Goal: Information Seeking & Learning: Learn about a topic

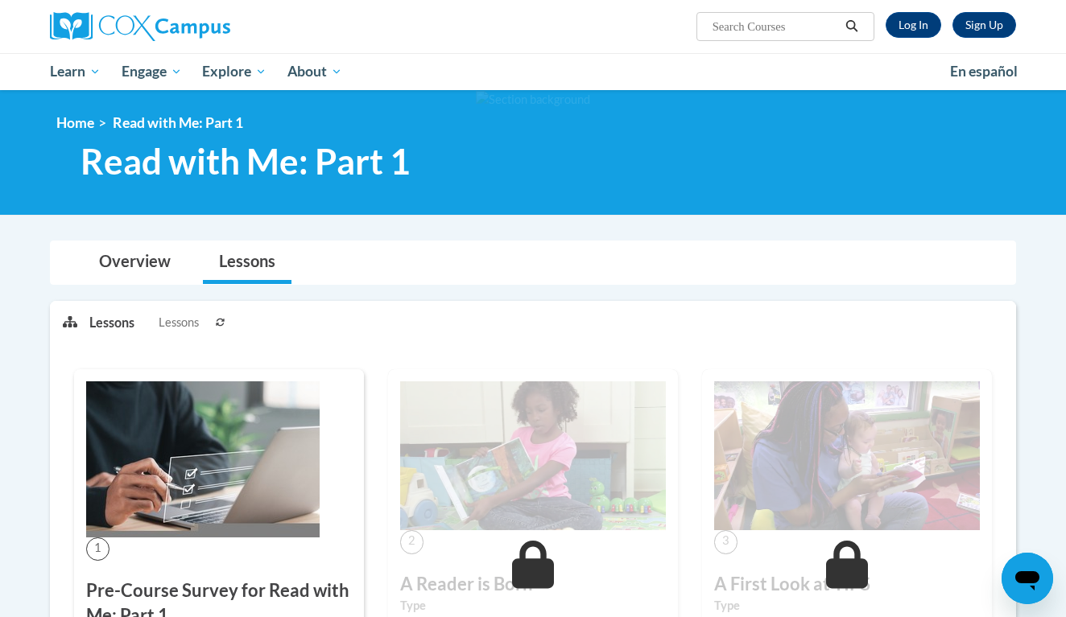
click at [924, 23] on link "Log In" at bounding box center [913, 25] width 56 height 26
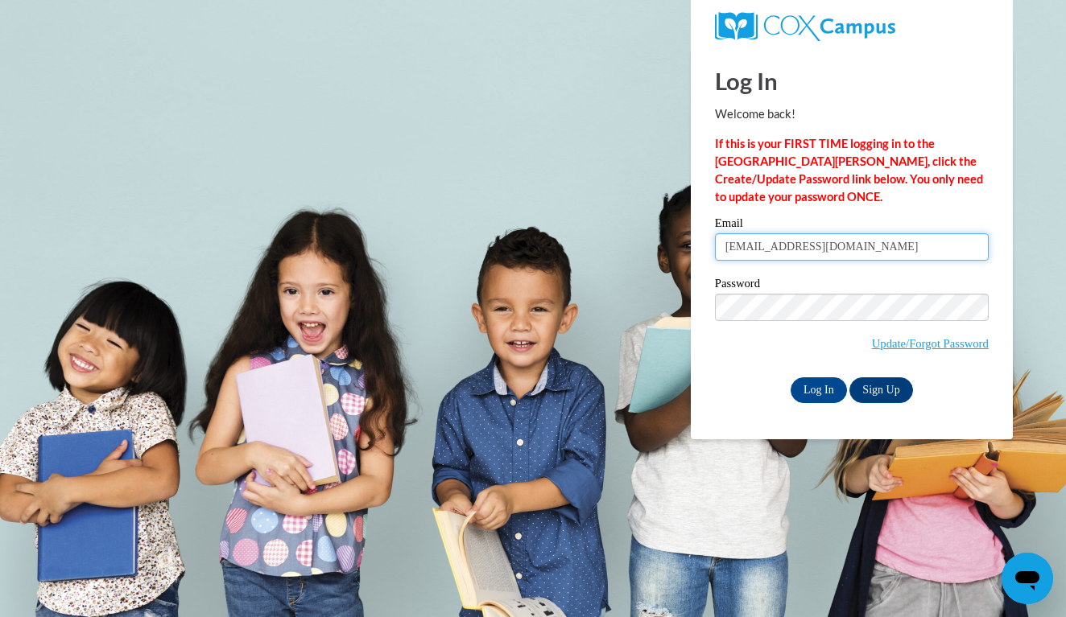
type input "hannahrolfsen120918@icloud.com"
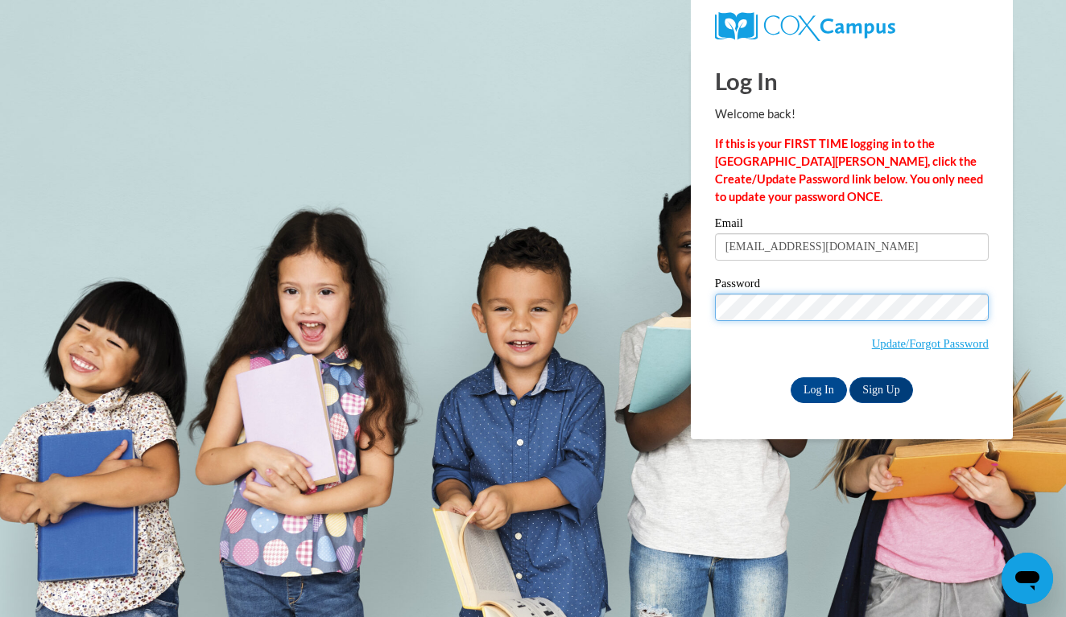
click at [817, 387] on input "Log In" at bounding box center [818, 391] width 56 height 26
click at [818, 388] on input "Log In" at bounding box center [818, 391] width 56 height 26
click at [815, 386] on input "Log In" at bounding box center [818, 391] width 56 height 26
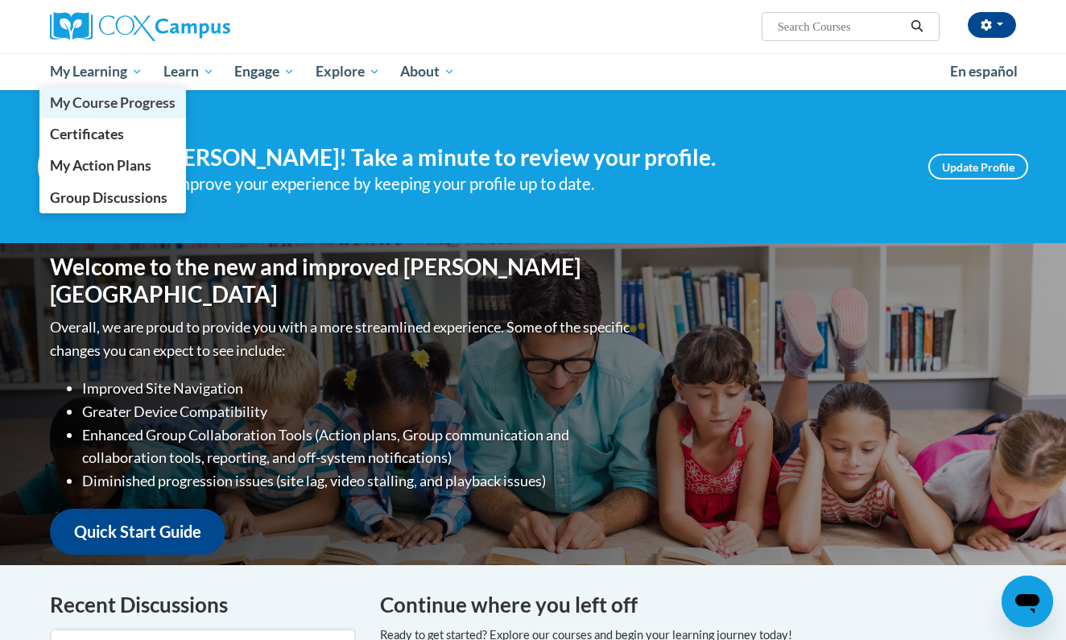
click at [90, 105] on span "My Course Progress" at bounding box center [113, 102] width 126 height 17
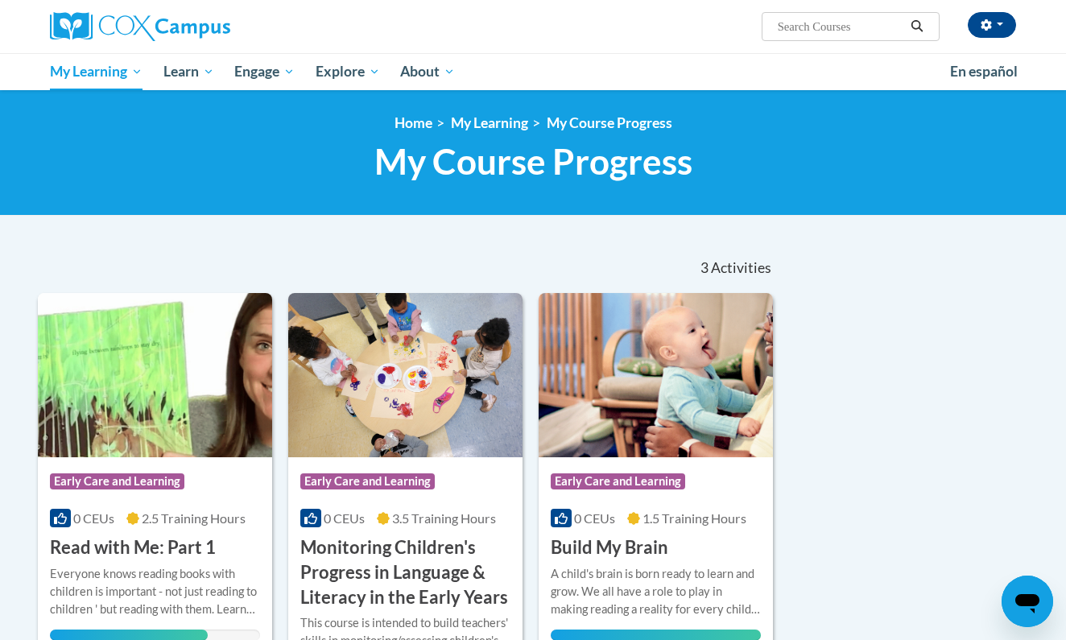
click at [960, 374] on div "Sort Date Enrolled Title (A-Z) «« « 1-3 » »» 3 Activities CEUs Course Category:…" at bounding box center [533, 475] width 1014 height 466
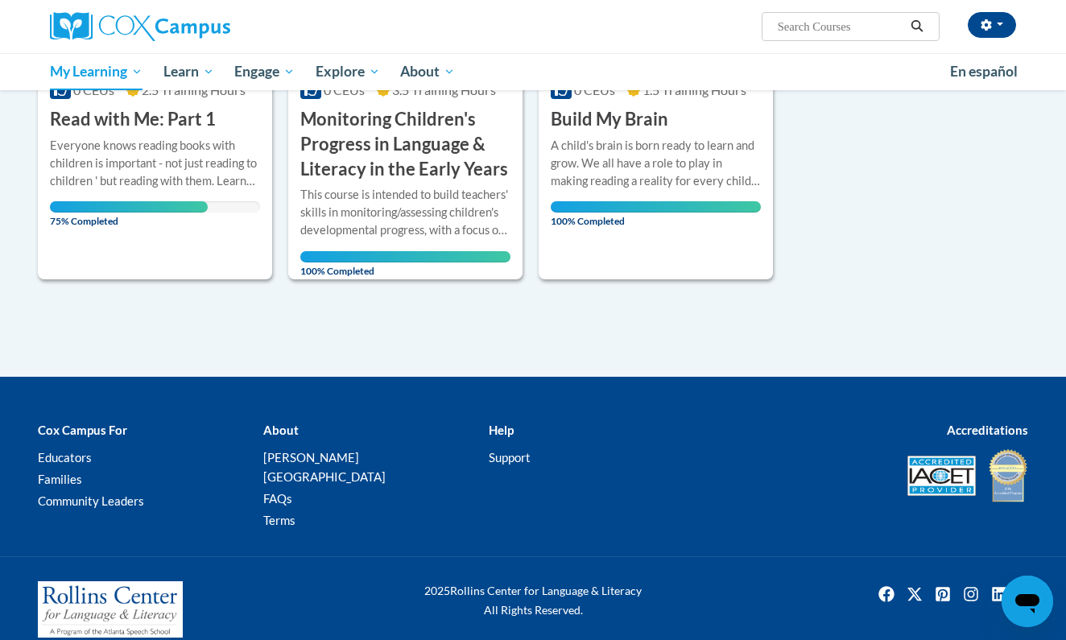
click at [239, 230] on div "Course Category: Early Care and Learning 0 CEUs 2.5 Training Hours COURSE Read …" at bounding box center [155, 72] width 234 height 415
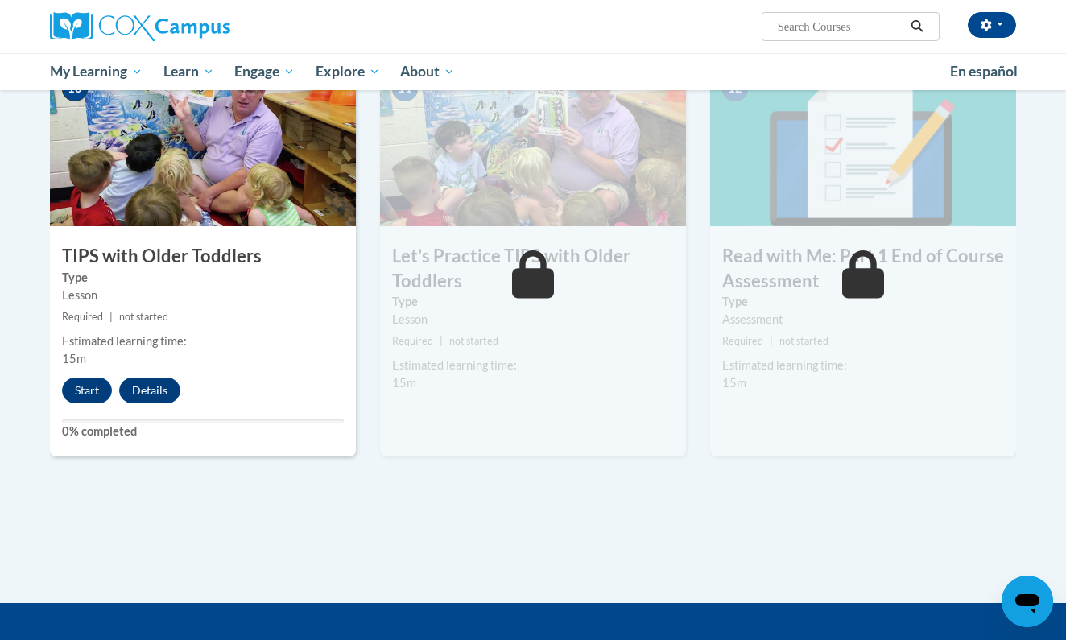
scroll to position [1604, 0]
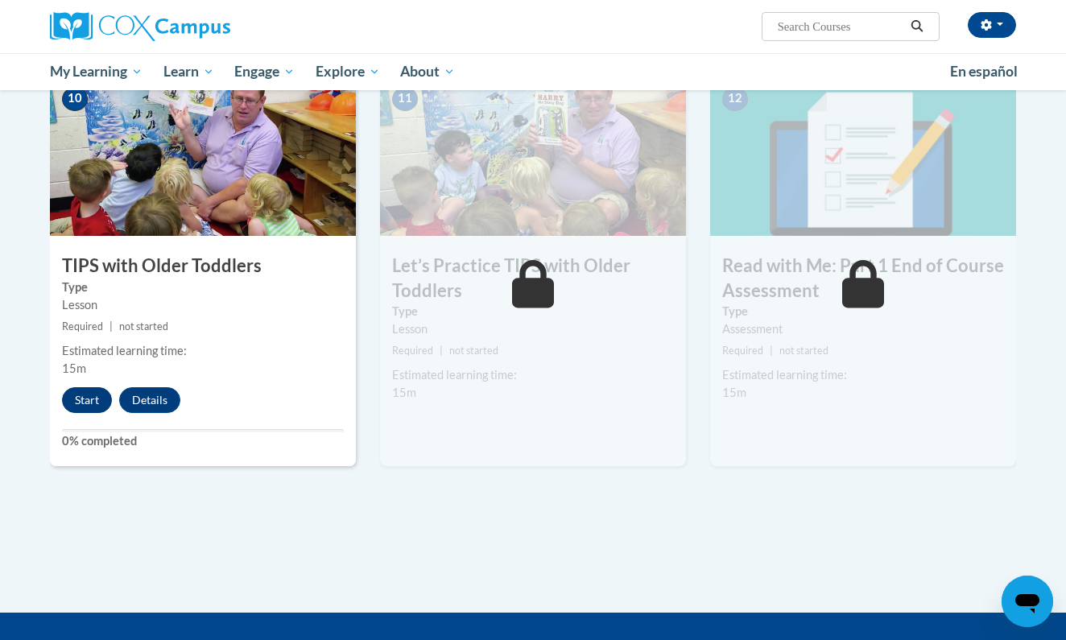
click at [97, 391] on button "Start" at bounding box center [87, 400] width 50 height 26
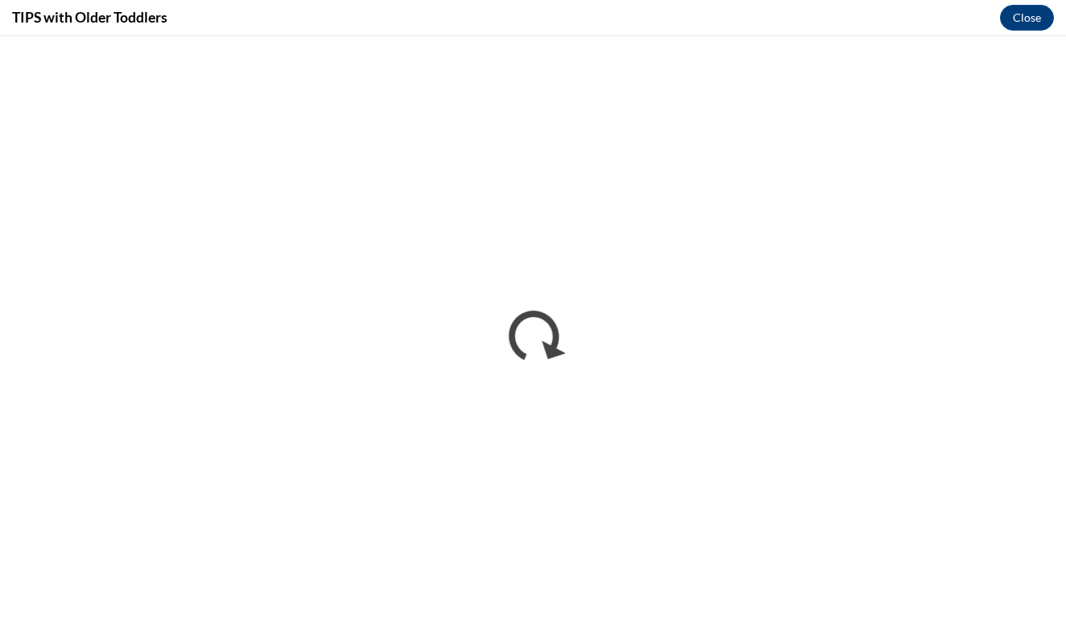
scroll to position [0, 0]
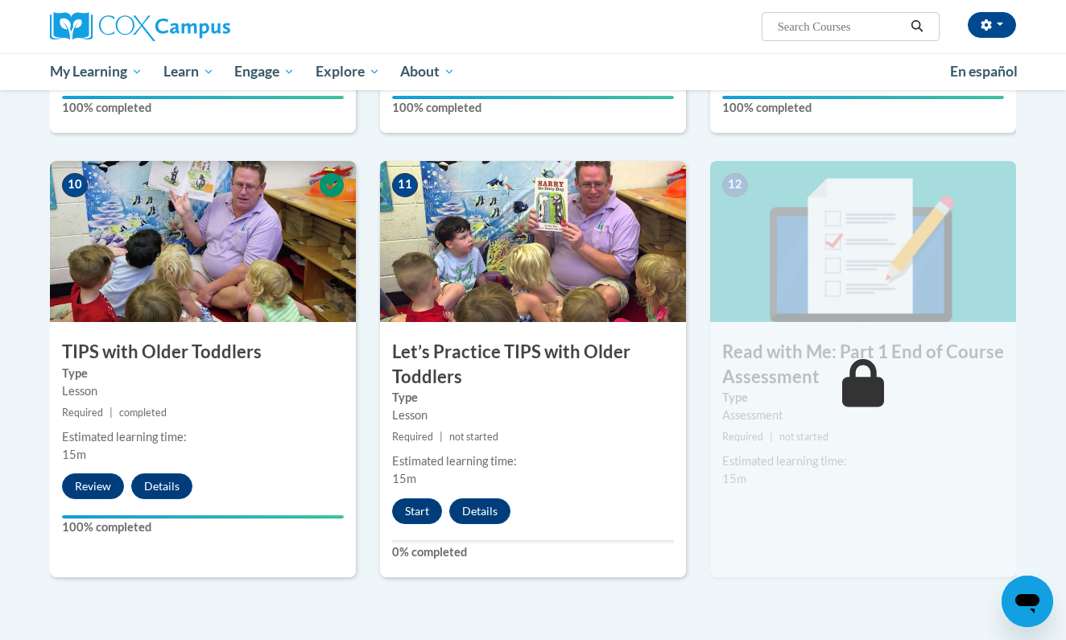
scroll to position [1507, 0]
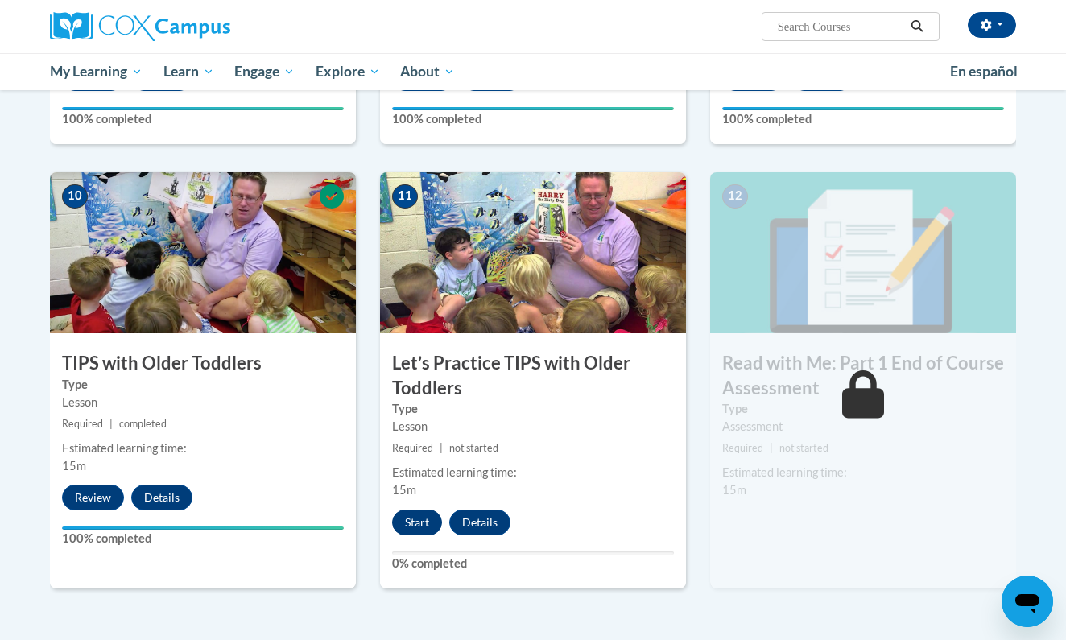
click at [402, 513] on button "Start" at bounding box center [417, 523] width 50 height 26
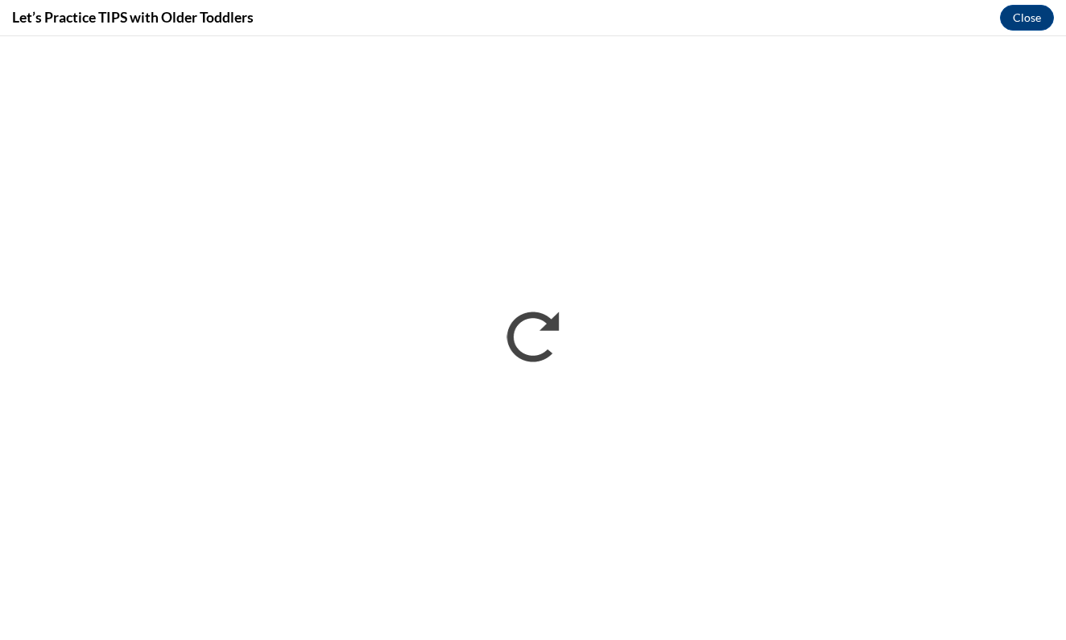
scroll to position [0, 0]
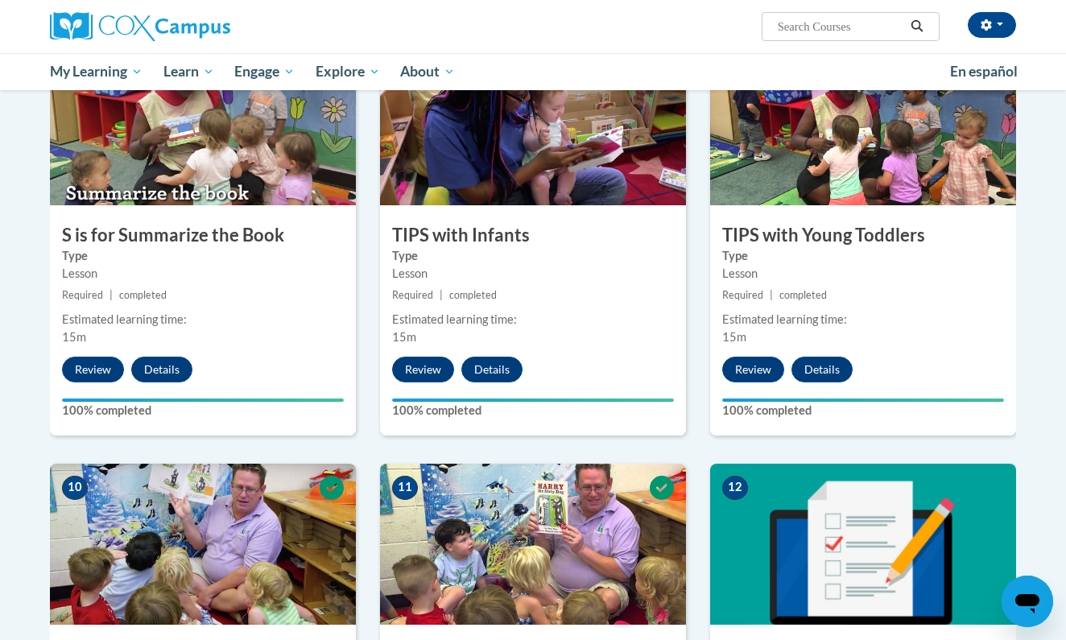
scroll to position [1823, 0]
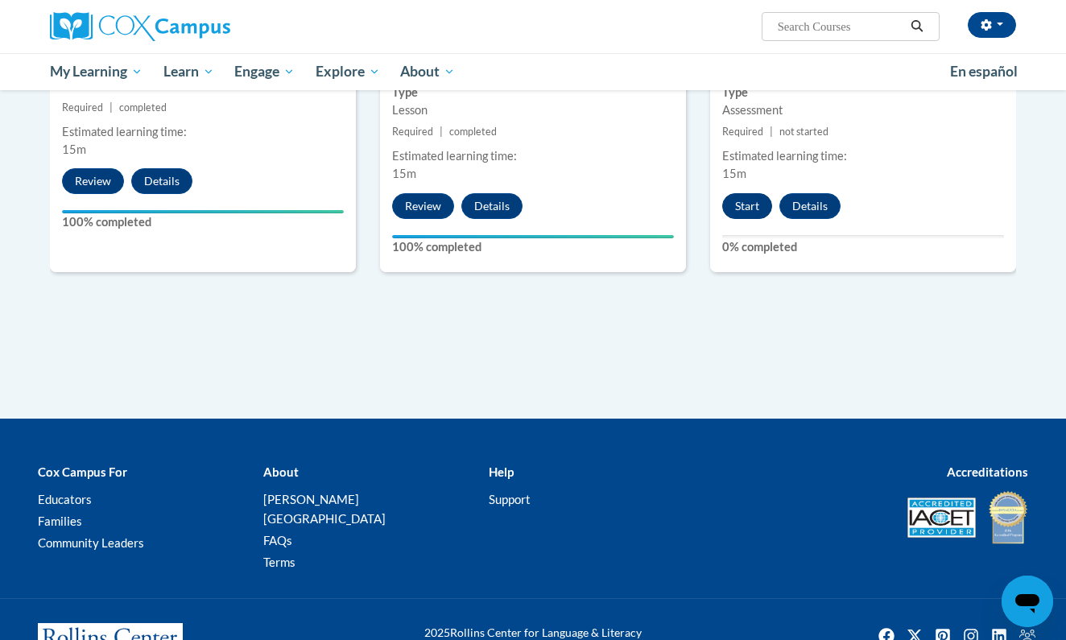
click at [747, 200] on button "Start" at bounding box center [747, 206] width 50 height 26
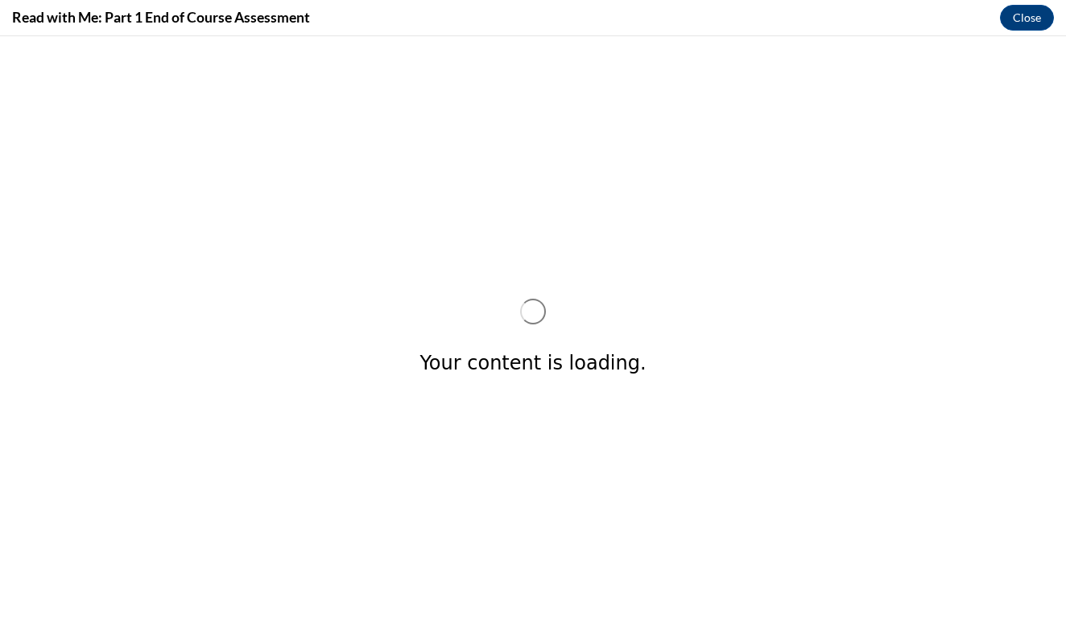
scroll to position [0, 0]
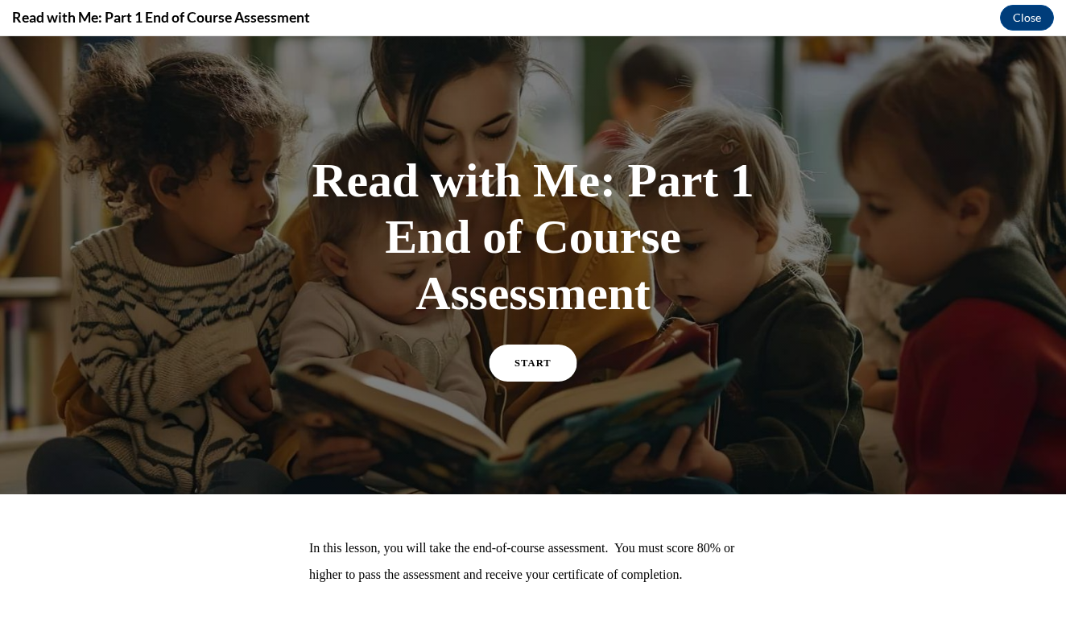
click at [537, 370] on link "START" at bounding box center [533, 363] width 88 height 37
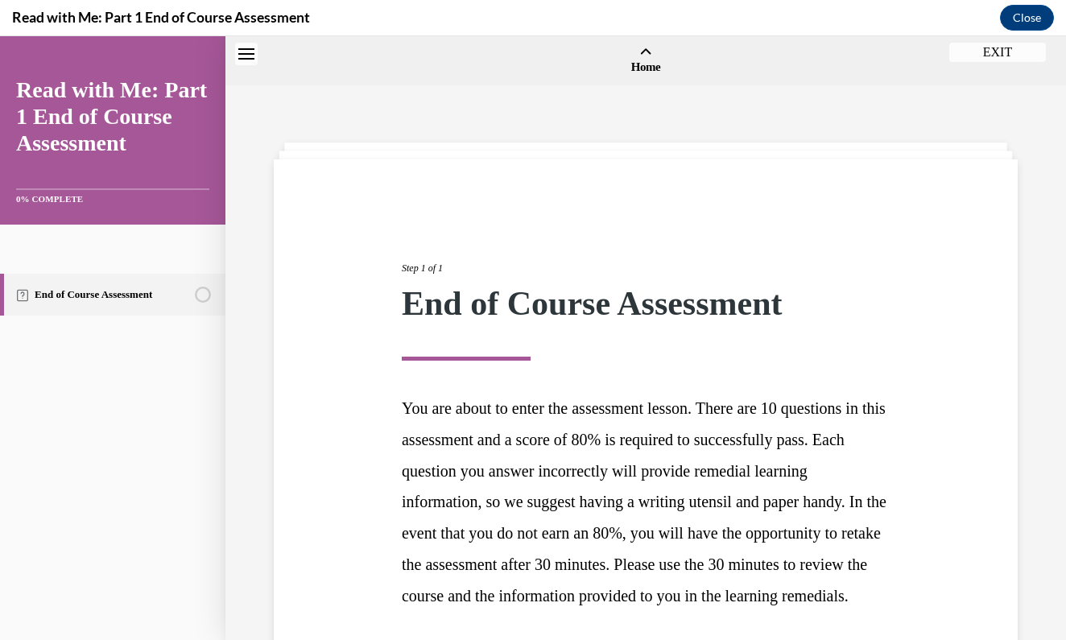
scroll to position [50, 0]
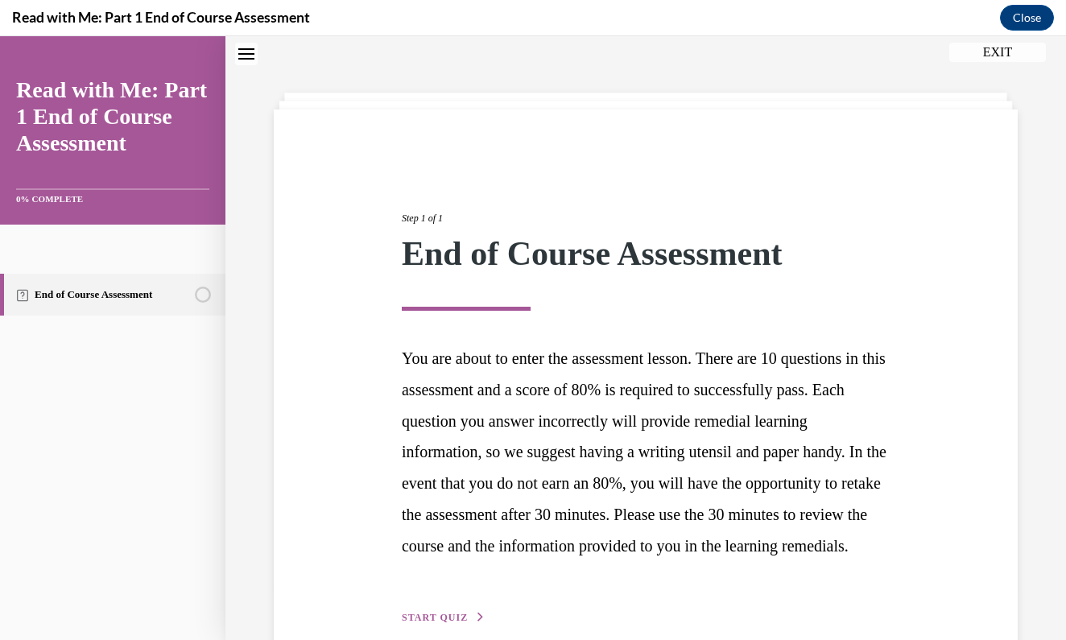
click at [951, 244] on div "Step 1 of 1 End of Course Assessment You are about to enter the assessment less…" at bounding box center [646, 400] width 768 height 452
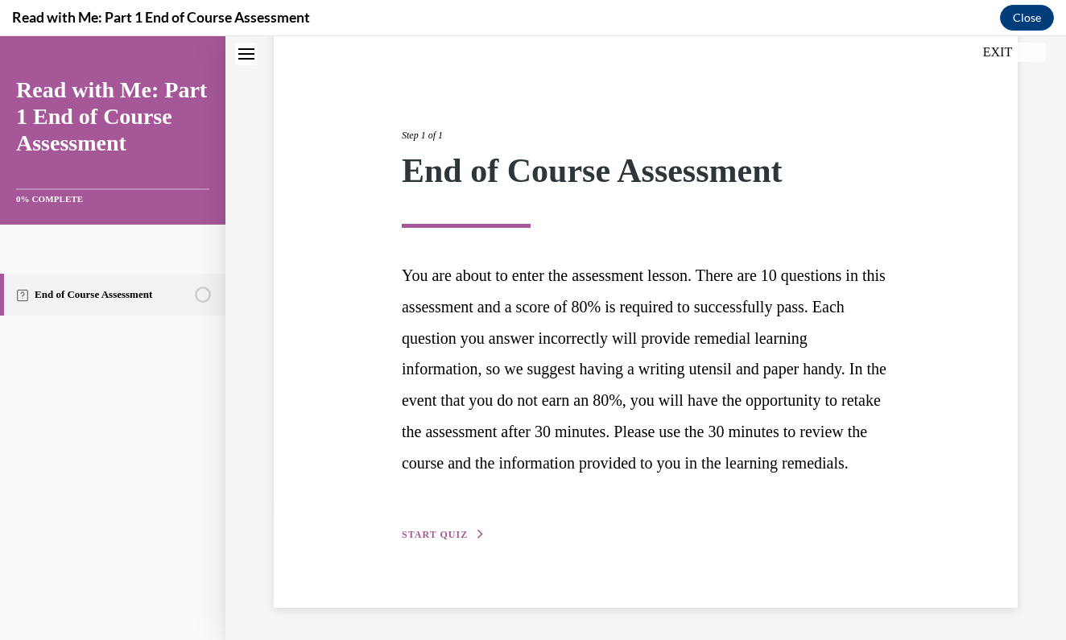
scroll to position [158, 0]
click at [425, 532] on span "START QUIZ" at bounding box center [435, 534] width 66 height 11
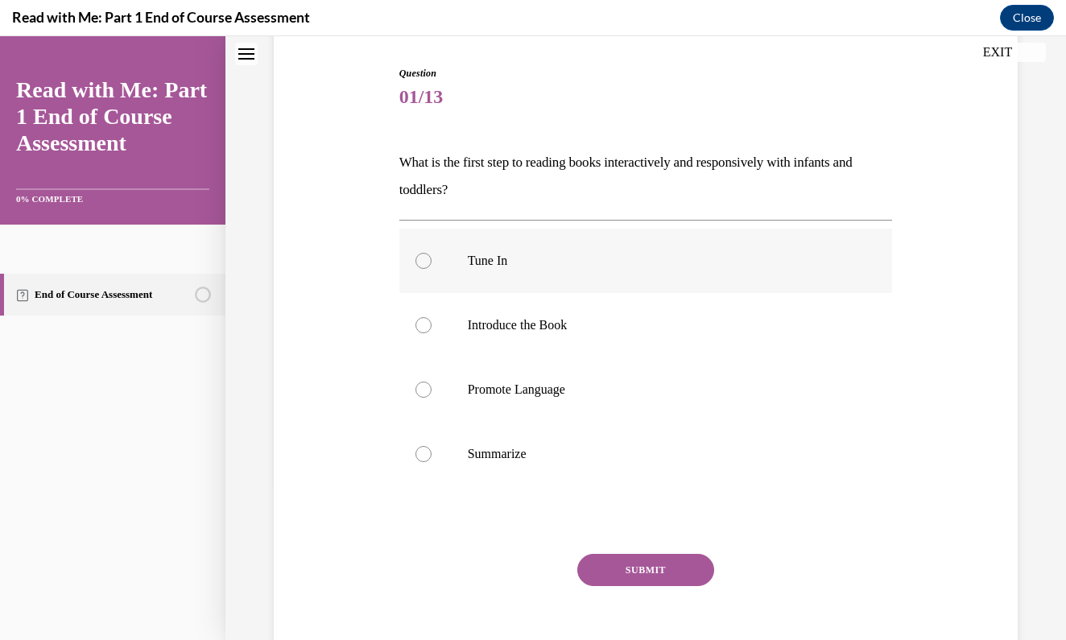
click at [420, 262] on div at bounding box center [423, 261] width 16 height 16
click at [420, 262] on input "Tune In" at bounding box center [423, 261] width 16 height 16
radio input "true"
click at [618, 580] on button "SUBMIT" at bounding box center [645, 570] width 137 height 32
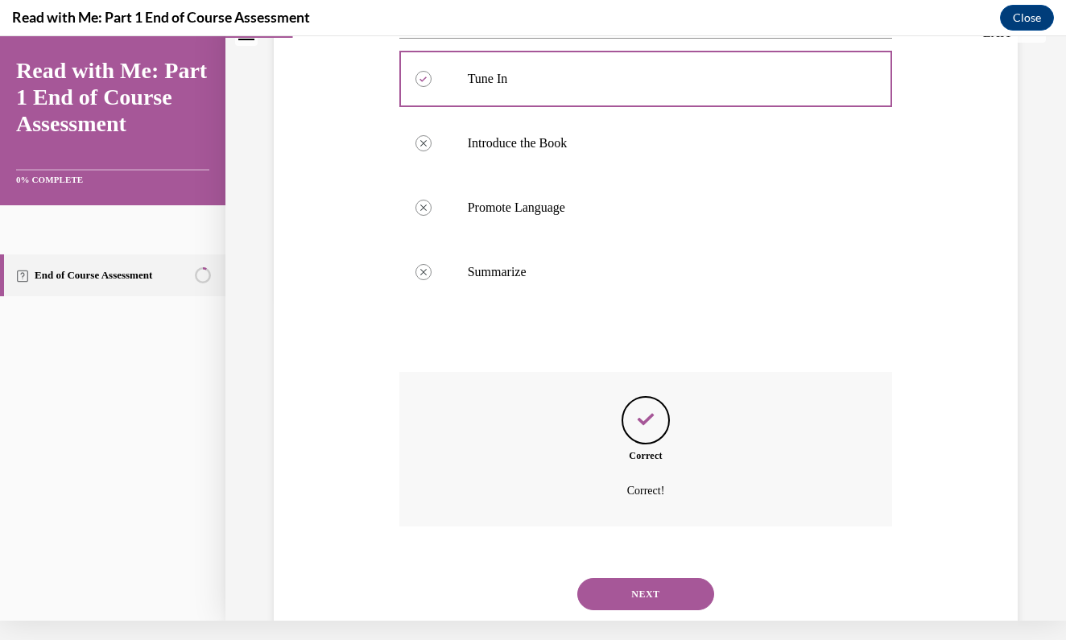
scroll to position [346, 0]
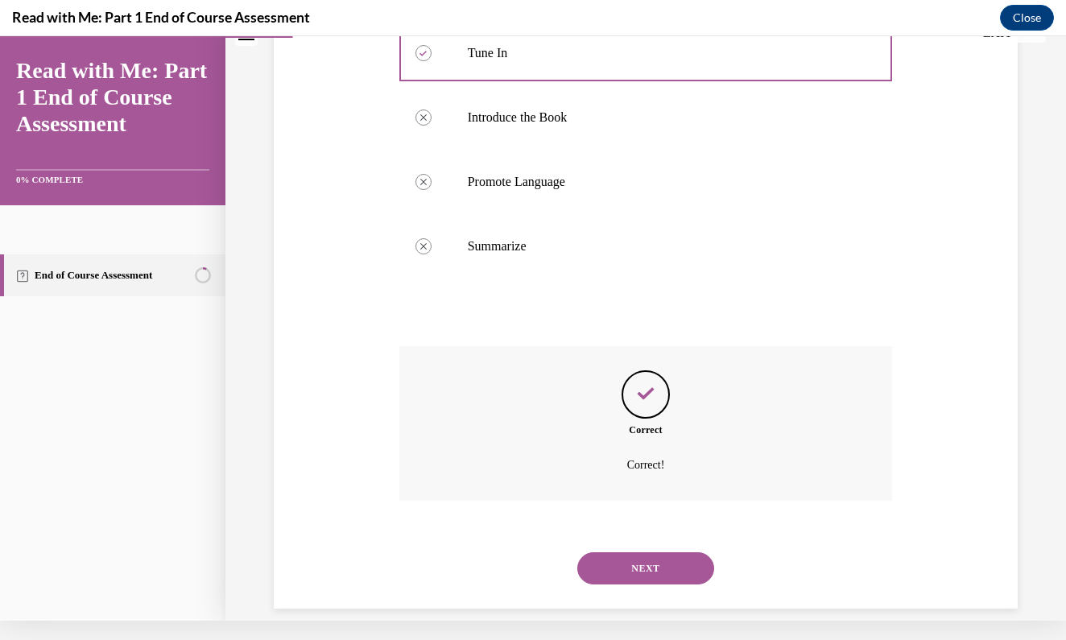
click at [625, 552] on button "NEXT" at bounding box center [645, 568] width 137 height 32
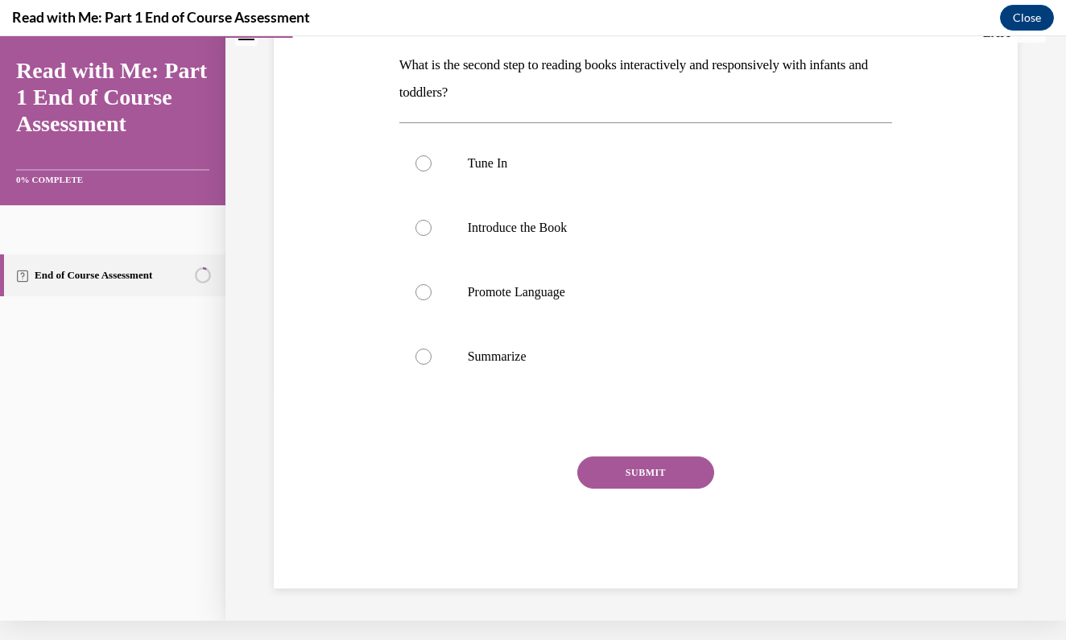
scroll to position [0, 0]
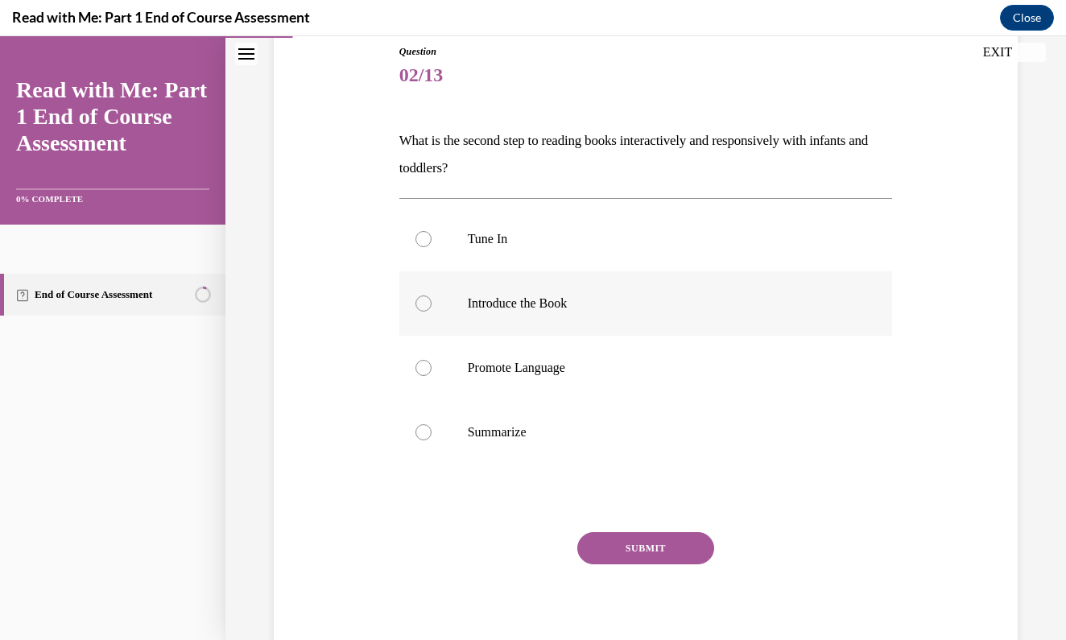
click at [423, 324] on label "Introduce the Book" at bounding box center [645, 303] width 493 height 64
click at [423, 312] on input "Introduce the Book" at bounding box center [423, 303] width 16 height 16
radio input "true"
click at [636, 549] on button "SUBMIT" at bounding box center [645, 548] width 137 height 32
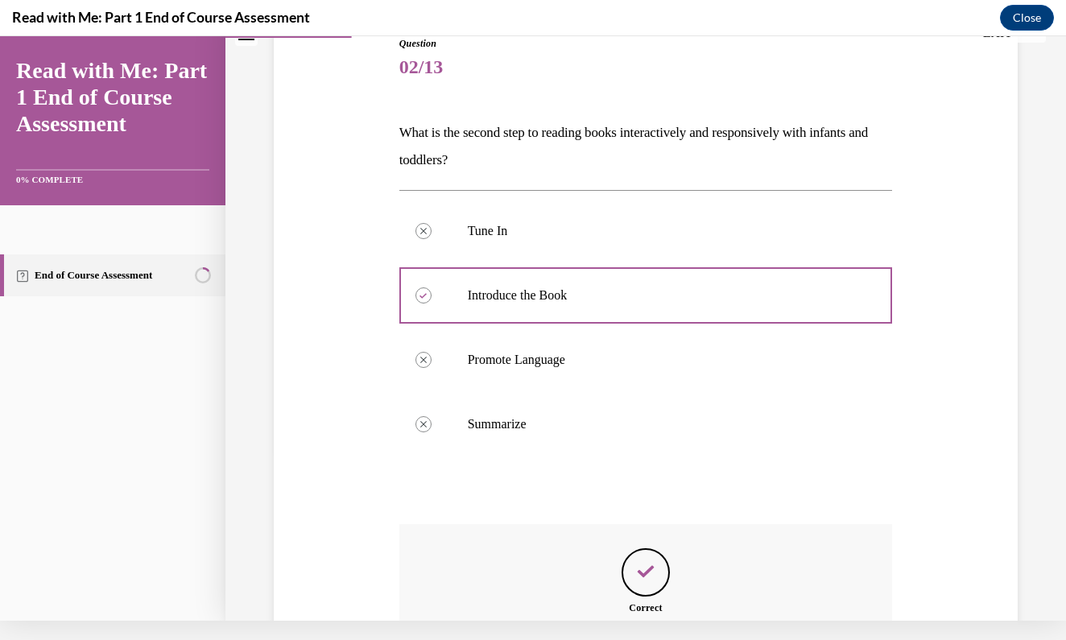
scroll to position [346, 0]
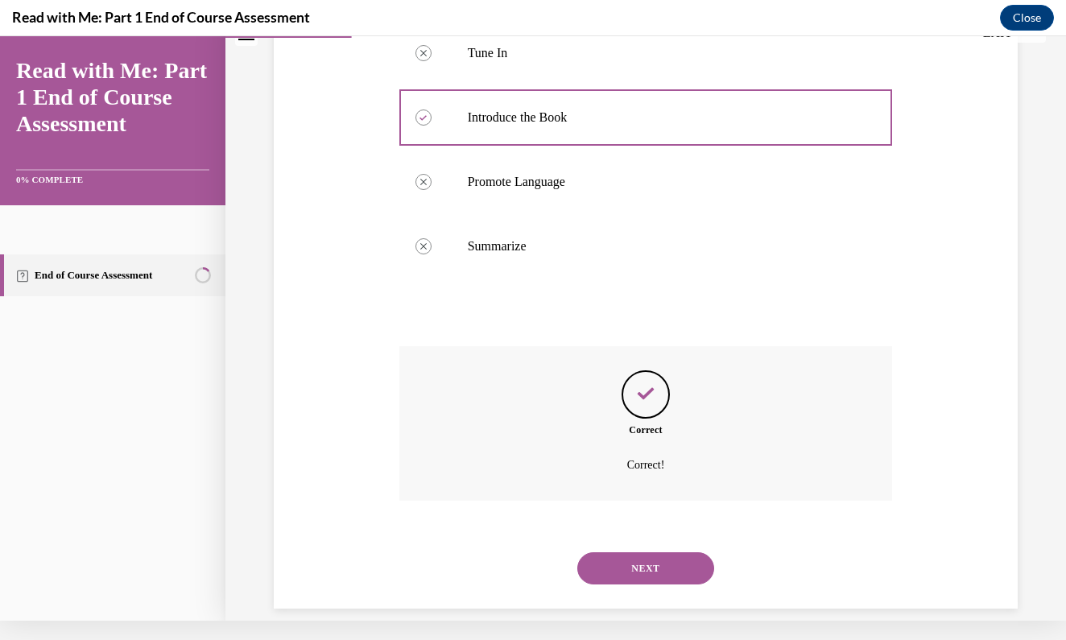
click at [640, 552] on button "NEXT" at bounding box center [645, 568] width 137 height 32
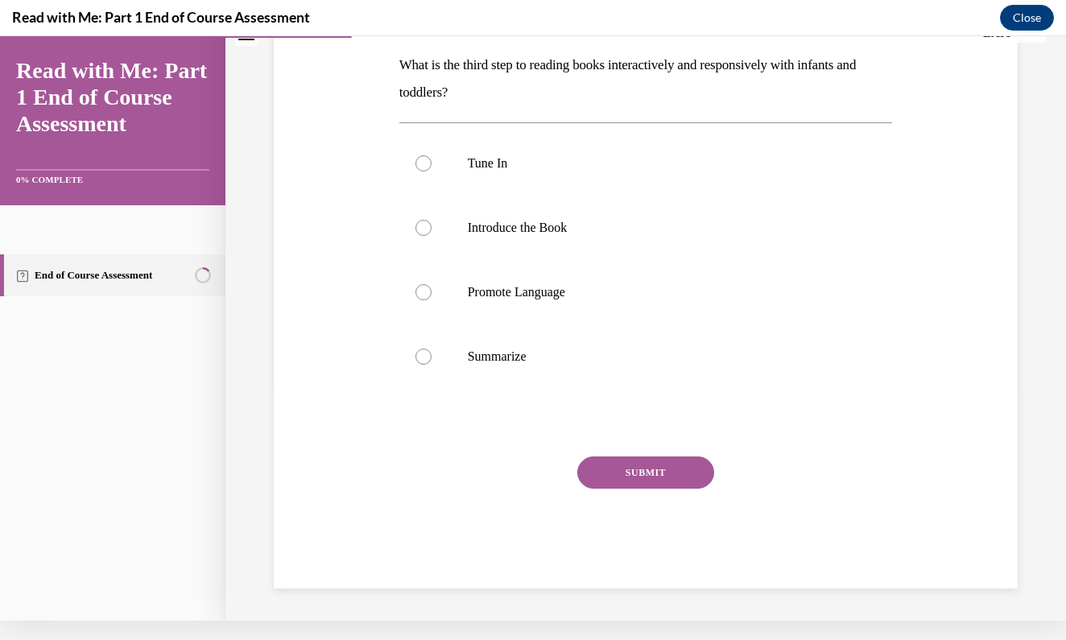
scroll to position [0, 0]
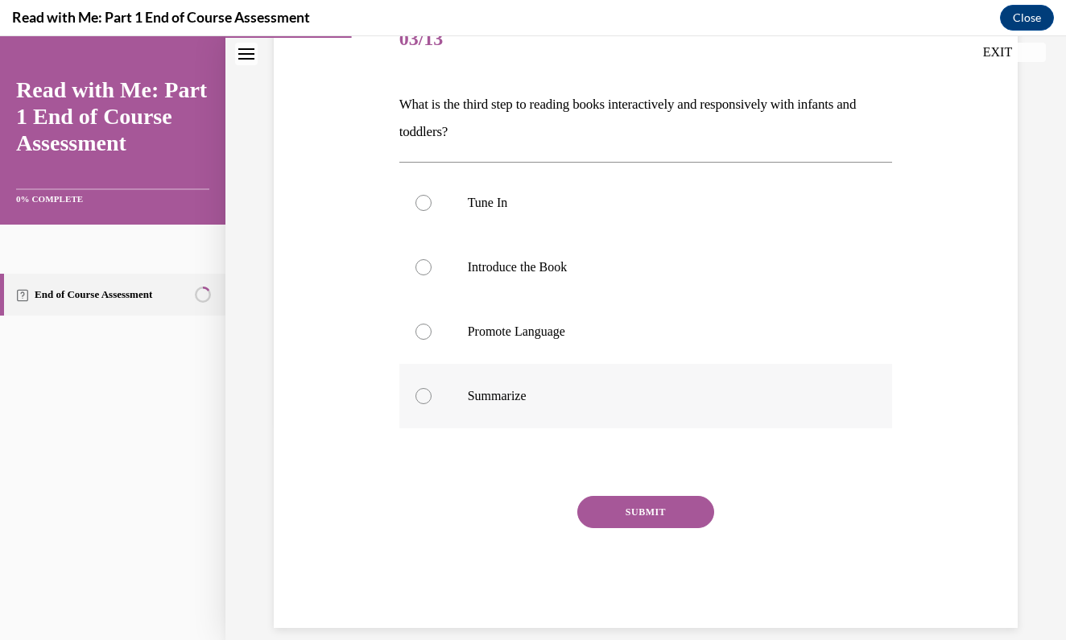
click at [423, 371] on label "Summarize" at bounding box center [645, 396] width 493 height 64
click at [423, 388] on input "Summarize" at bounding box center [423, 396] width 16 height 16
radio input "true"
click at [422, 368] on label "Summarize" at bounding box center [645, 396] width 493 height 64
click at [422, 388] on input "Summarize" at bounding box center [423, 396] width 16 height 16
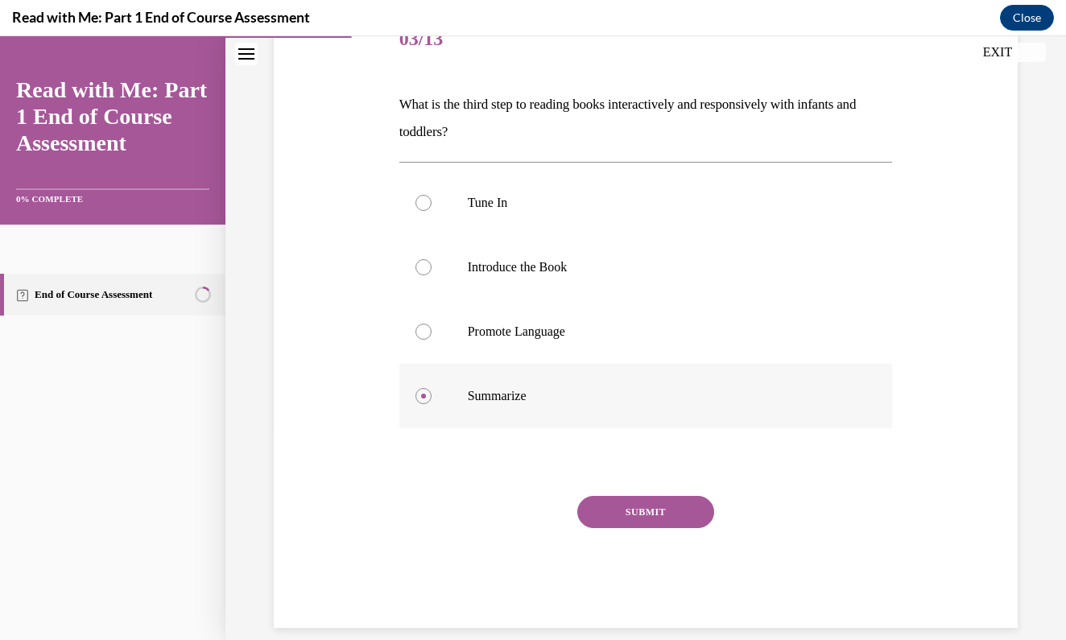
click at [429, 371] on label "Summarize" at bounding box center [645, 396] width 493 height 64
click at [429, 388] on input "Summarize" at bounding box center [423, 396] width 16 height 16
click at [425, 351] on label "Promote Language" at bounding box center [645, 331] width 493 height 64
click at [425, 340] on input "Promote Language" at bounding box center [423, 332] width 16 height 16
radio input "true"
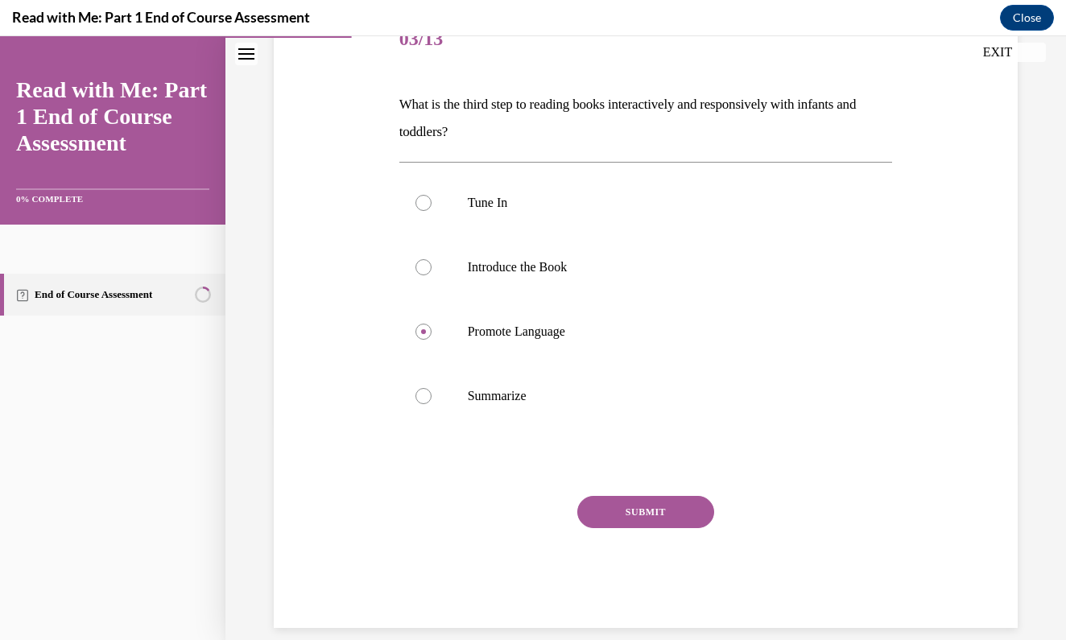
click at [609, 539] on div "SUBMIT" at bounding box center [645, 536] width 493 height 80
click at [633, 547] on div "SUBMIT" at bounding box center [645, 536] width 493 height 80
click at [658, 526] on button "SUBMIT" at bounding box center [645, 512] width 137 height 32
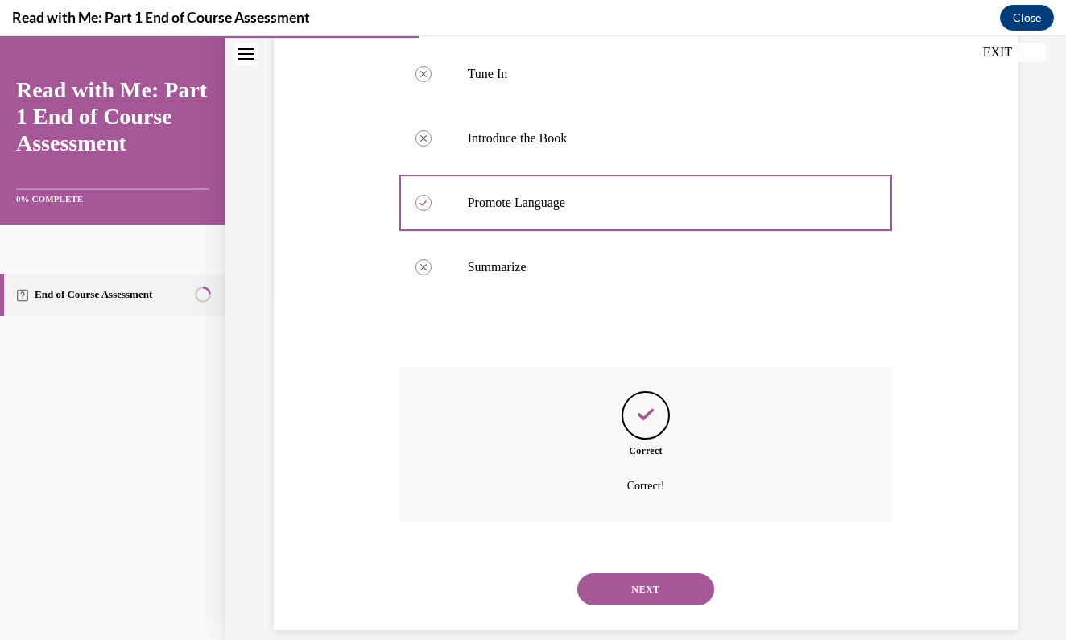
scroll to position [346, 0]
click at [646, 572] on button "NEXT" at bounding box center [645, 588] width 137 height 32
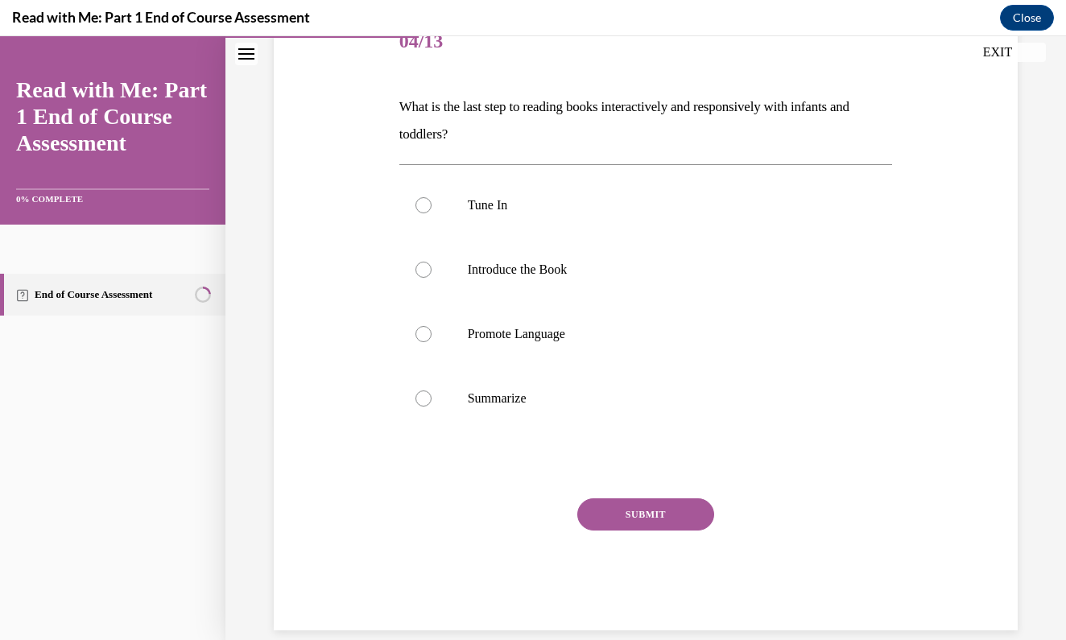
click at [423, 431] on div "Tune In Introduce the Book Promote Language Summarize" at bounding box center [645, 301] width 493 height 274
click at [427, 419] on label "Summarize" at bounding box center [645, 398] width 493 height 64
click at [427, 407] on input "Summarize" at bounding box center [423, 398] width 16 height 16
radio input "true"
click at [655, 539] on div "SUBMIT" at bounding box center [645, 538] width 493 height 80
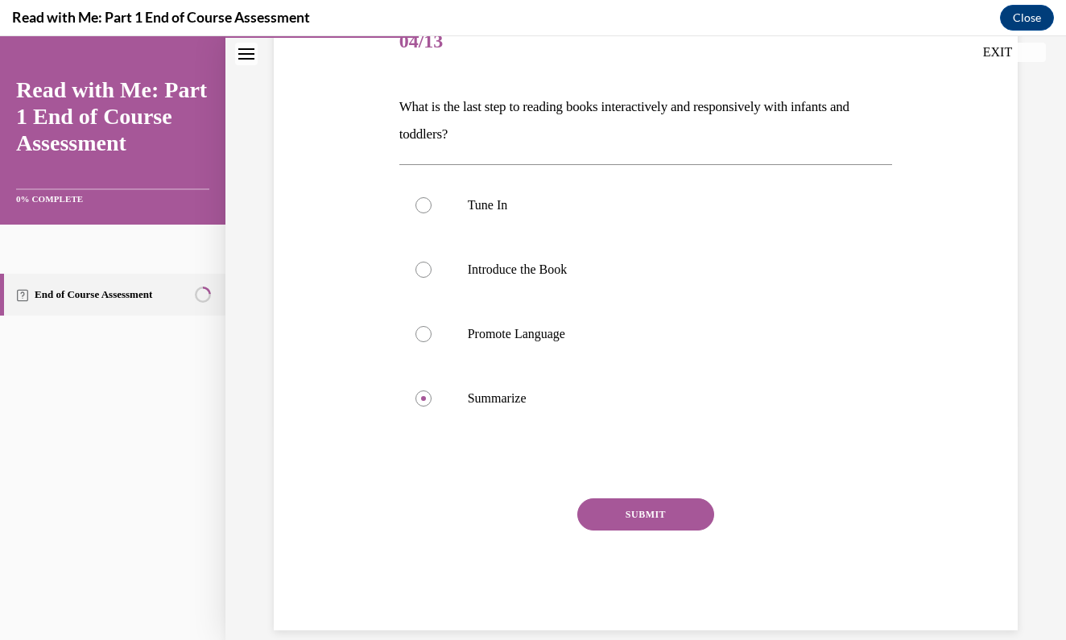
click at [655, 518] on button "SUBMIT" at bounding box center [645, 514] width 137 height 32
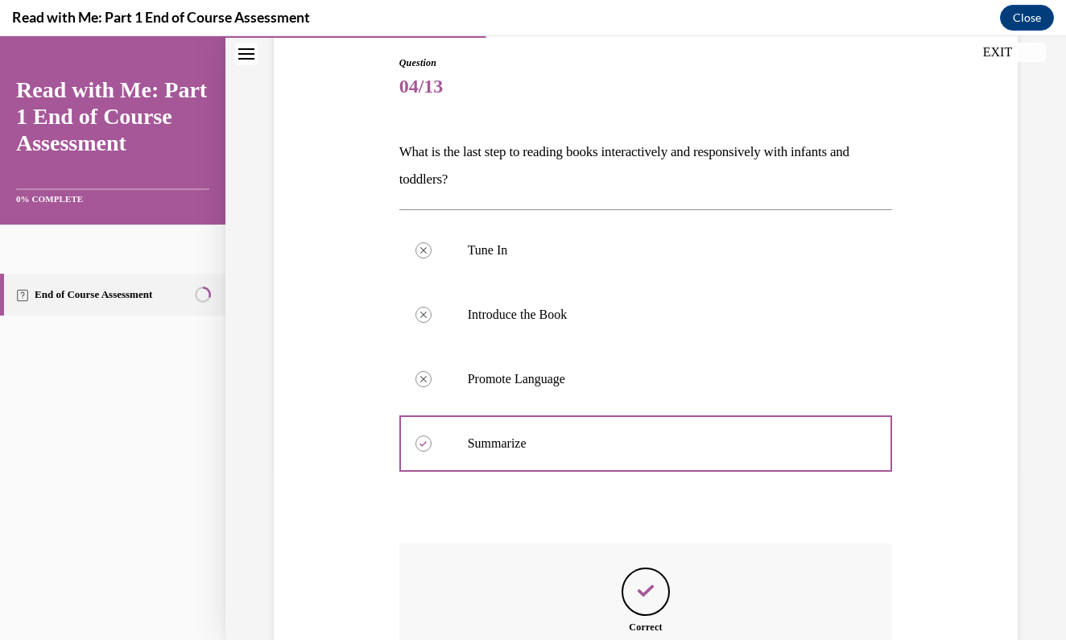
scroll to position [346, 0]
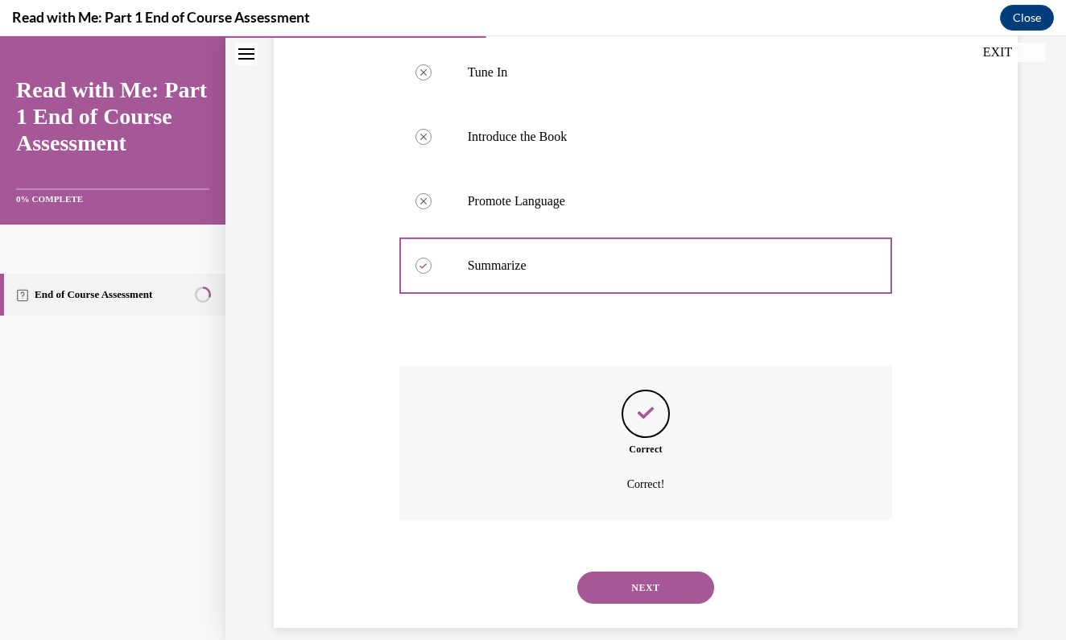
click at [649, 572] on button "NEXT" at bounding box center [645, 588] width 137 height 32
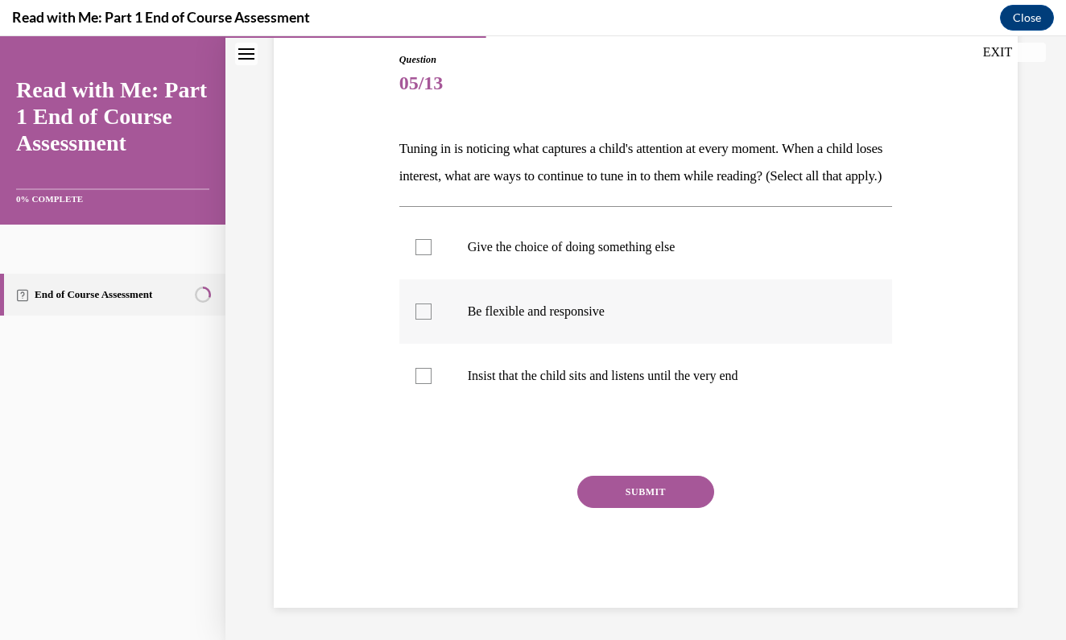
click at [423, 316] on label "Be flexible and responsive" at bounding box center [645, 311] width 493 height 64
click at [423, 316] on input "Be flexible and responsive" at bounding box center [423, 311] width 16 height 16
checkbox input "true"
click at [420, 279] on label "Give the choice of doing something else" at bounding box center [645, 247] width 493 height 64
click at [420, 255] on input "Give the choice of doing something else" at bounding box center [423, 247] width 16 height 16
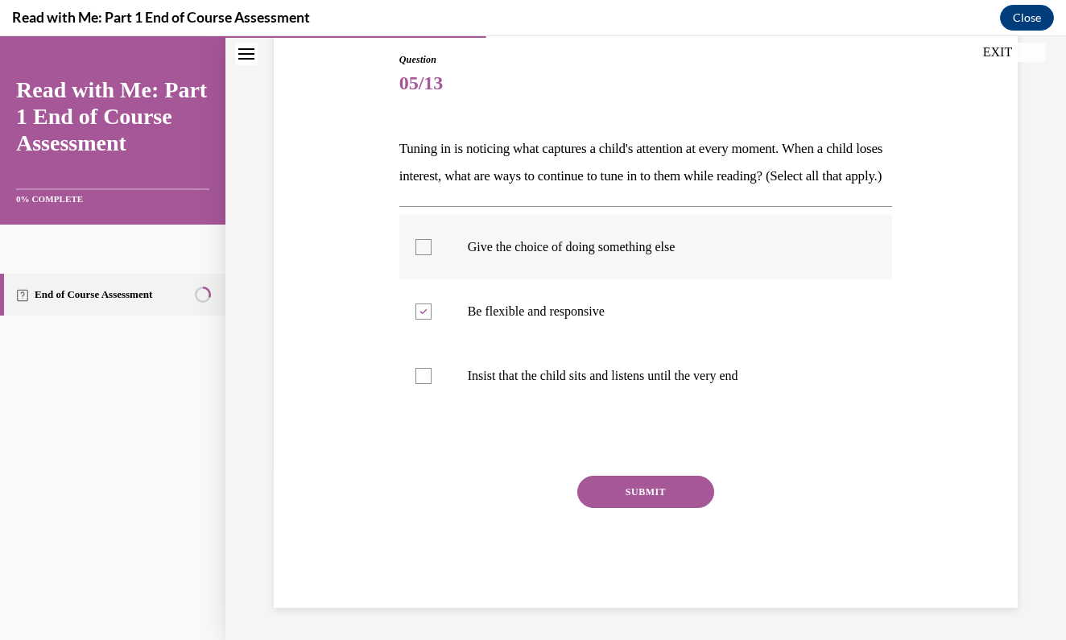
checkbox input "true"
click at [646, 506] on button "SUBMIT" at bounding box center [645, 492] width 137 height 32
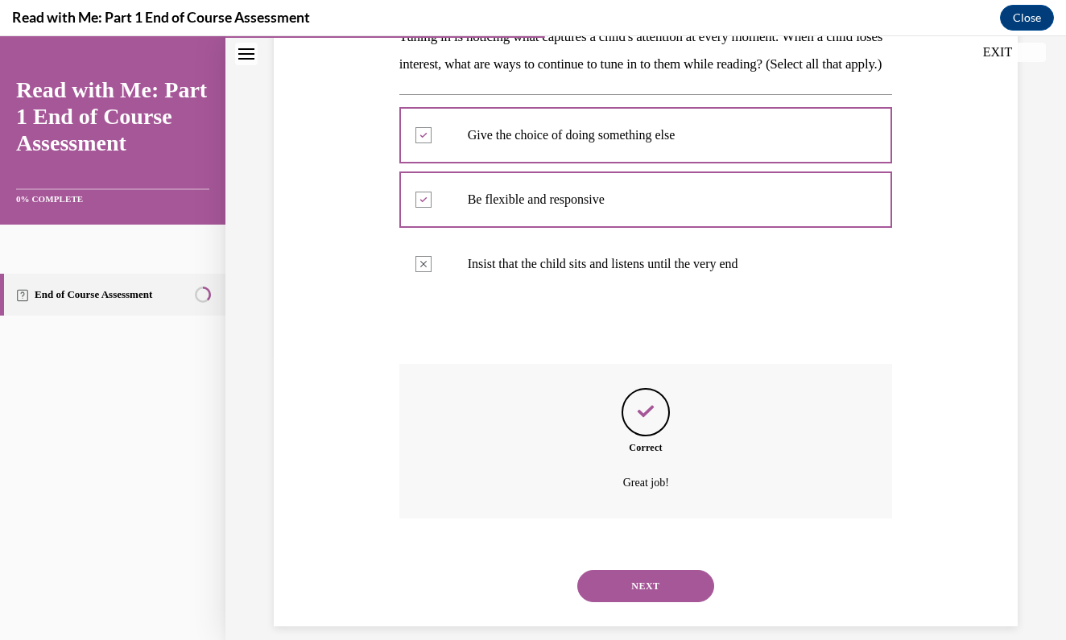
scroll to position [309, 0]
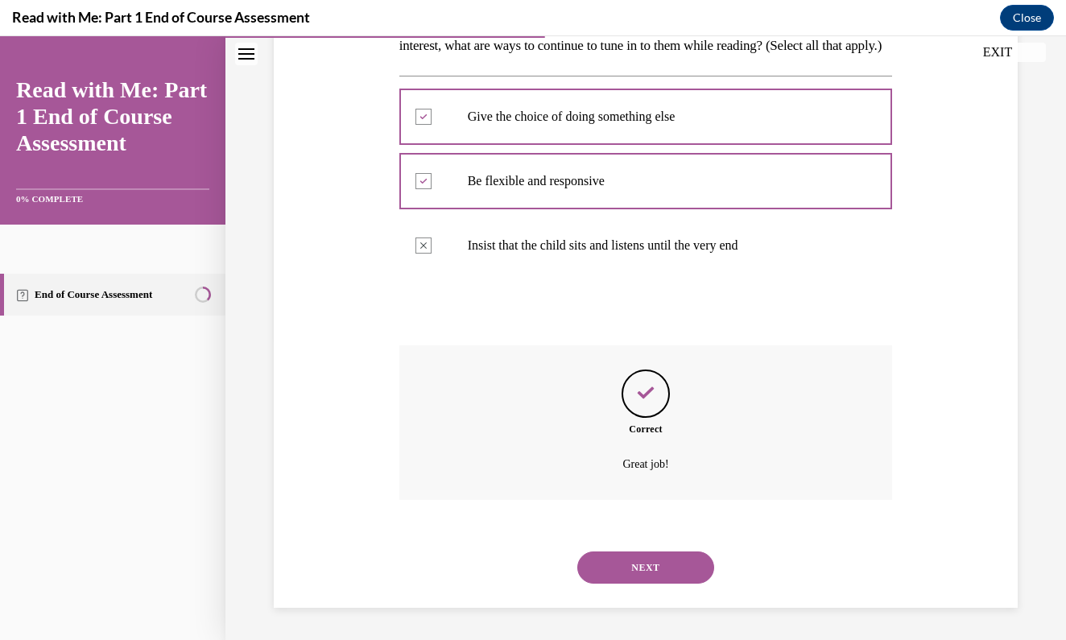
click at [647, 568] on button "NEXT" at bounding box center [645, 567] width 137 height 32
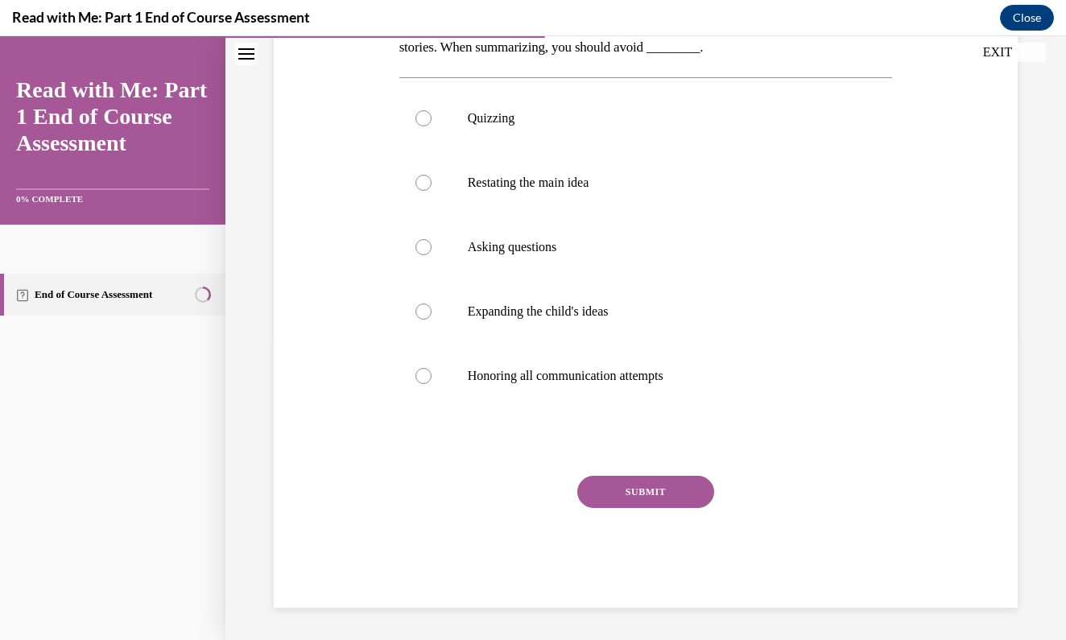
scroll to position [278, 0]
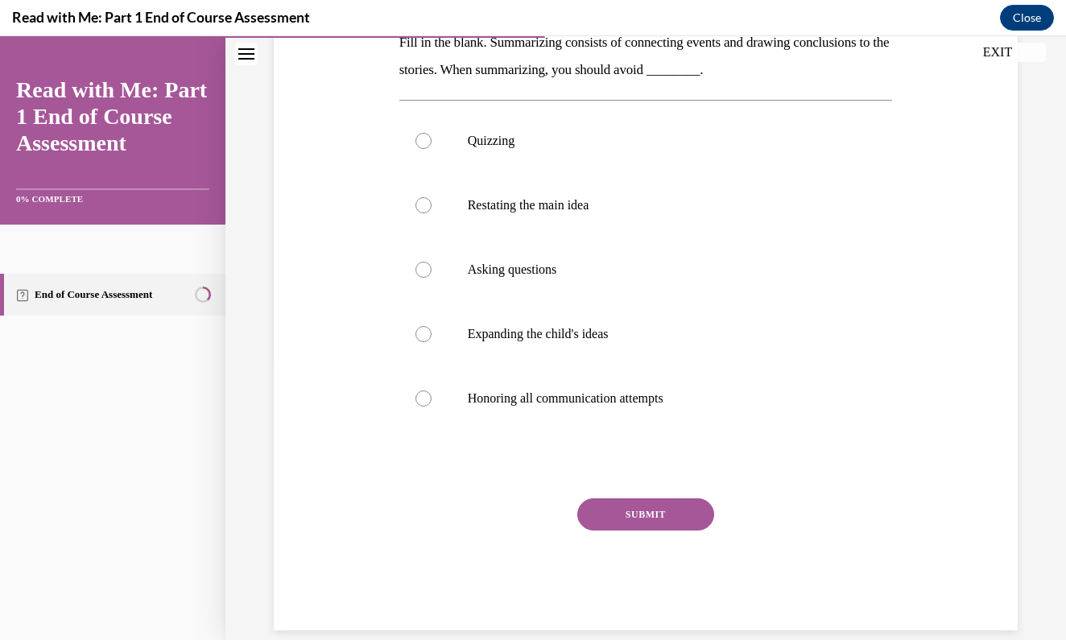
click at [991, 464] on div "Question 06/13 Fill in the blank. Summarizing consists of connecting events and…" at bounding box center [646, 264] width 752 height 733
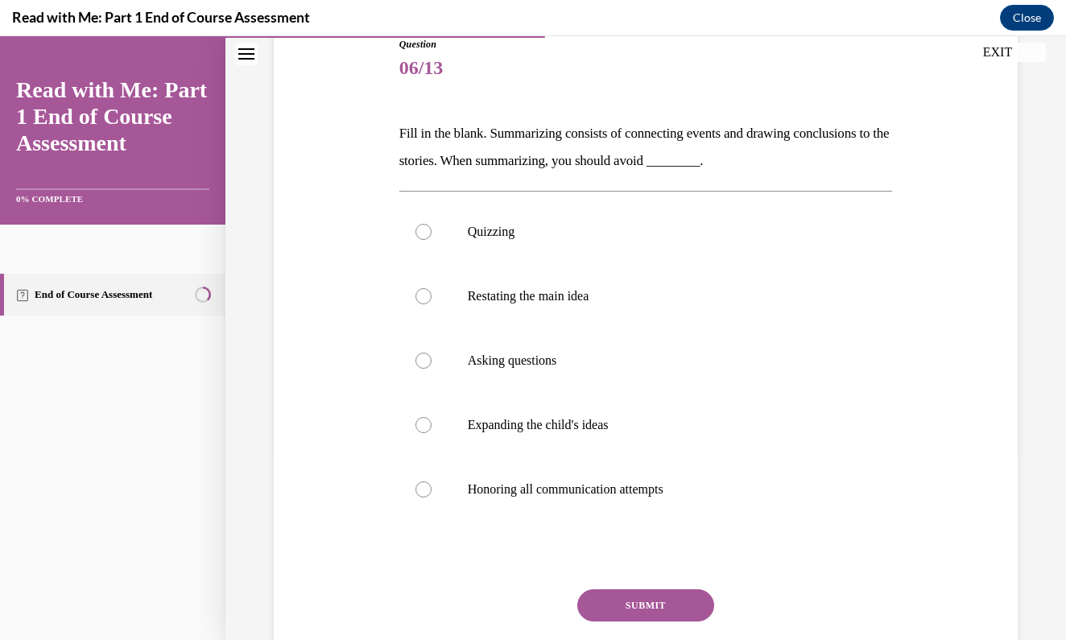
scroll to position [194, 0]
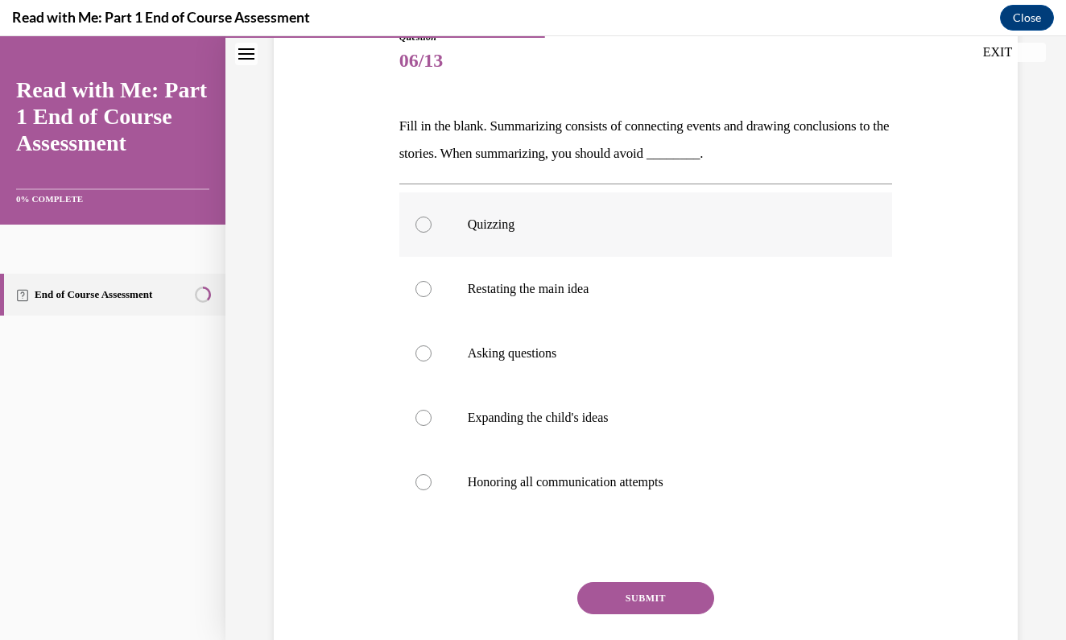
click at [422, 225] on div at bounding box center [423, 225] width 16 height 16
click at [422, 225] on input "Quizzing" at bounding box center [423, 225] width 16 height 16
radio input "true"
click at [662, 613] on button "SUBMIT" at bounding box center [645, 598] width 137 height 32
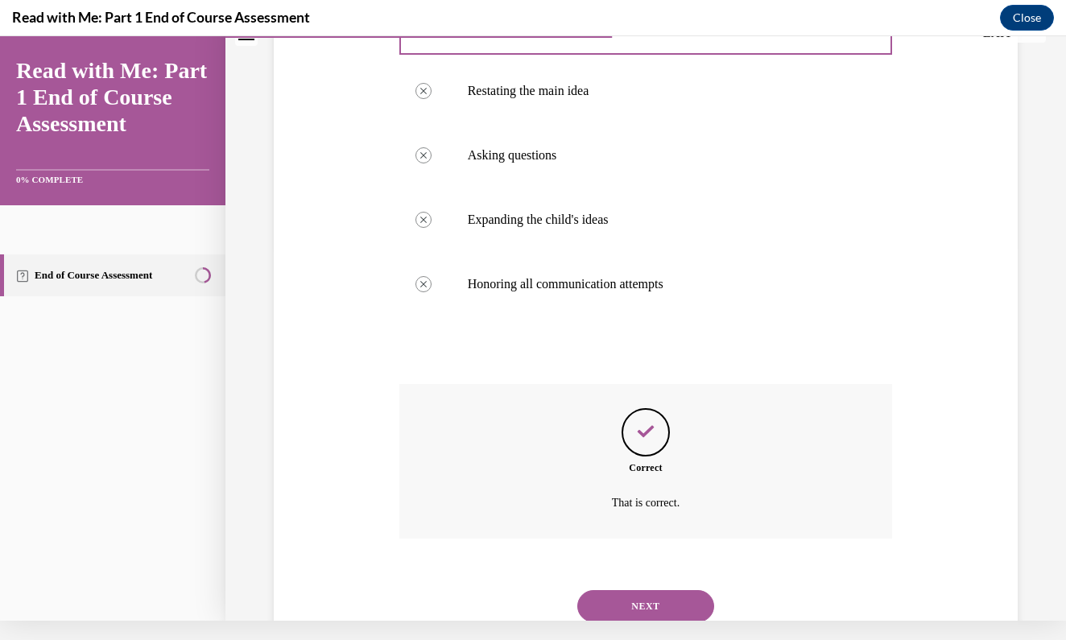
scroll to position [411, 0]
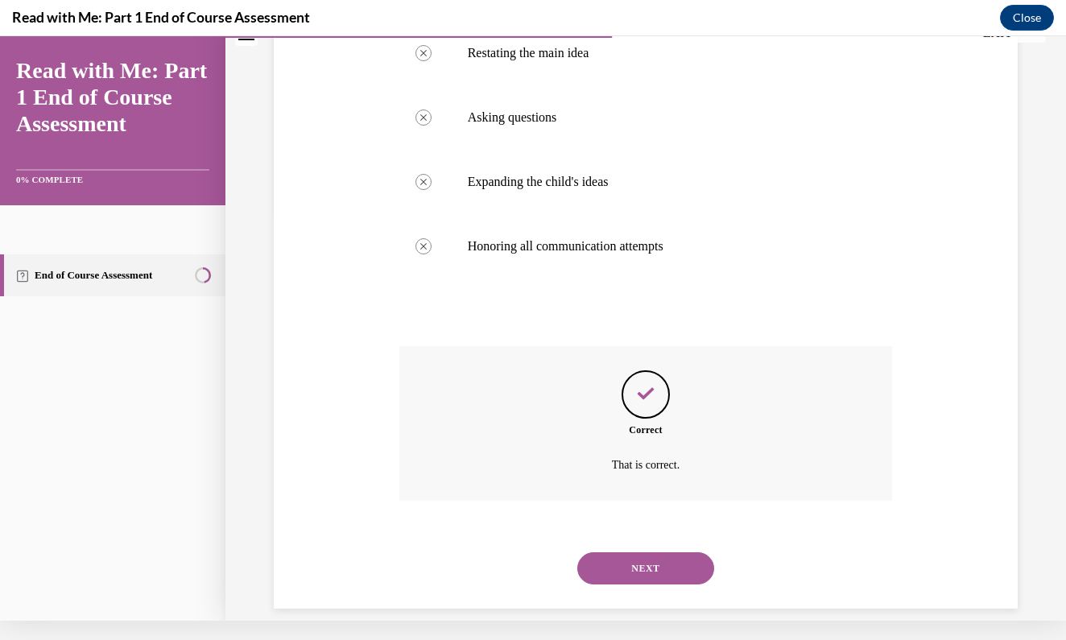
click at [661, 568] on div "NEXT" at bounding box center [645, 568] width 493 height 64
click at [661, 559] on button "NEXT" at bounding box center [645, 568] width 137 height 32
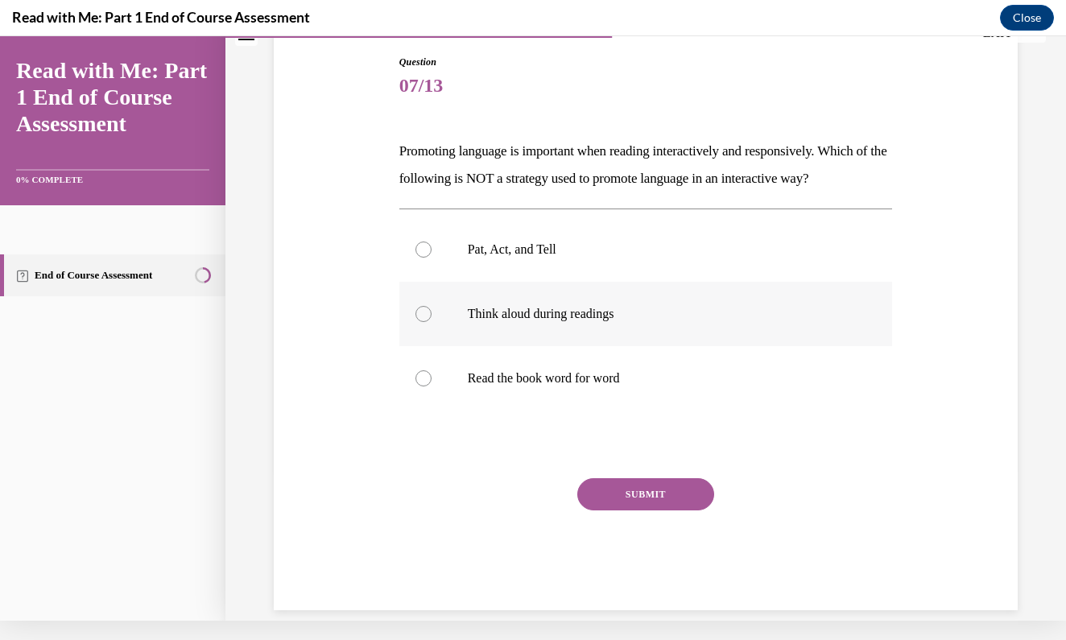
click at [425, 317] on div at bounding box center [423, 314] width 16 height 16
click at [425, 317] on input "Think aloud during readings" at bounding box center [423, 314] width 16 height 16
radio input "true"
click at [421, 383] on div at bounding box center [423, 378] width 16 height 16
click at [421, 383] on input "Read the book word for word" at bounding box center [423, 378] width 16 height 16
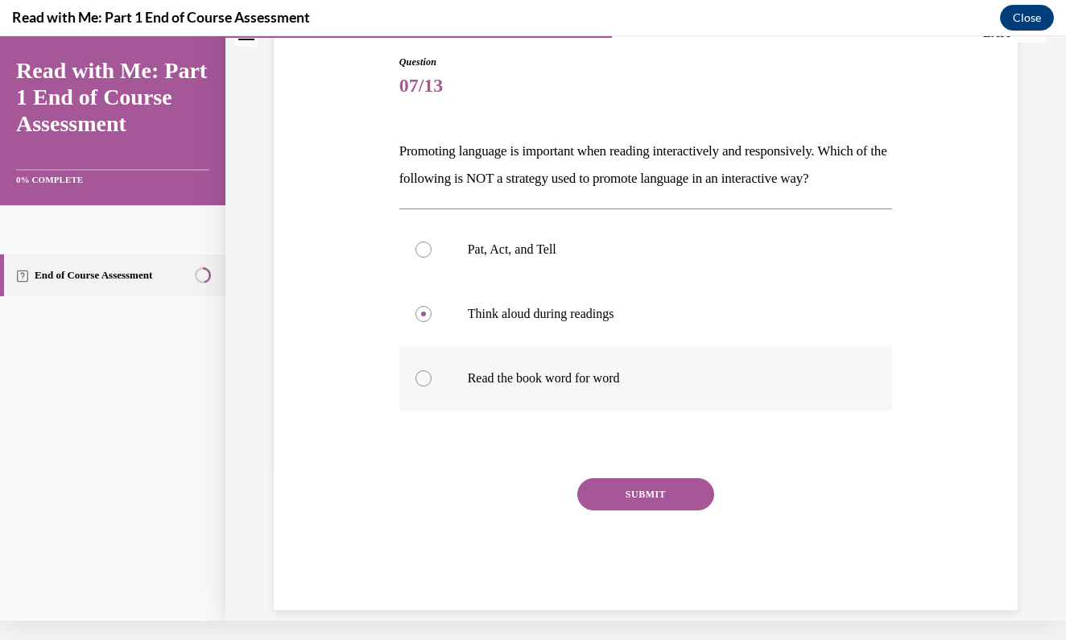
radio input "true"
click at [640, 497] on button "SUBMIT" at bounding box center [645, 494] width 137 height 32
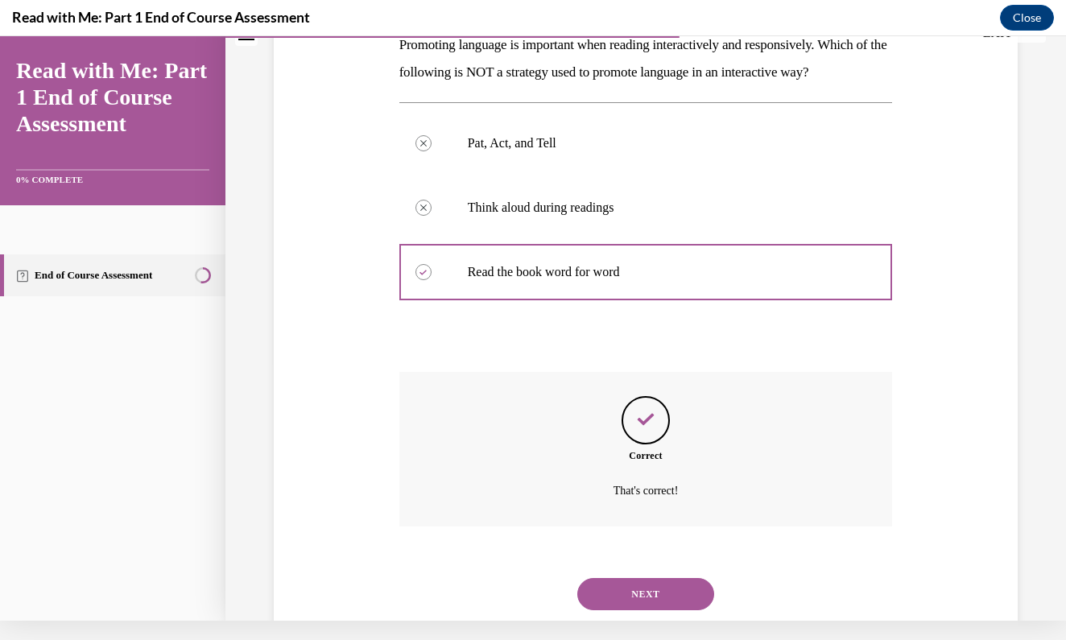
scroll to position [282, 0]
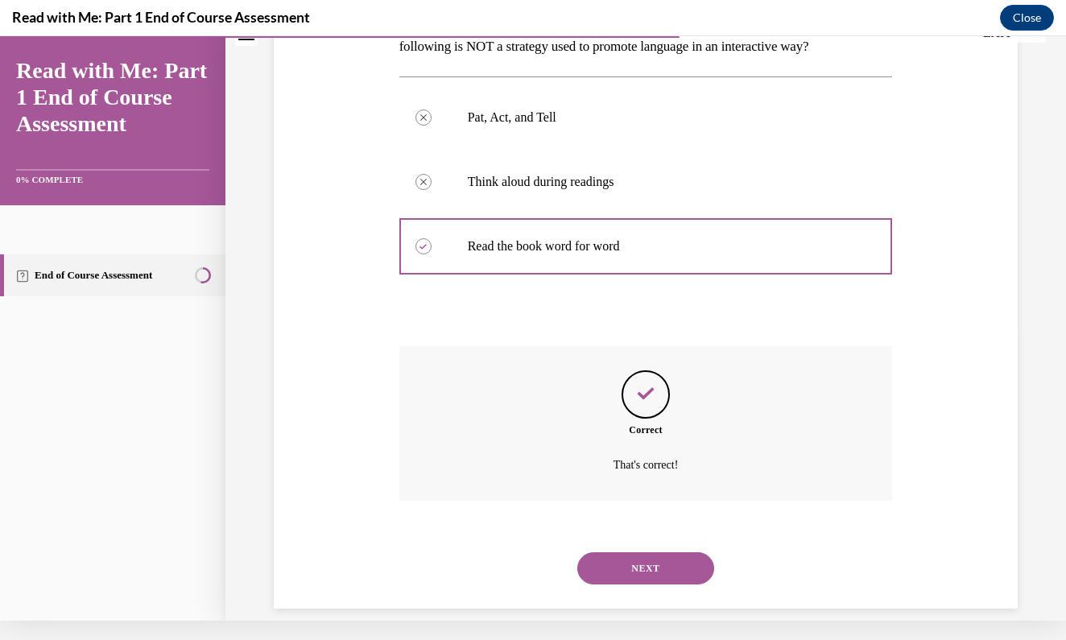
click at [634, 552] on button "NEXT" at bounding box center [645, 568] width 137 height 32
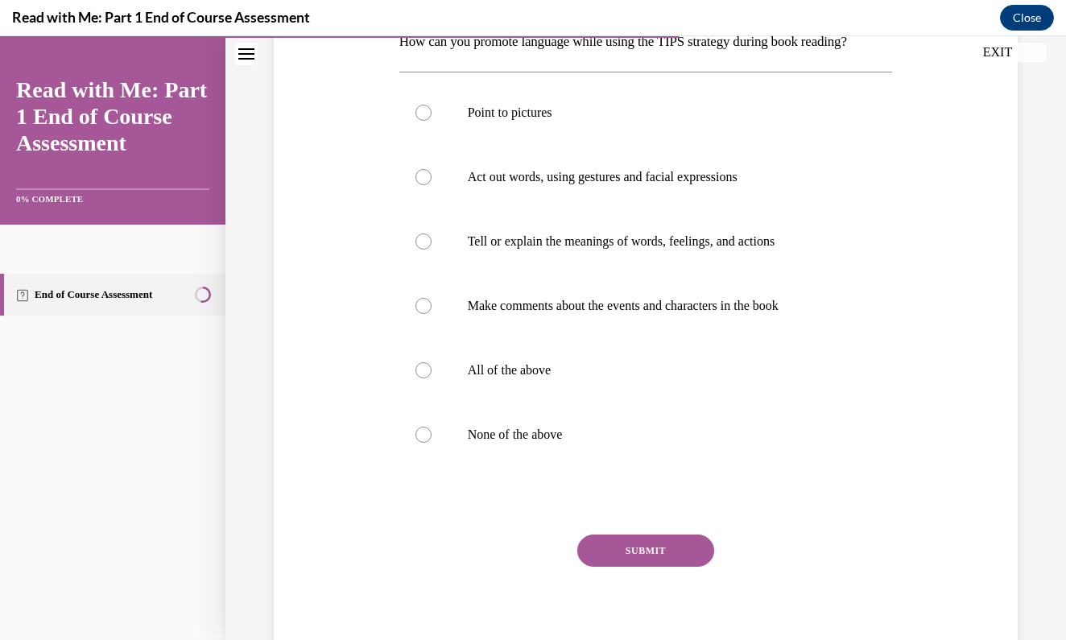
click at [964, 535] on div "Question 08/13 How can you promote language while using the TIPS strategy durin…" at bounding box center [646, 282] width 752 height 770
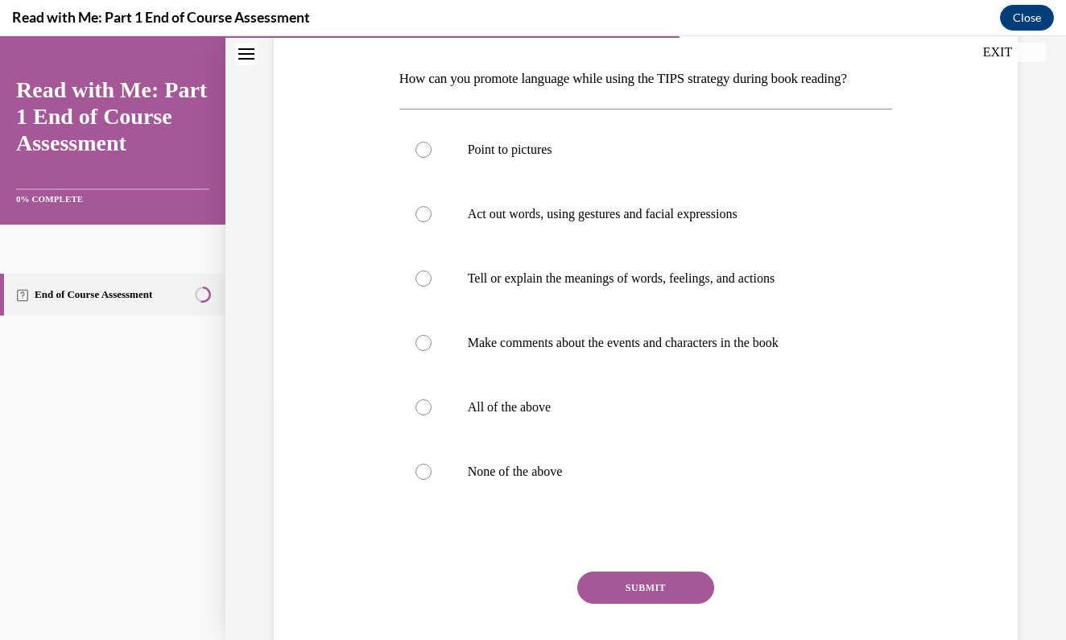
scroll to position [261, 0]
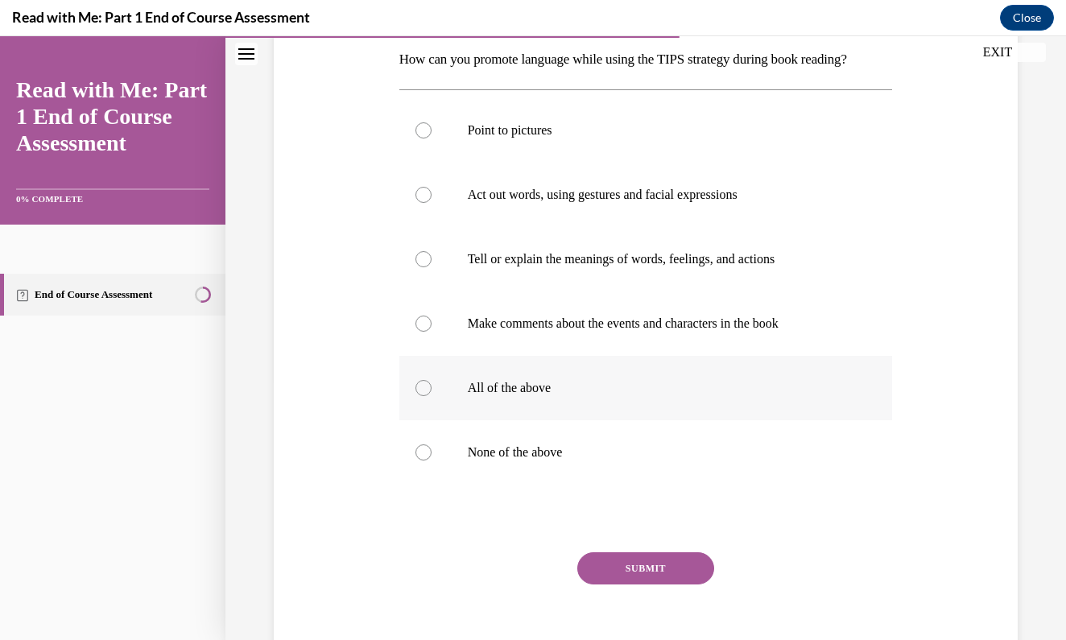
click at [409, 389] on label "All of the above" at bounding box center [645, 388] width 493 height 64
click at [415, 389] on input "All of the above" at bounding box center [423, 388] width 16 height 16
radio input "true"
click at [627, 573] on button "SUBMIT" at bounding box center [645, 568] width 137 height 32
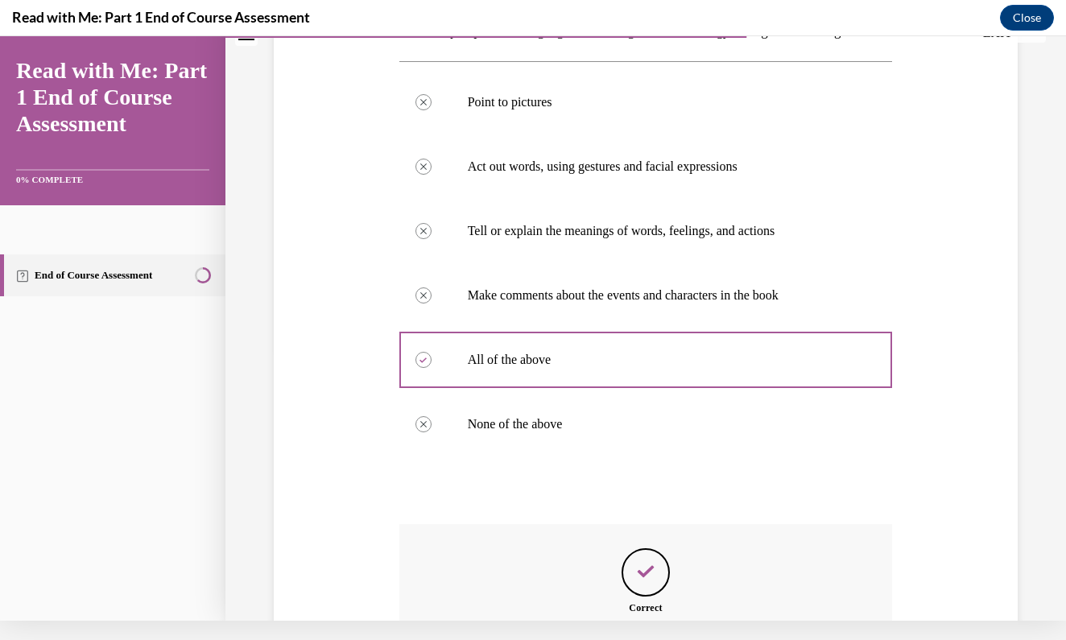
scroll to position [448, 0]
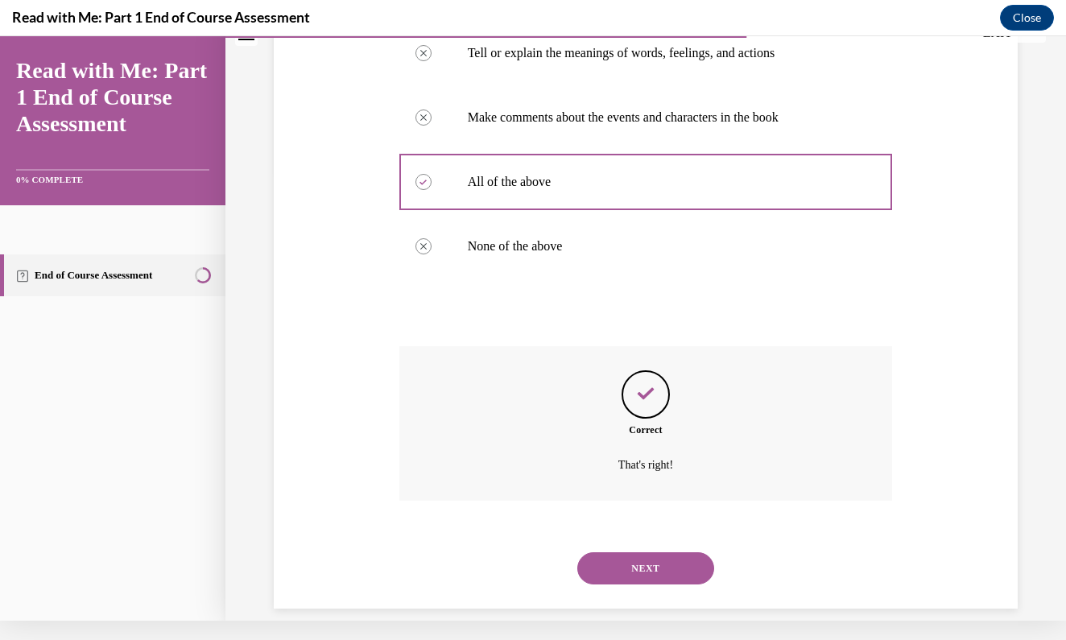
click at [644, 553] on button "NEXT" at bounding box center [645, 568] width 137 height 32
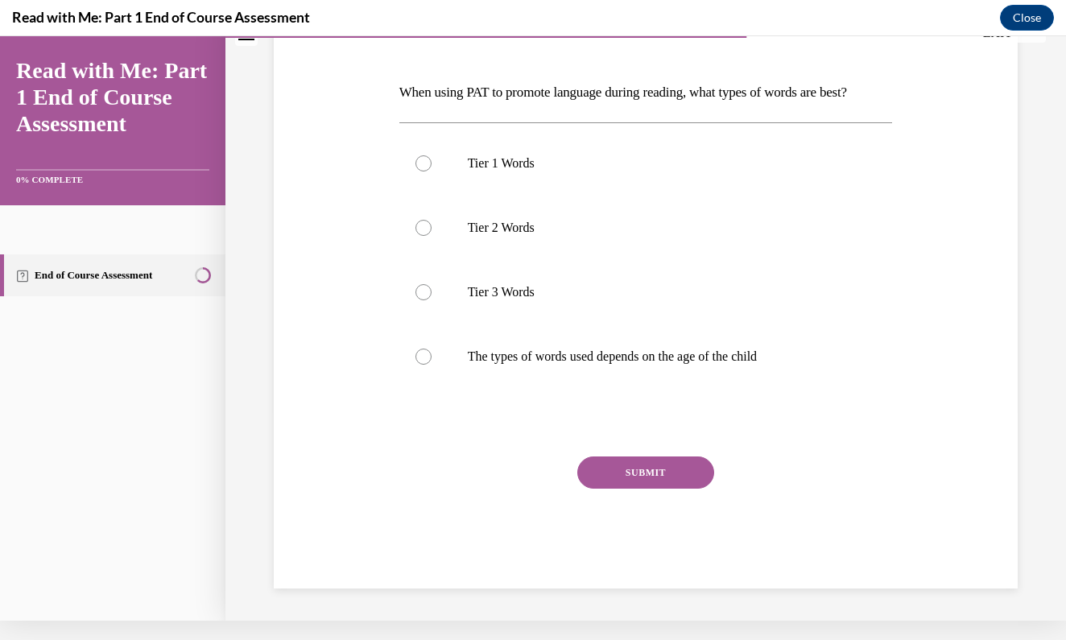
scroll to position [0, 0]
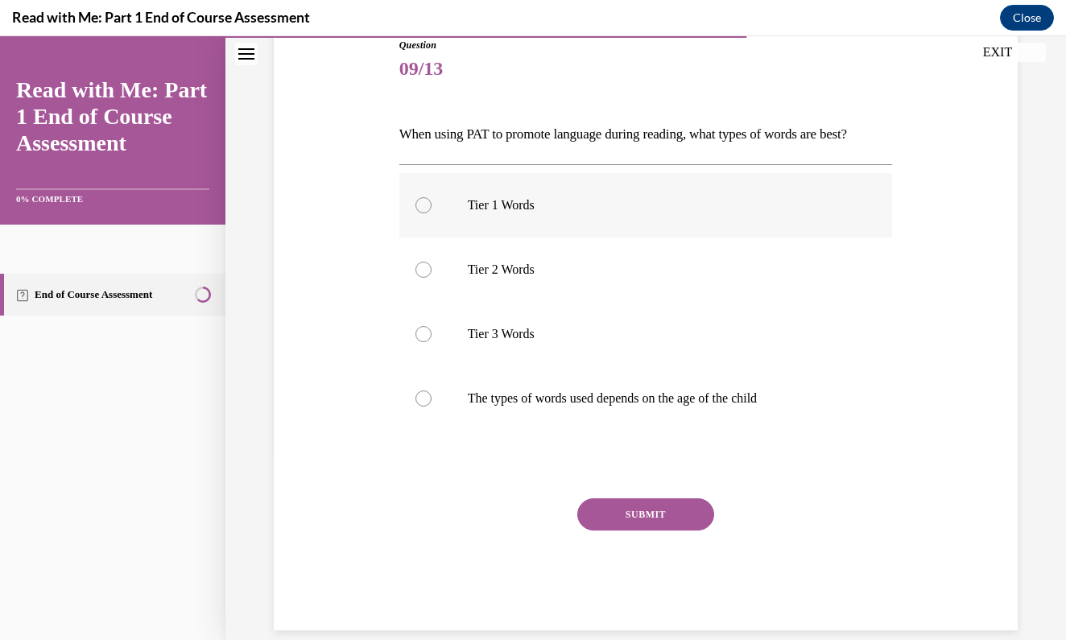
click at [419, 210] on div at bounding box center [423, 205] width 16 height 16
click at [419, 210] on input "Tier 1 Words" at bounding box center [423, 205] width 16 height 16
radio input "true"
click at [605, 511] on button "SUBMIT" at bounding box center [645, 514] width 137 height 32
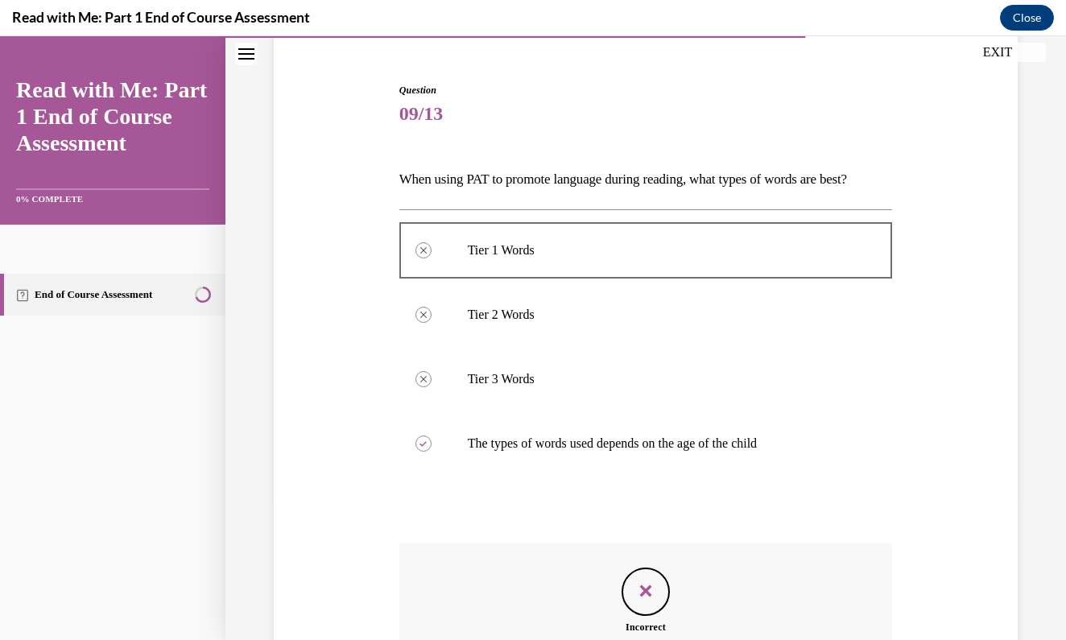
scroll to position [337, 0]
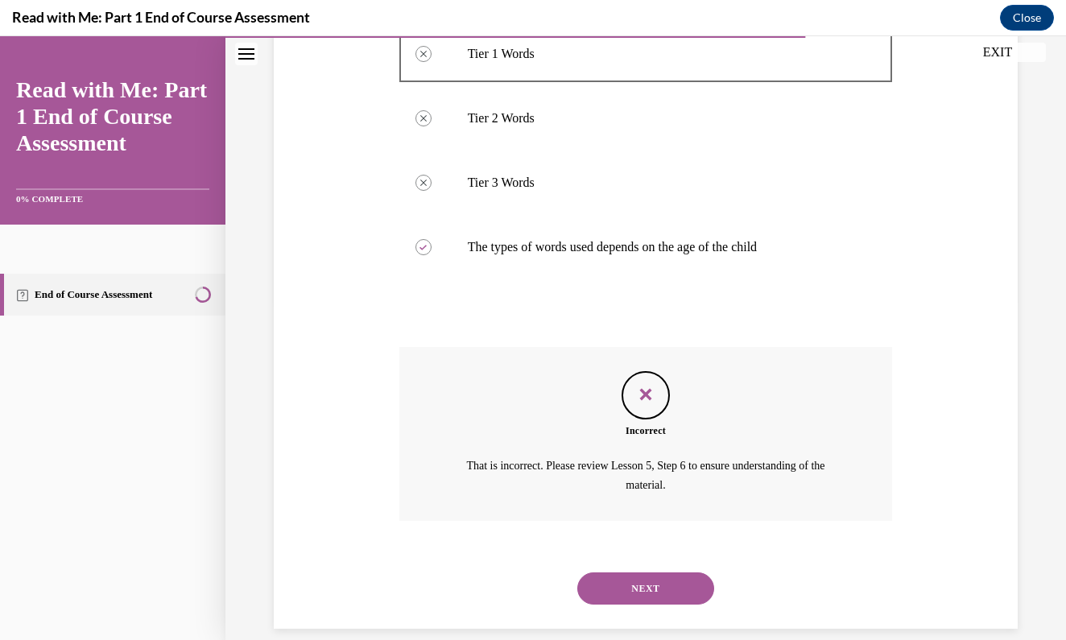
click at [625, 572] on button "NEXT" at bounding box center [645, 588] width 137 height 32
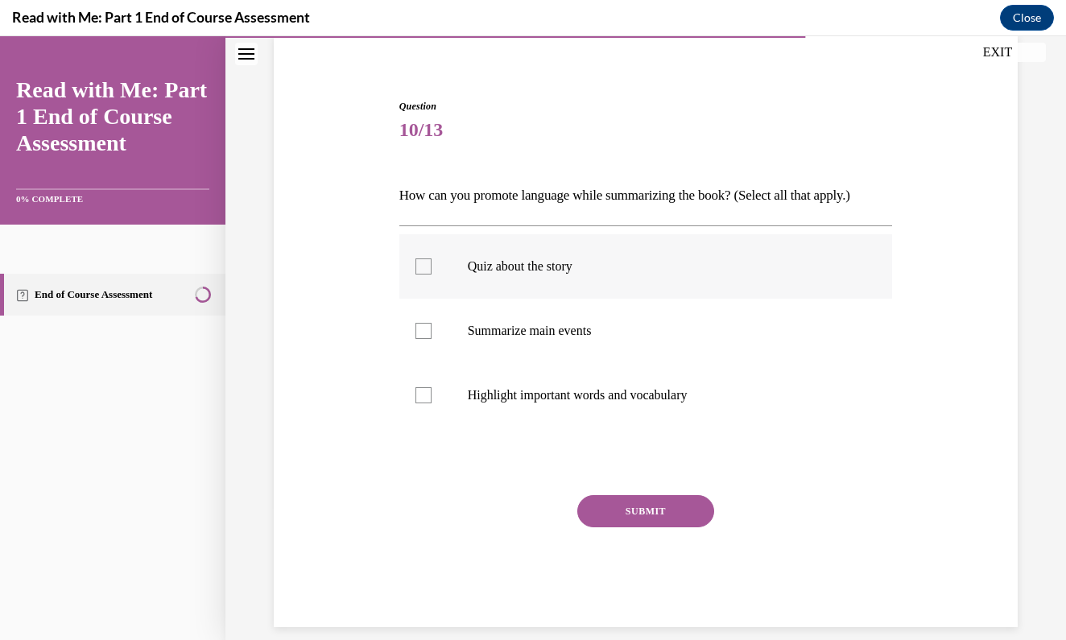
click at [836, 296] on label "Quiz about the story" at bounding box center [645, 266] width 493 height 64
click at [431, 274] on input "Quiz about the story" at bounding box center [423, 266] width 16 height 16
checkbox input "true"
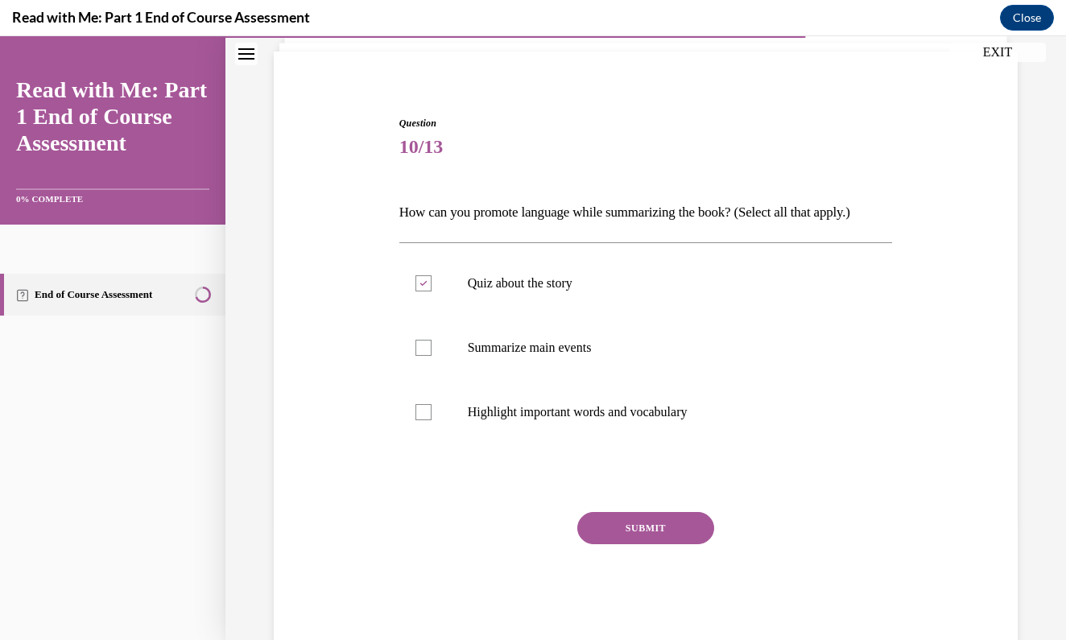
scroll to position [122, 0]
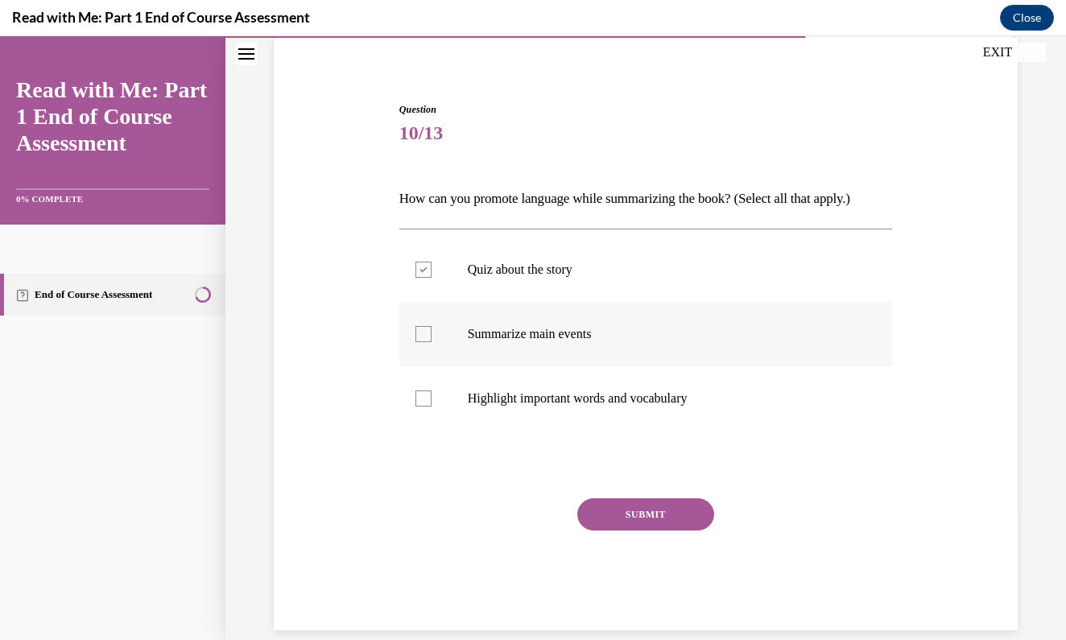
click at [431, 341] on label "Summarize main events" at bounding box center [645, 334] width 493 height 64
click at [431, 341] on input "Summarize main events" at bounding box center [423, 334] width 16 height 16
checkbox input "true"
click at [425, 261] on label "Quiz about the story" at bounding box center [645, 269] width 493 height 64
click at [425, 262] on input "Quiz about the story" at bounding box center [423, 270] width 16 height 16
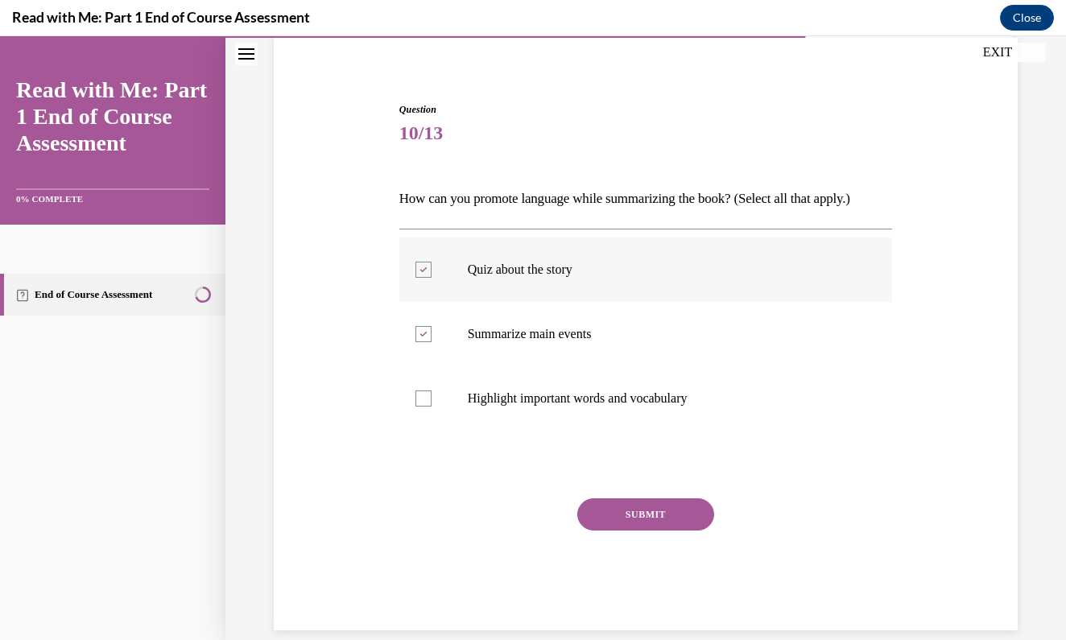
checkbox input "false"
click at [426, 389] on label "Highlight important words and vocabulary" at bounding box center [645, 398] width 493 height 64
click at [426, 390] on input "Highlight important words and vocabulary" at bounding box center [423, 398] width 16 height 16
checkbox input "true"
click at [657, 508] on button "SUBMIT" at bounding box center [645, 514] width 137 height 32
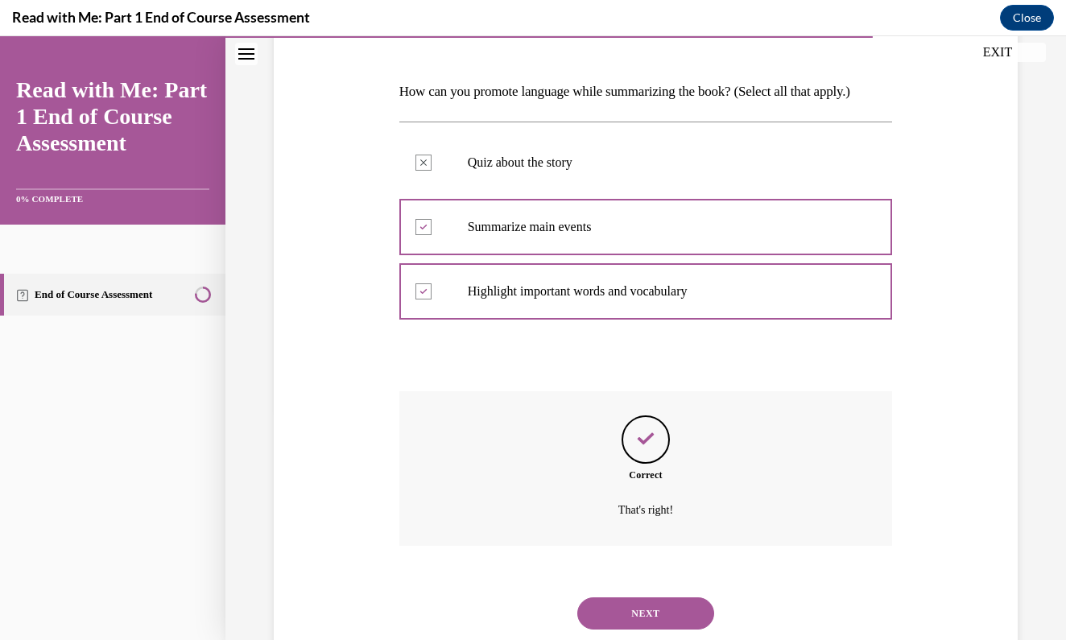
scroll to position [254, 0]
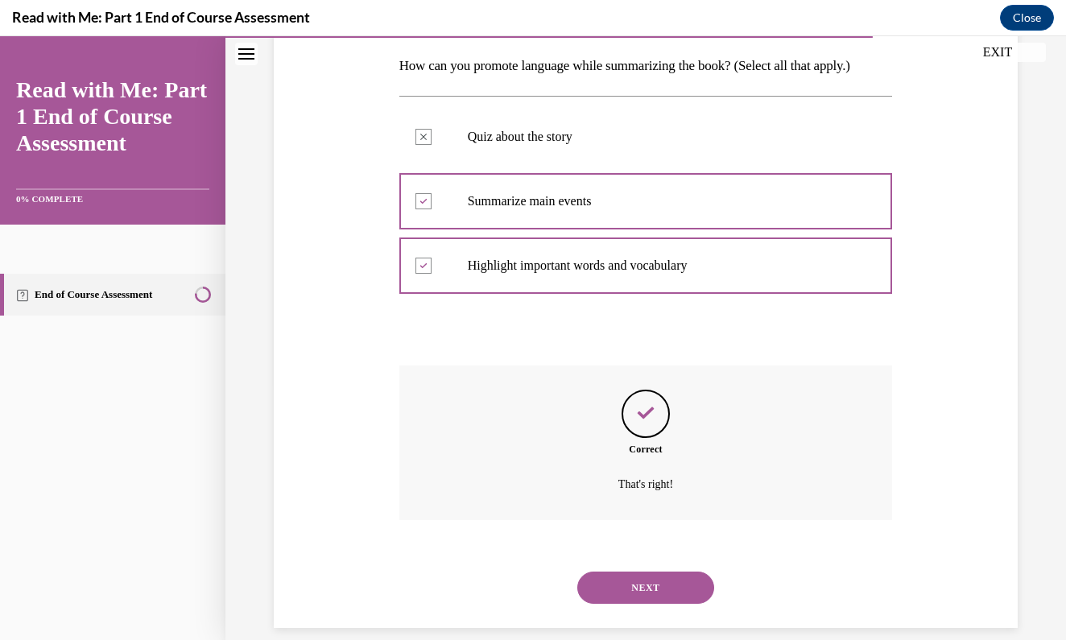
click at [645, 572] on button "NEXT" at bounding box center [645, 588] width 137 height 32
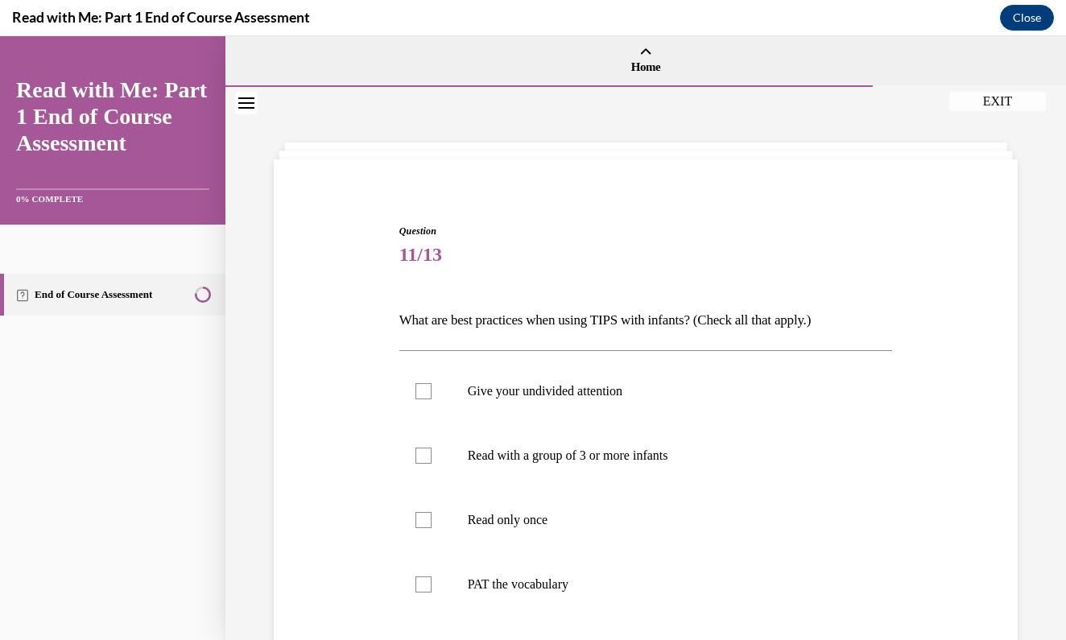
click at [953, 344] on div "Question 11/13 What are best practices when using TIPS with infants? (Check all…" at bounding box center [646, 560] width 752 height 770
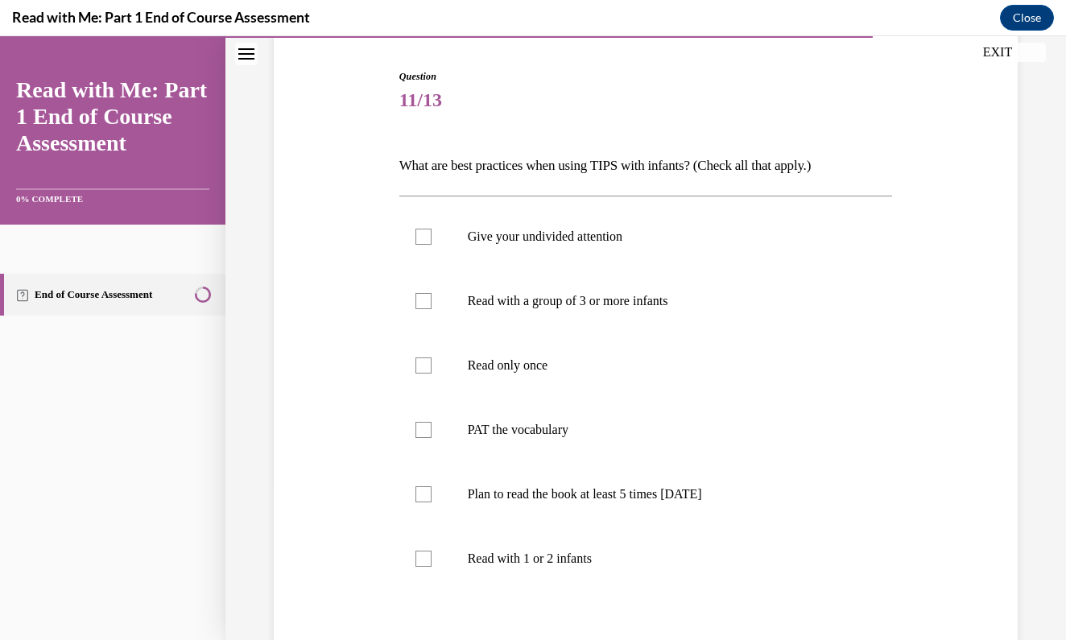
scroll to position [170, 0]
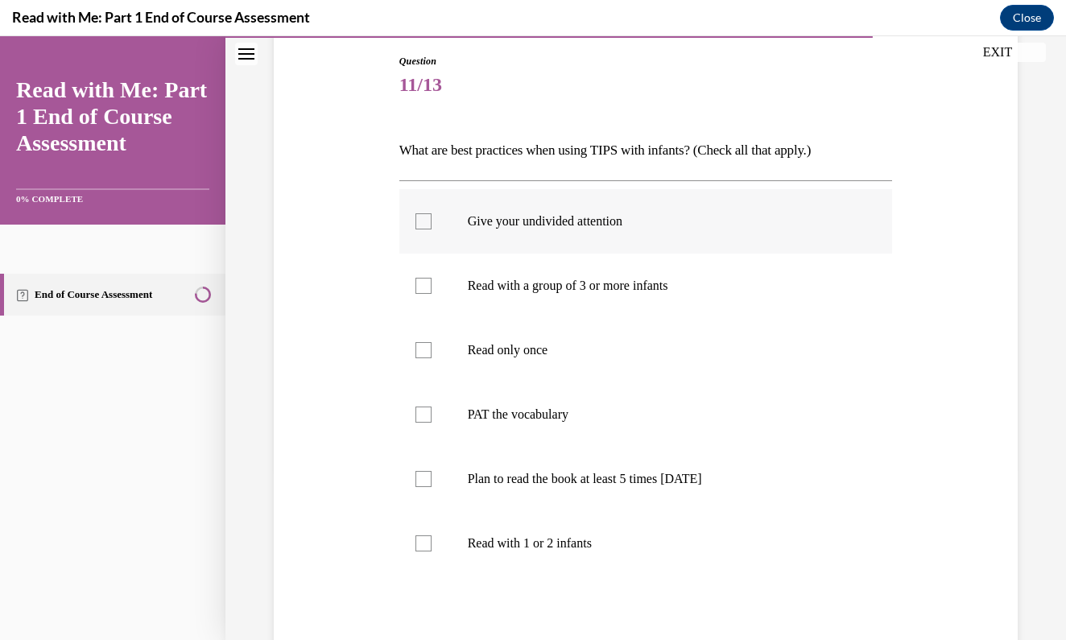
click at [425, 217] on div at bounding box center [423, 221] width 16 height 16
click at [425, 217] on input "Give your undivided attention" at bounding box center [423, 221] width 16 height 16
checkbox input "true"
click at [423, 419] on div at bounding box center [423, 415] width 16 height 16
click at [423, 419] on input "PAT the vocabulary" at bounding box center [423, 415] width 16 height 16
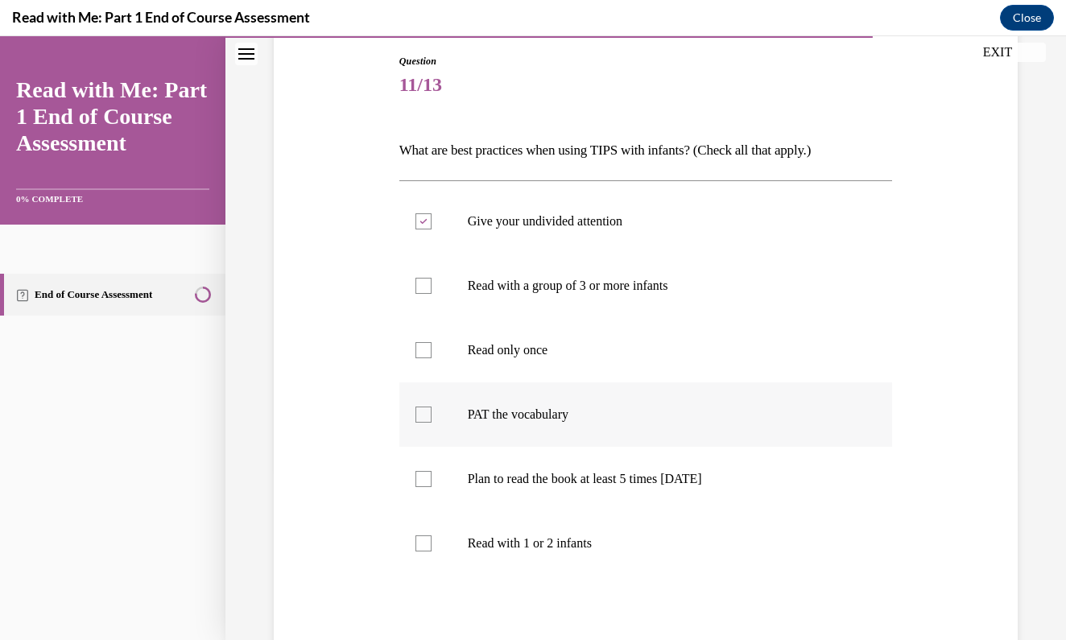
checkbox input "true"
click at [422, 483] on div at bounding box center [423, 479] width 16 height 16
click at [422, 483] on input "Plan to read the book at least 5 times in 2 weeks" at bounding box center [423, 479] width 16 height 16
checkbox input "true"
click at [423, 553] on label "Read with 1 or 2 infants" at bounding box center [645, 543] width 493 height 64
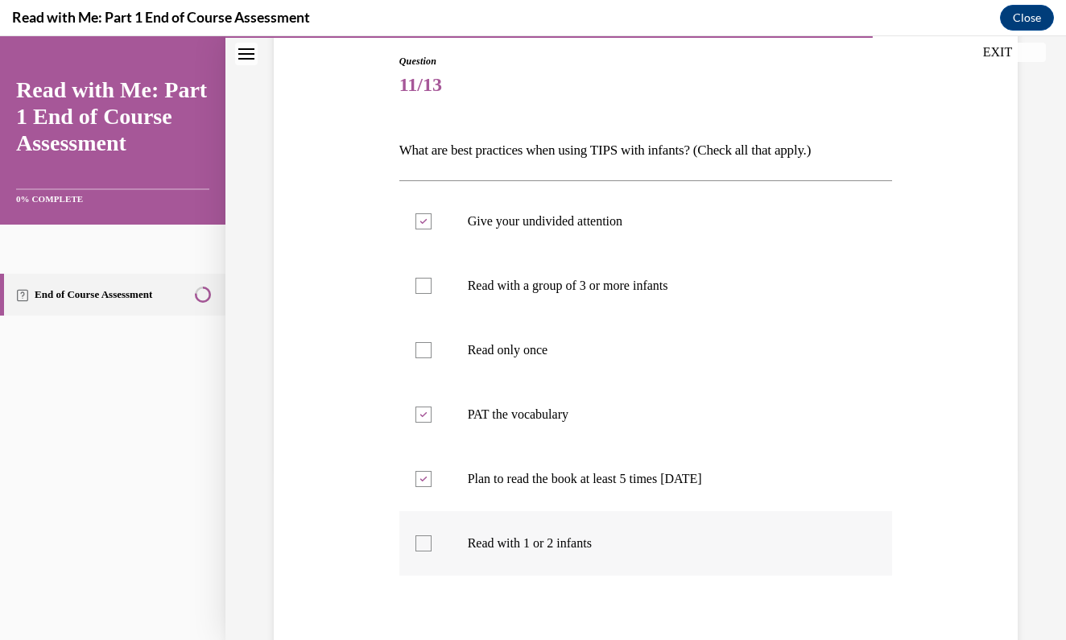
click at [423, 551] on input "Read with 1 or 2 infants" at bounding box center [423, 543] width 16 height 16
checkbox input "true"
click at [992, 506] on div "Question 11/13 What are best practices when using TIPS with infants? (Check all…" at bounding box center [646, 391] width 752 height 770
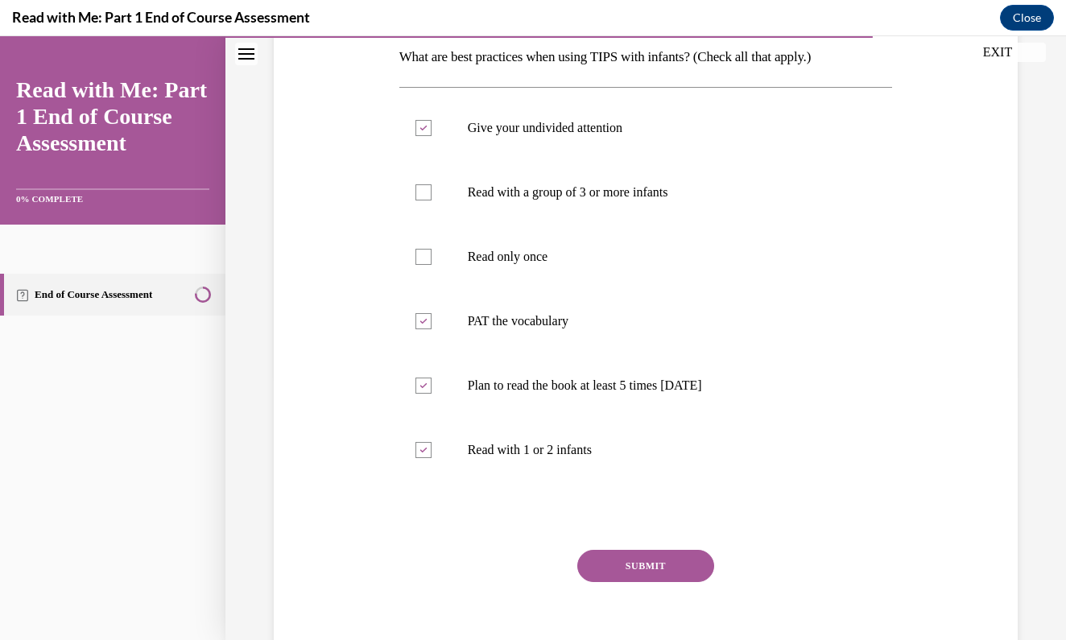
scroll to position [264, 0]
click at [671, 566] on button "SUBMIT" at bounding box center [645, 565] width 137 height 32
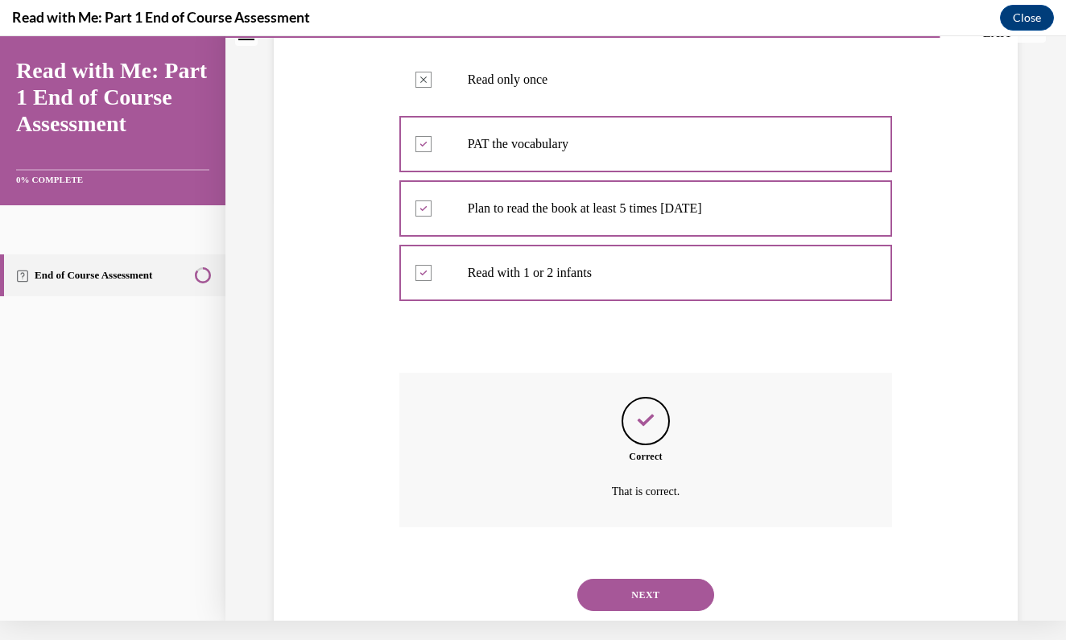
scroll to position [448, 0]
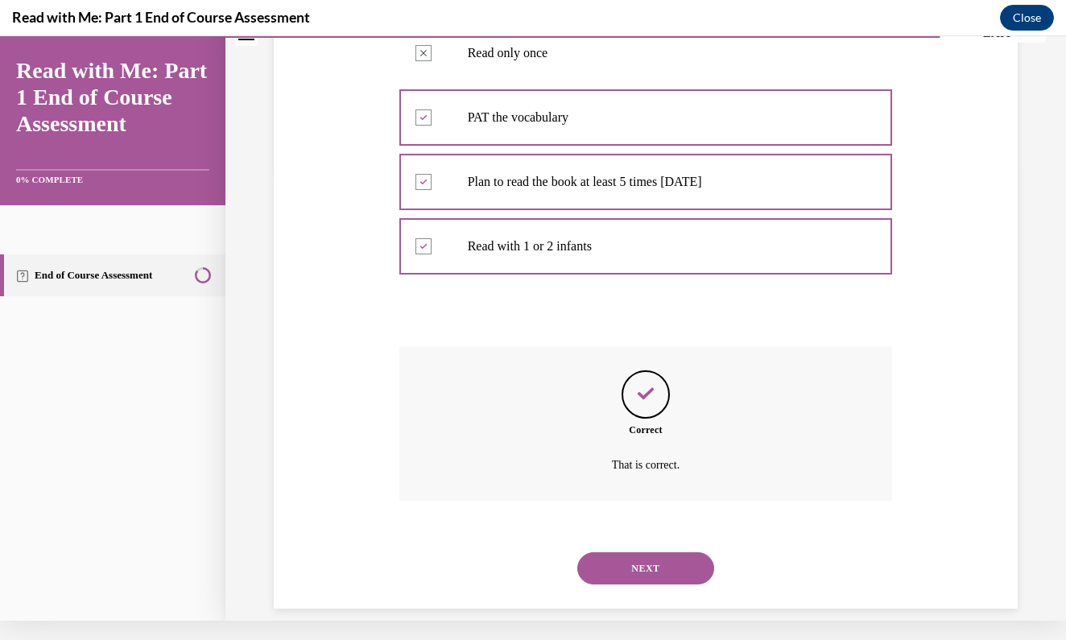
click at [668, 552] on button "NEXT" at bounding box center [645, 568] width 137 height 32
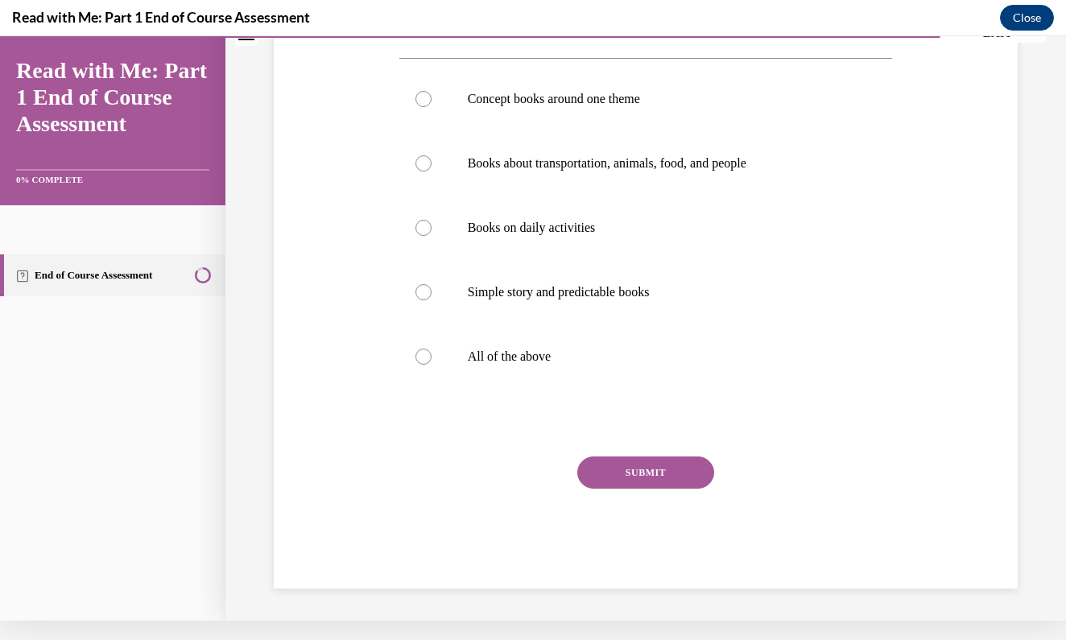
scroll to position [0, 0]
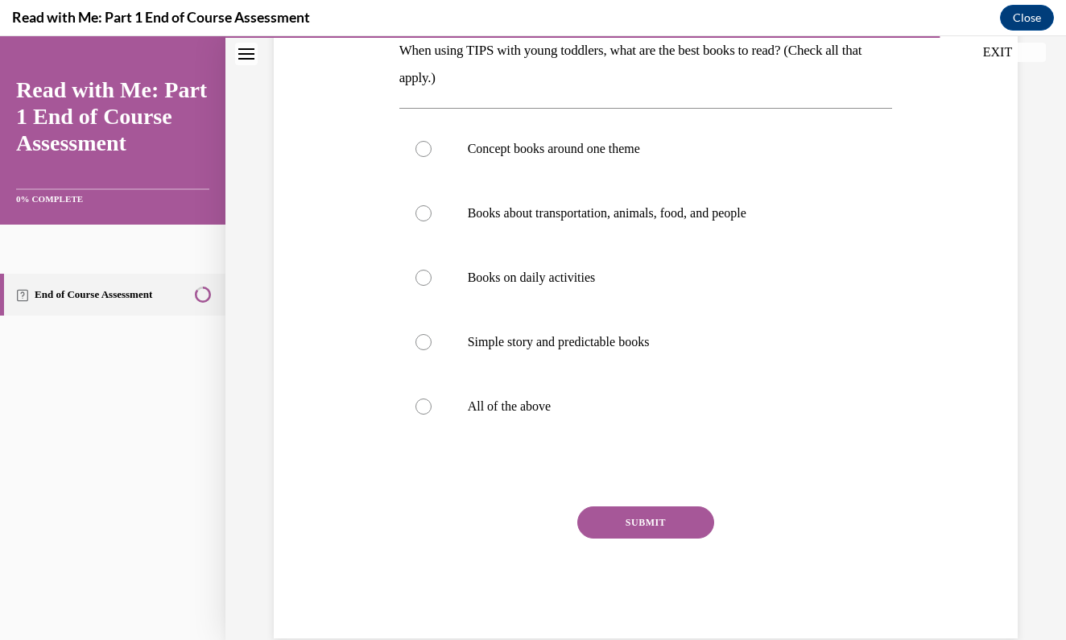
click at [994, 411] on div "Question 12/13 When using TIPS with young toddlers, what are the best books to …" at bounding box center [646, 272] width 752 height 733
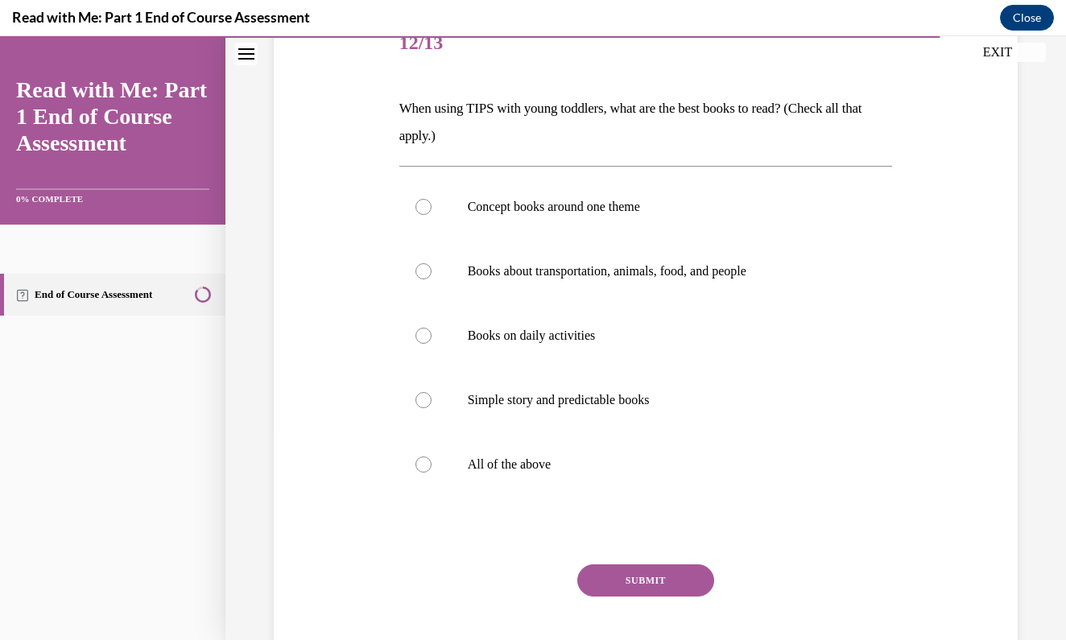
scroll to position [221, 0]
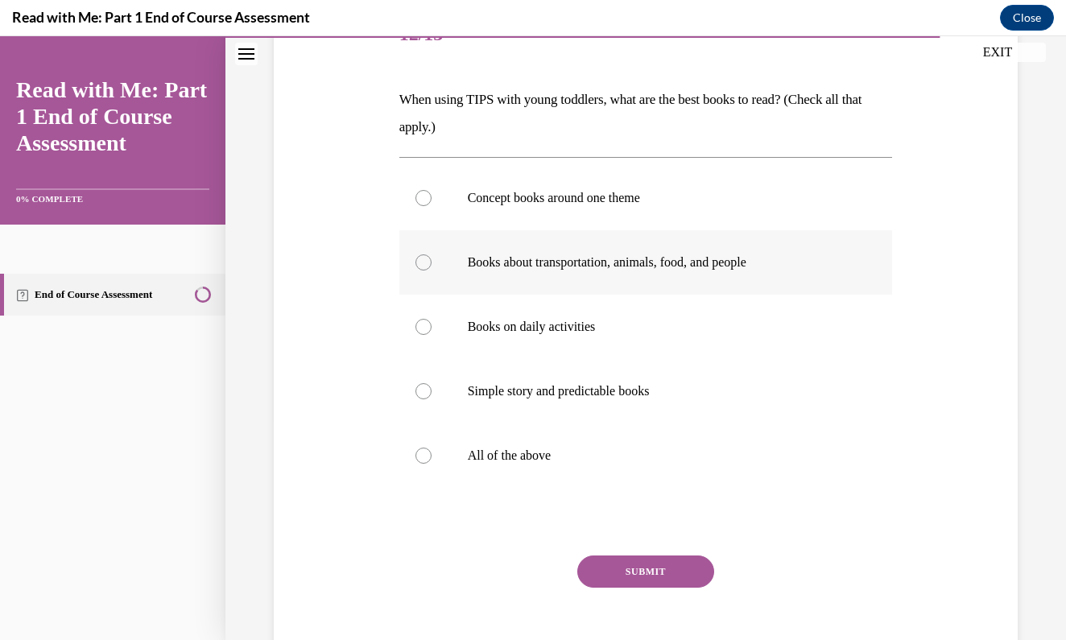
click at [426, 254] on label "Books about transportation, animals, food, and people" at bounding box center [645, 262] width 493 height 64
click at [426, 254] on input "Books about transportation, animals, food, and people" at bounding box center [423, 262] width 16 height 16
radio input "true"
click at [421, 336] on label "Books on daily activities" at bounding box center [645, 327] width 493 height 64
click at [421, 335] on input "Books on daily activities" at bounding box center [423, 327] width 16 height 16
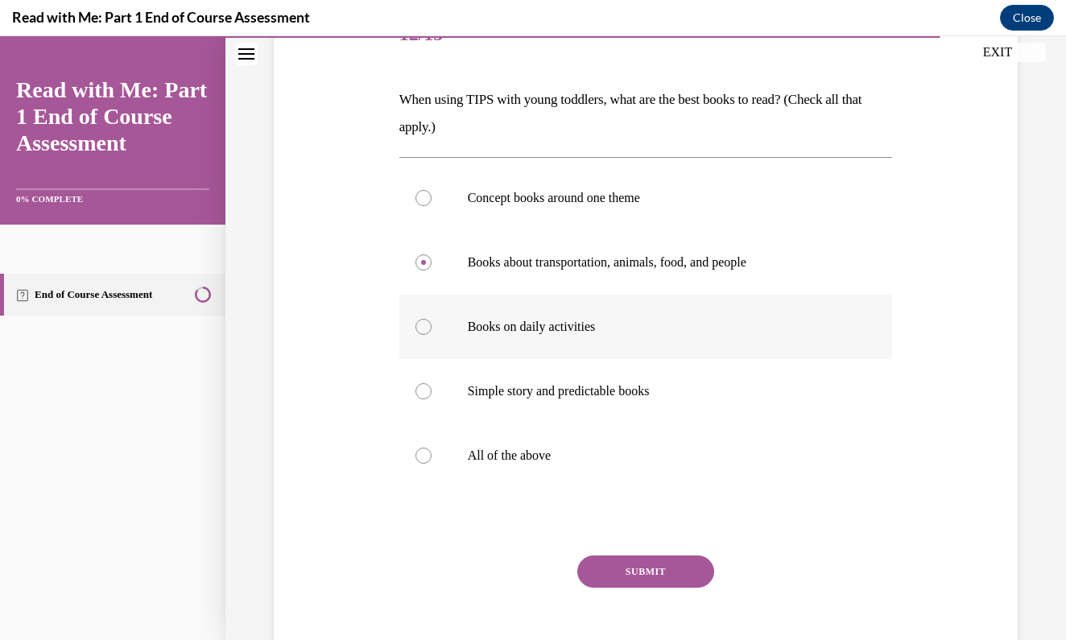
radio input "true"
click at [431, 460] on label "All of the above" at bounding box center [645, 455] width 493 height 64
click at [431, 460] on input "All of the above" at bounding box center [423, 456] width 16 height 16
radio input "true"
click at [674, 580] on button "SUBMIT" at bounding box center [645, 571] width 137 height 32
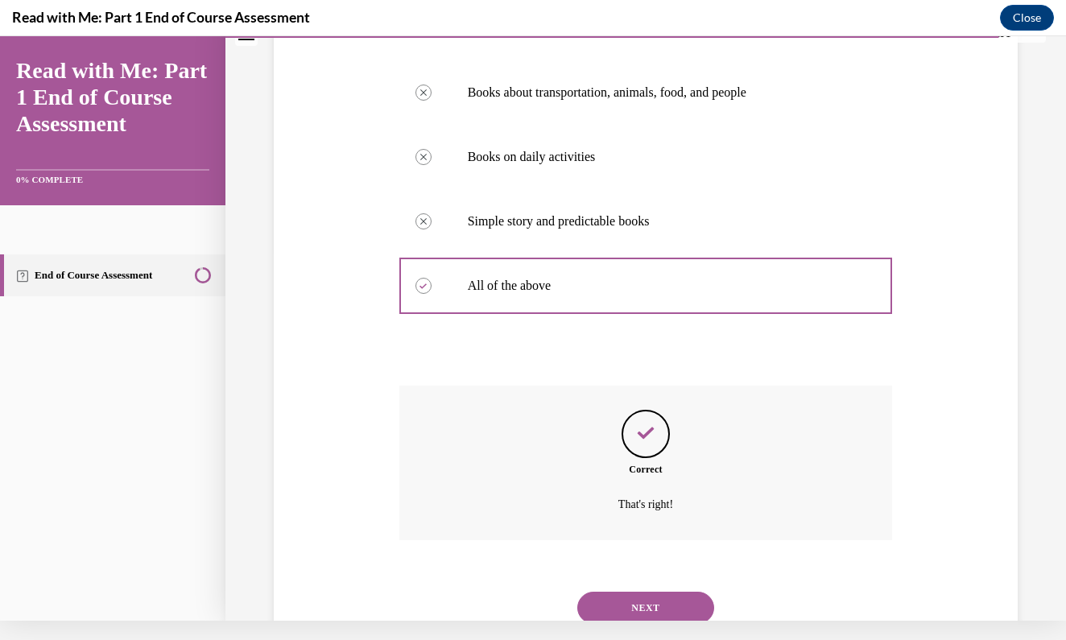
scroll to position [411, 0]
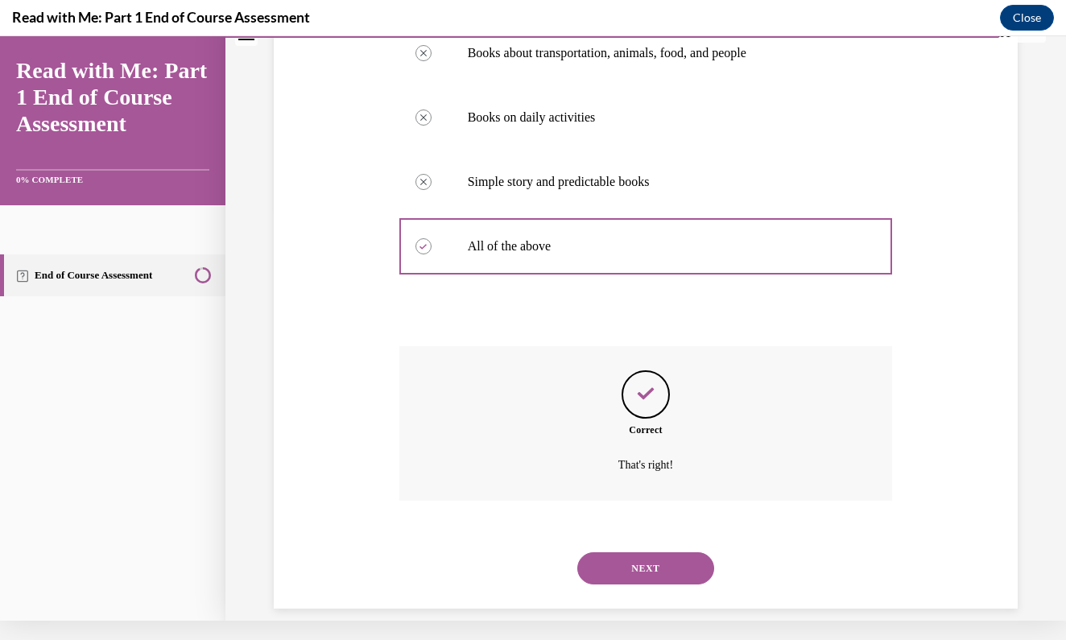
click at [650, 552] on button "NEXT" at bounding box center [645, 568] width 137 height 32
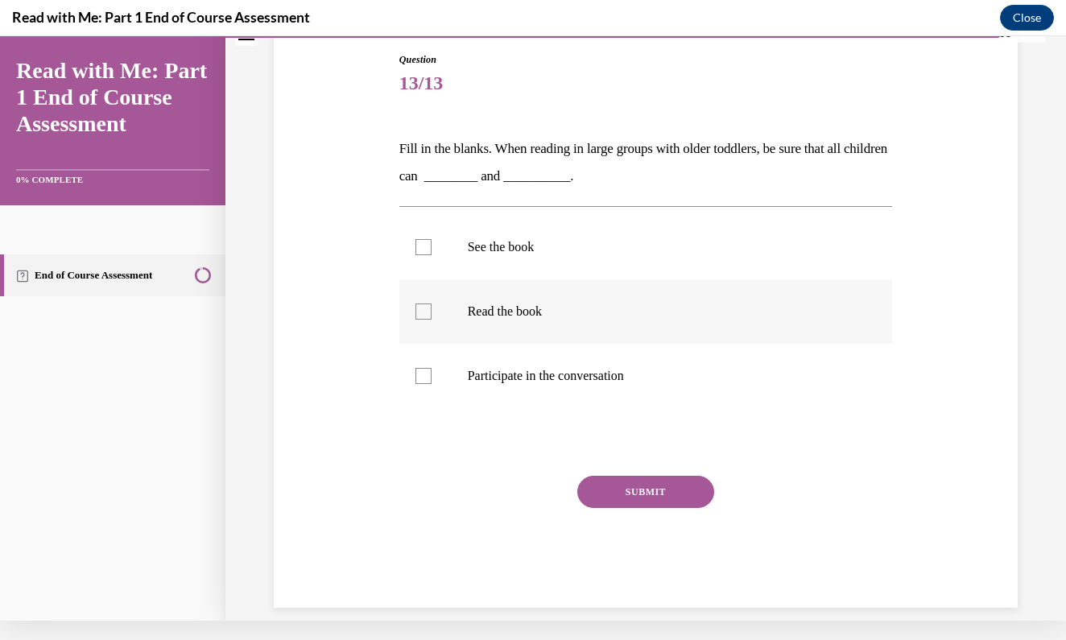
click at [885, 287] on label "Read the book" at bounding box center [645, 311] width 493 height 64
click at [431, 303] on input "Read the book" at bounding box center [423, 311] width 16 height 16
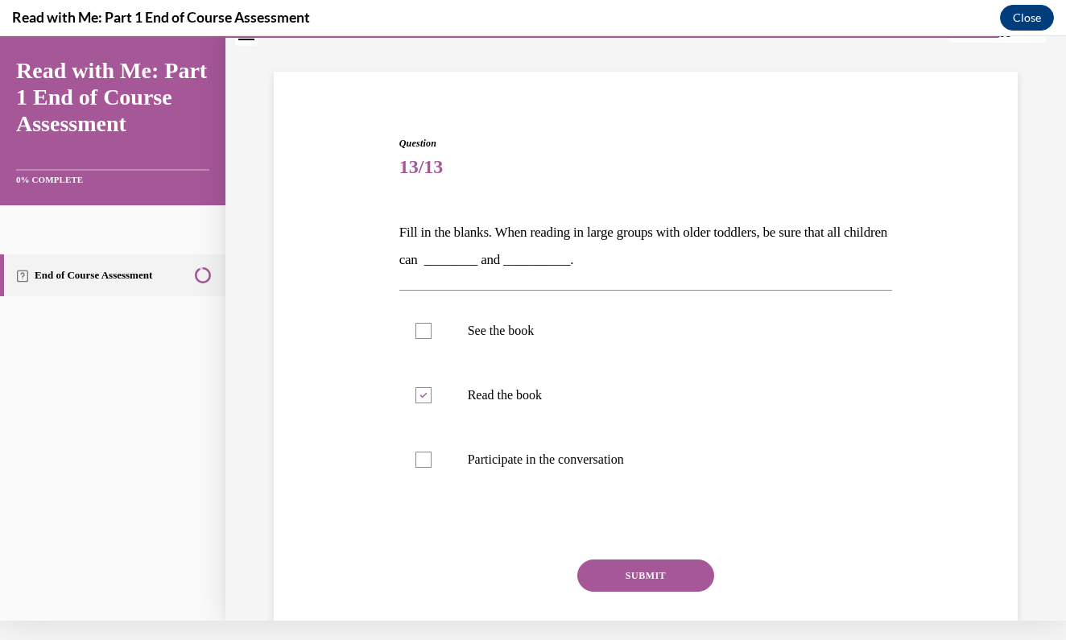
scroll to position [84, 0]
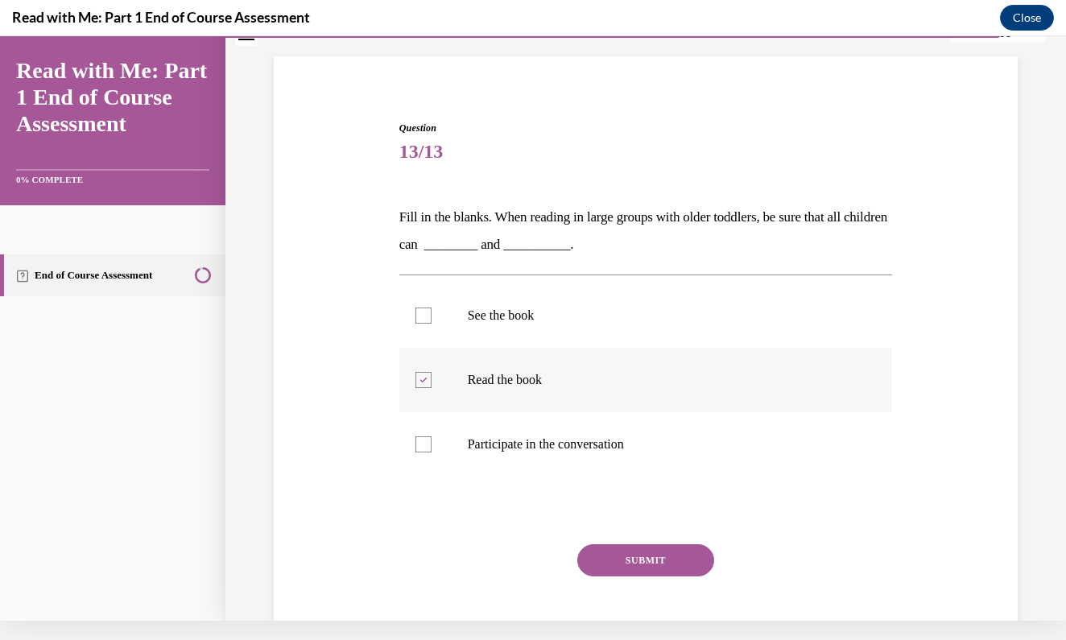
click at [427, 382] on icon at bounding box center [422, 381] width 7 height 6
click at [427, 382] on input "Read the book" at bounding box center [423, 380] width 16 height 16
checkbox input "false"
click at [431, 332] on label "See the book" at bounding box center [645, 315] width 493 height 64
click at [431, 324] on input "See the book" at bounding box center [423, 315] width 16 height 16
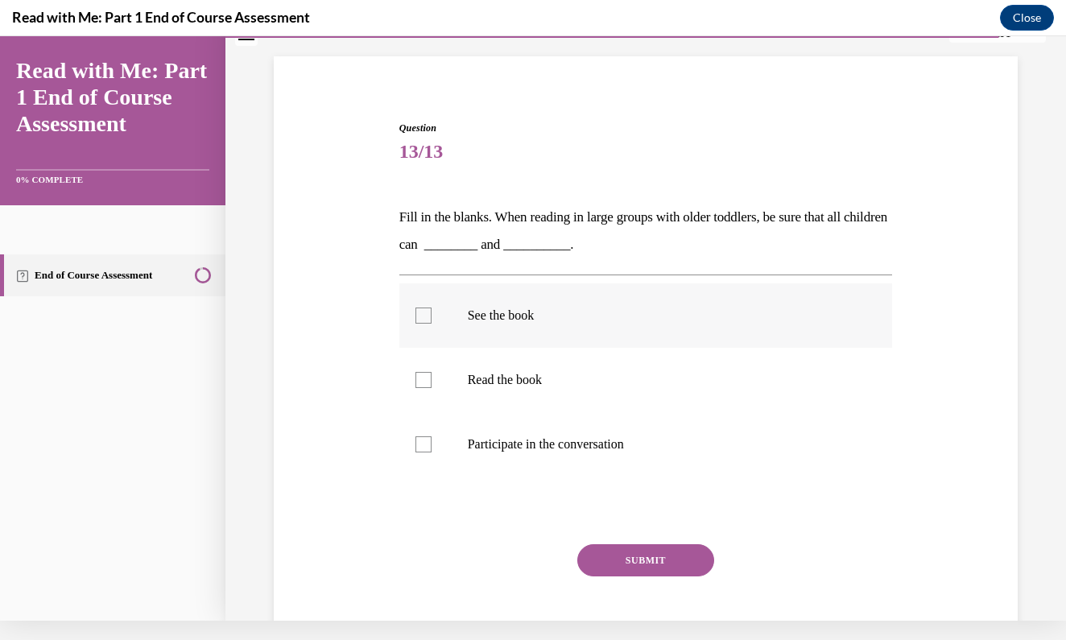
checkbox input "true"
click at [421, 431] on label "Participate in the conversation" at bounding box center [645, 444] width 493 height 64
click at [421, 436] on input "Participate in the conversation" at bounding box center [423, 444] width 16 height 16
checkbox input "true"
click at [647, 553] on button "SUBMIT" at bounding box center [645, 560] width 137 height 32
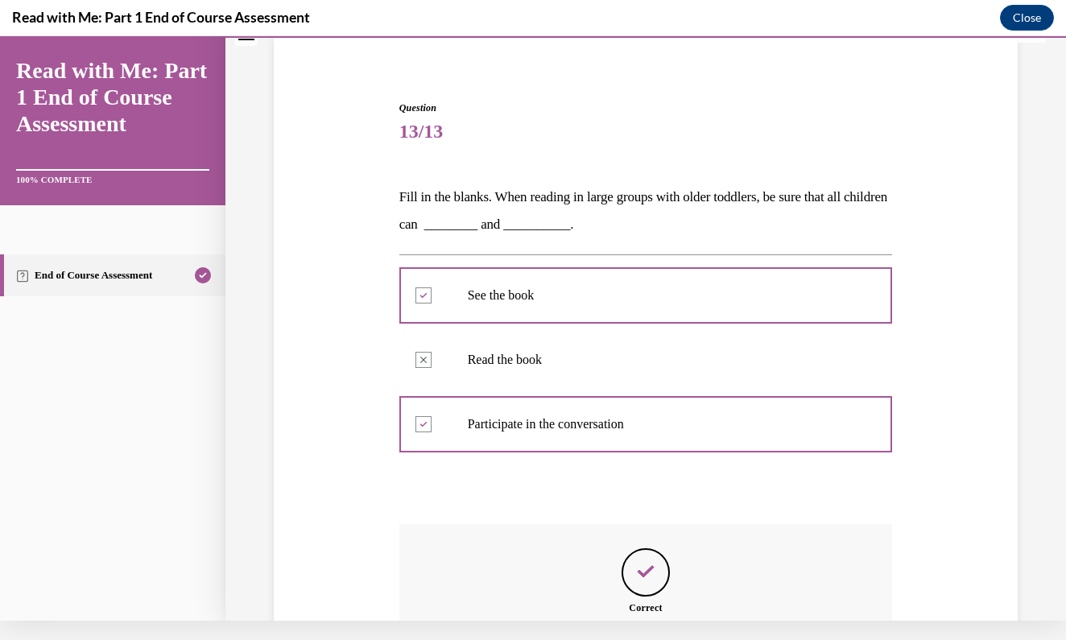
scroll to position [282, 0]
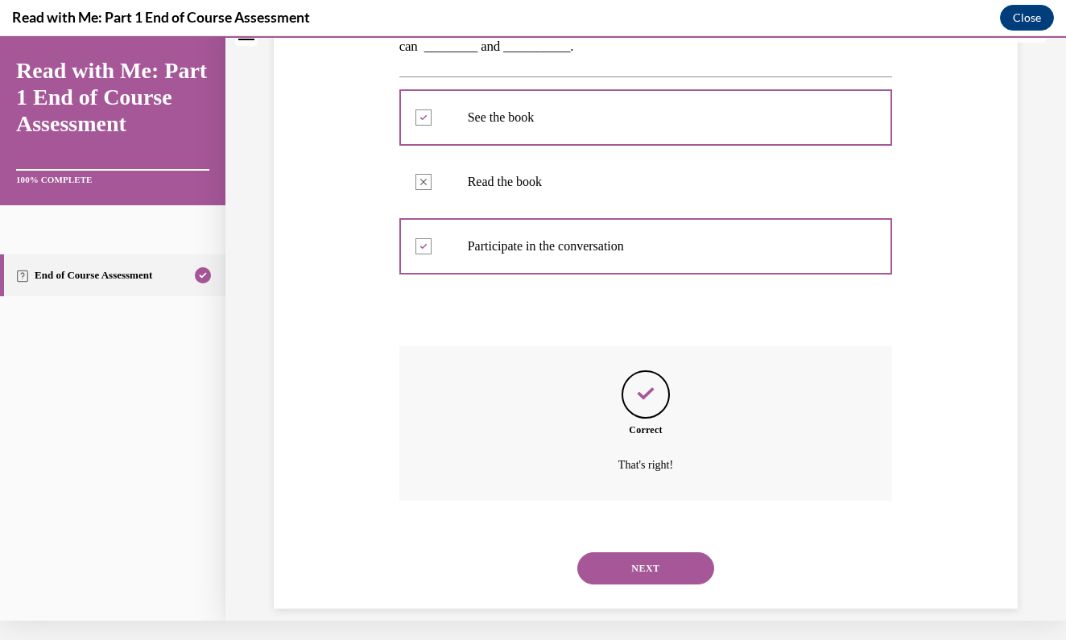
click at [647, 552] on button "NEXT" at bounding box center [645, 568] width 137 height 32
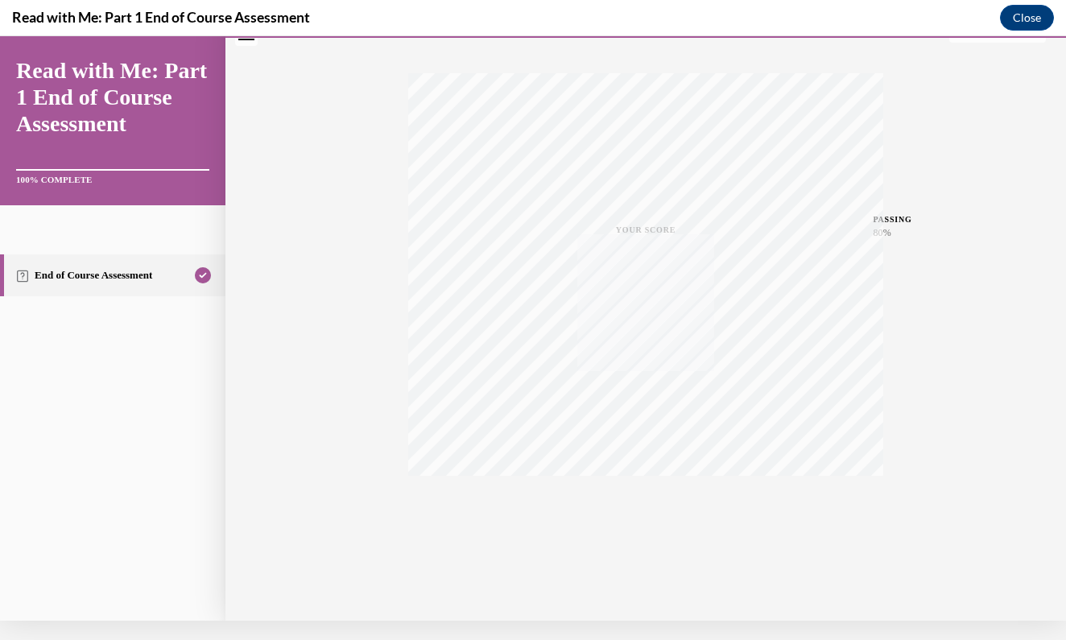
scroll to position [0, 0]
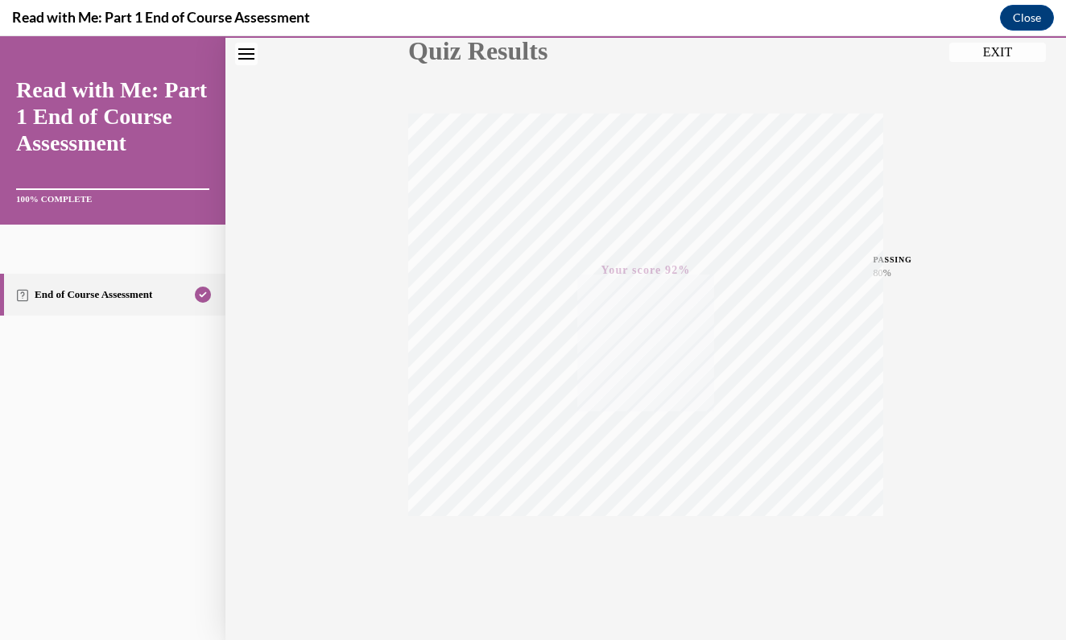
click at [967, 390] on div "Quiz Results PASSING 80% Your score 92% Passed PASSING 80% Your score Your scor…" at bounding box center [645, 273] width 840 height 774
click at [1014, 50] on button "EXIT" at bounding box center [997, 52] width 97 height 19
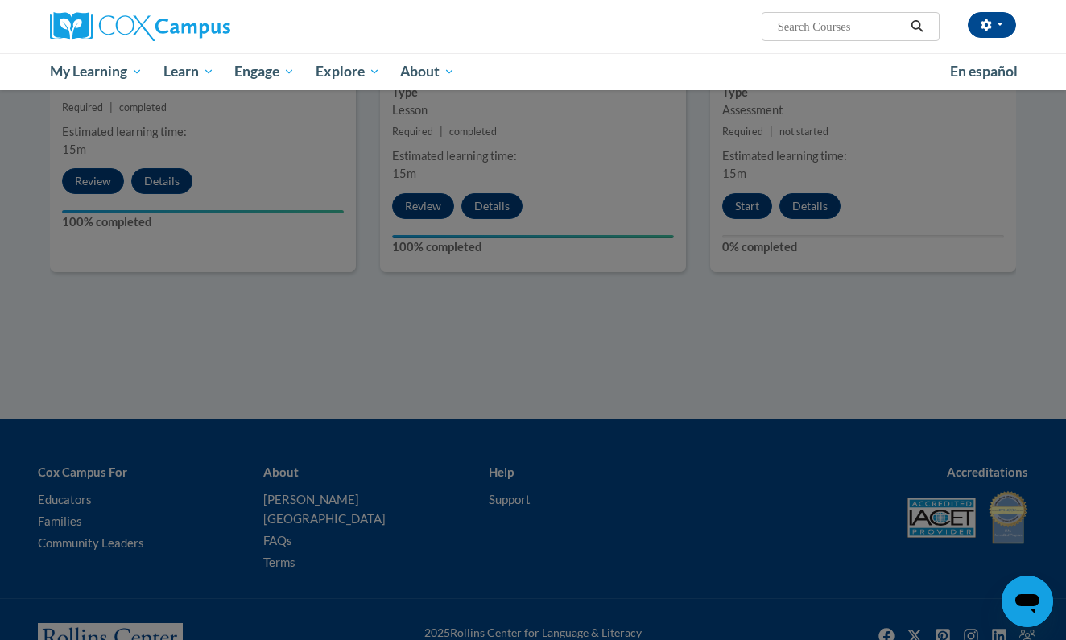
click at [1011, 320] on div at bounding box center [533, 320] width 1066 height 640
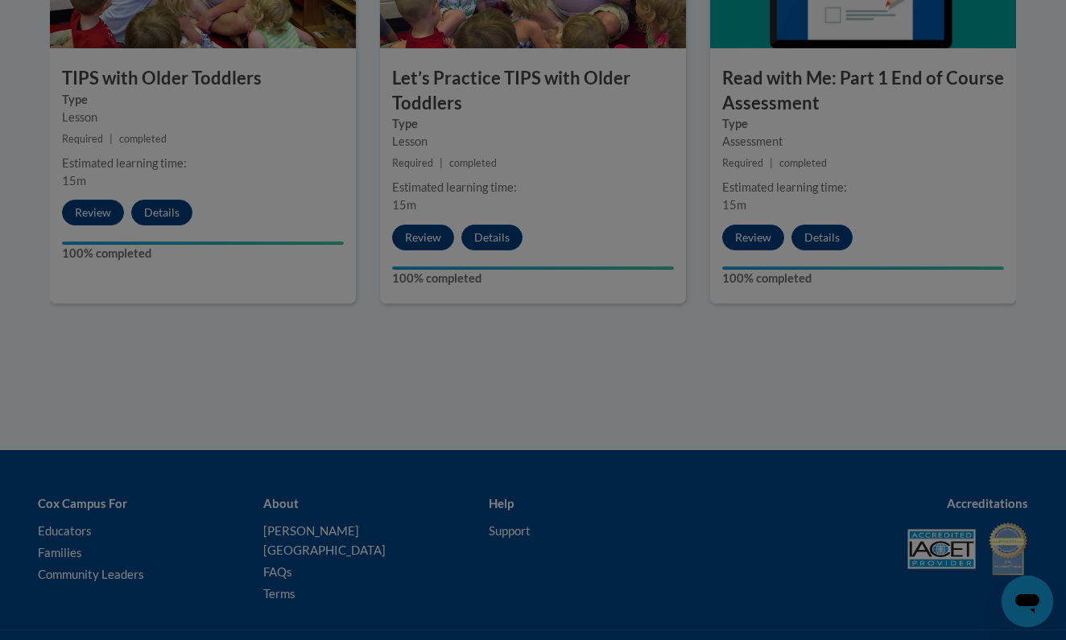
scroll to position [1727, 0]
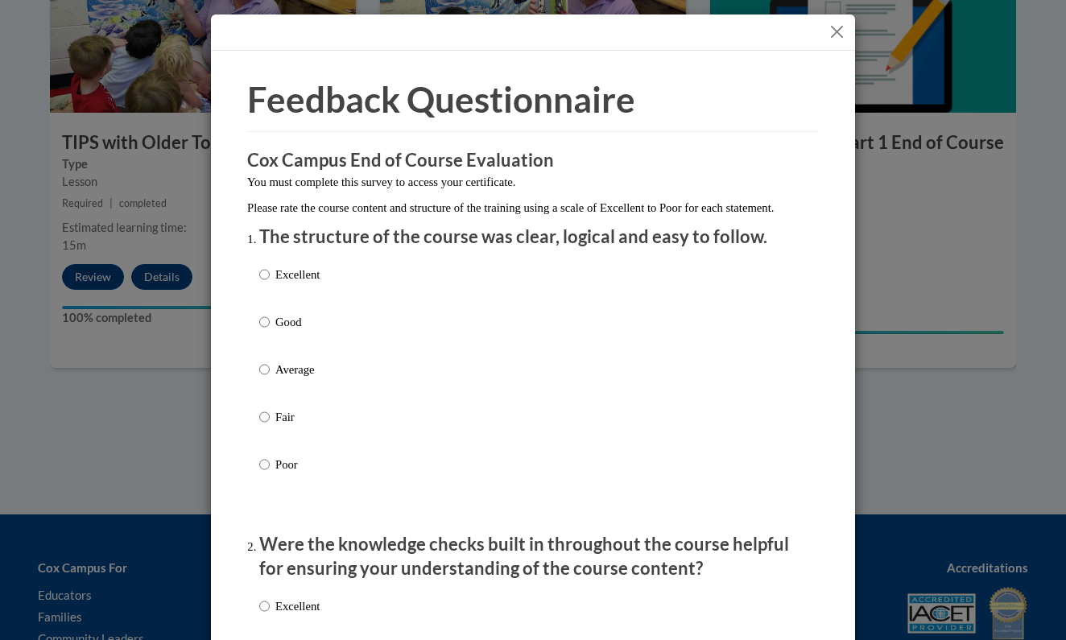
click at [276, 283] on p "Excellent" at bounding box center [297, 275] width 44 height 18
click at [270, 283] on input "Excellent" at bounding box center [264, 275] width 10 height 18
radio input "true"
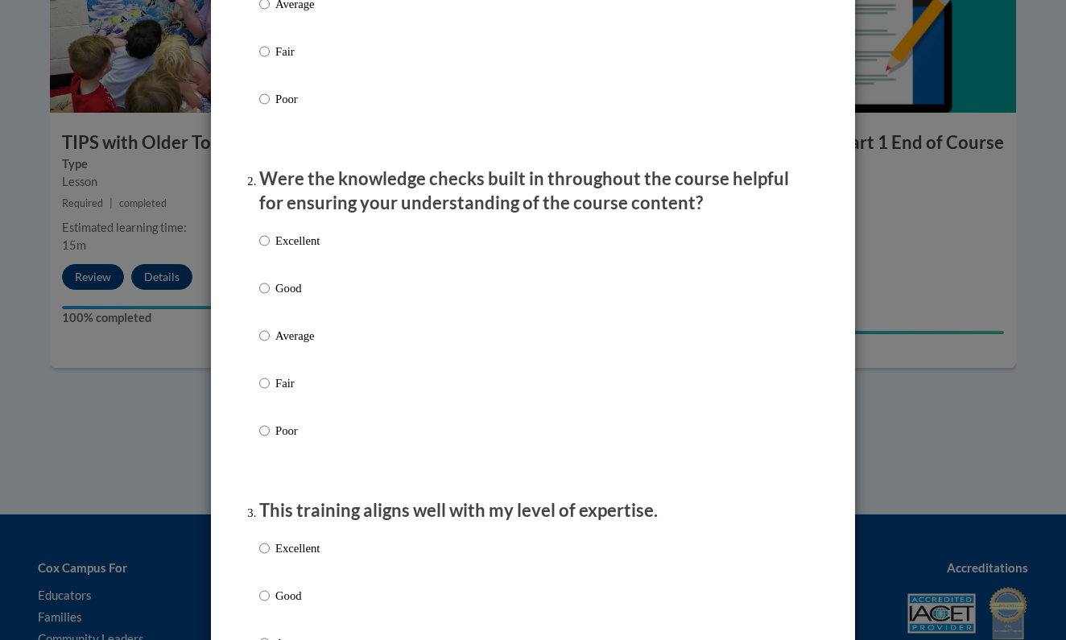
scroll to position [368, 0]
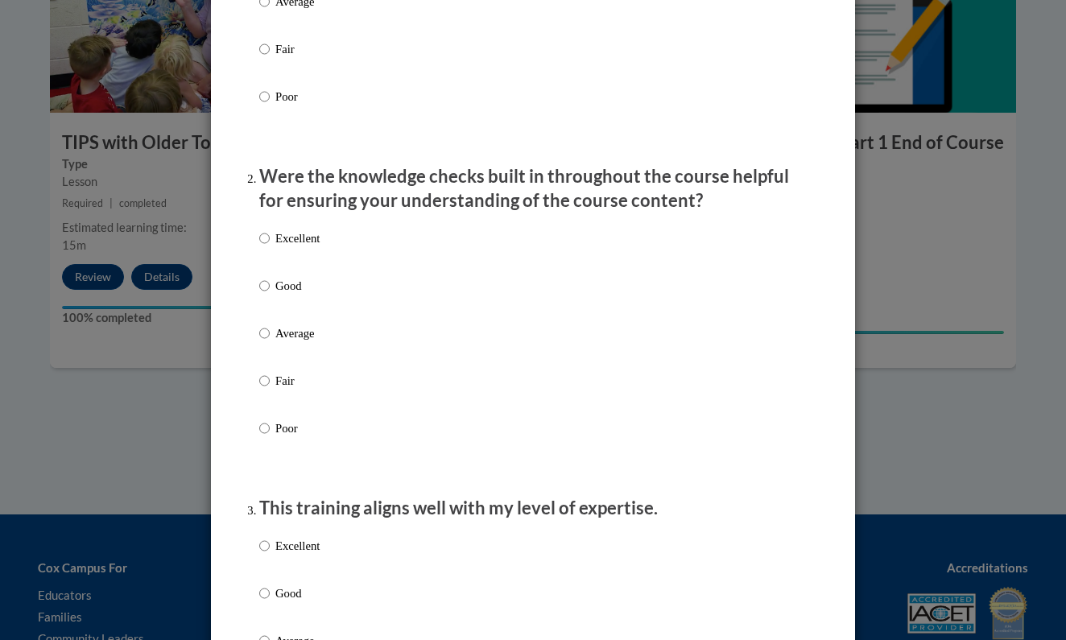
click at [263, 247] on input "Excellent" at bounding box center [264, 238] width 10 height 18
radio input "true"
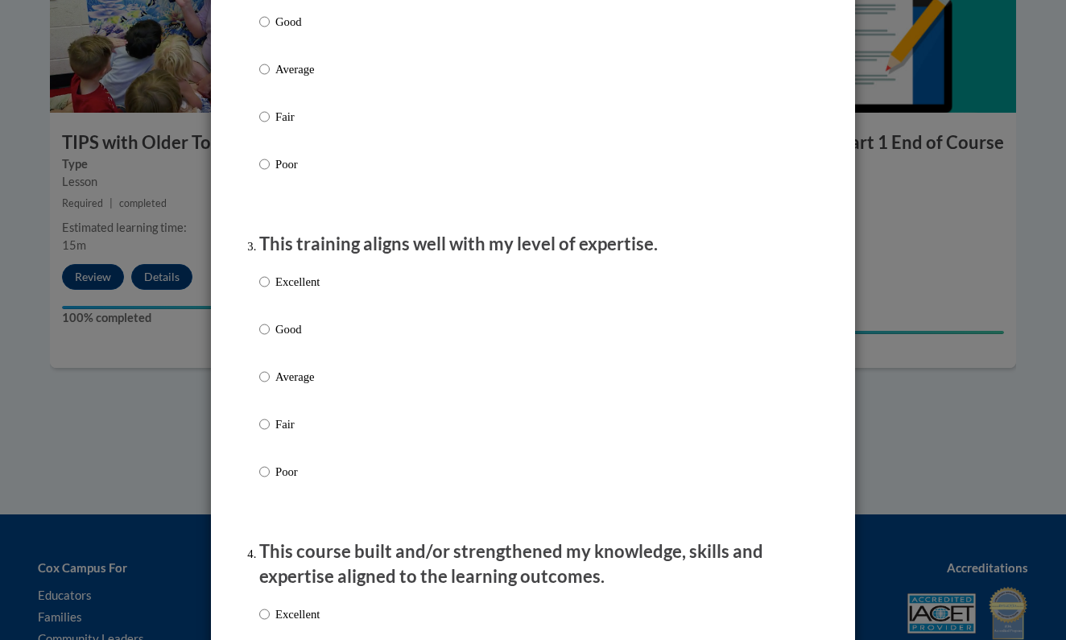
scroll to position [707, 0]
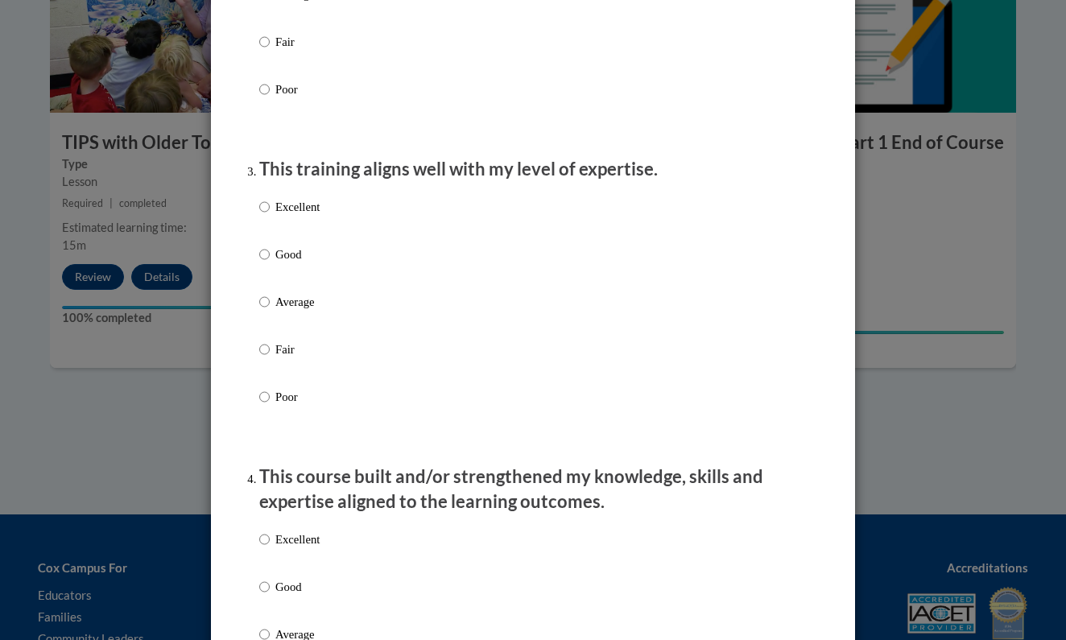
click at [265, 214] on input "Excellent" at bounding box center [264, 207] width 10 height 18
radio input "true"
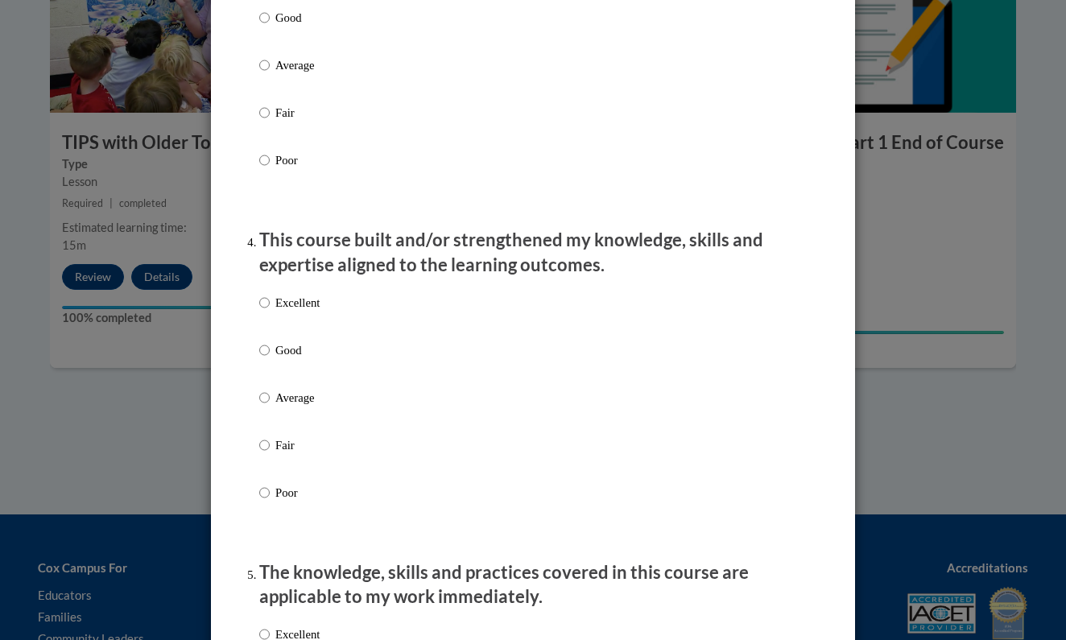
scroll to position [945, 0]
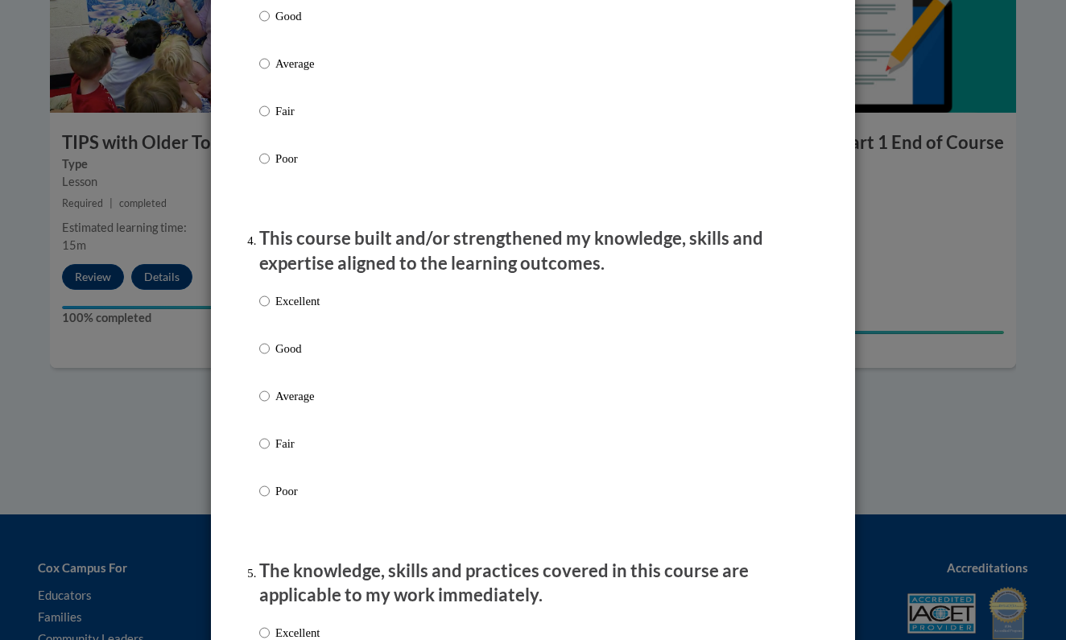
click at [262, 310] on input "Excellent" at bounding box center [264, 301] width 10 height 18
radio input "true"
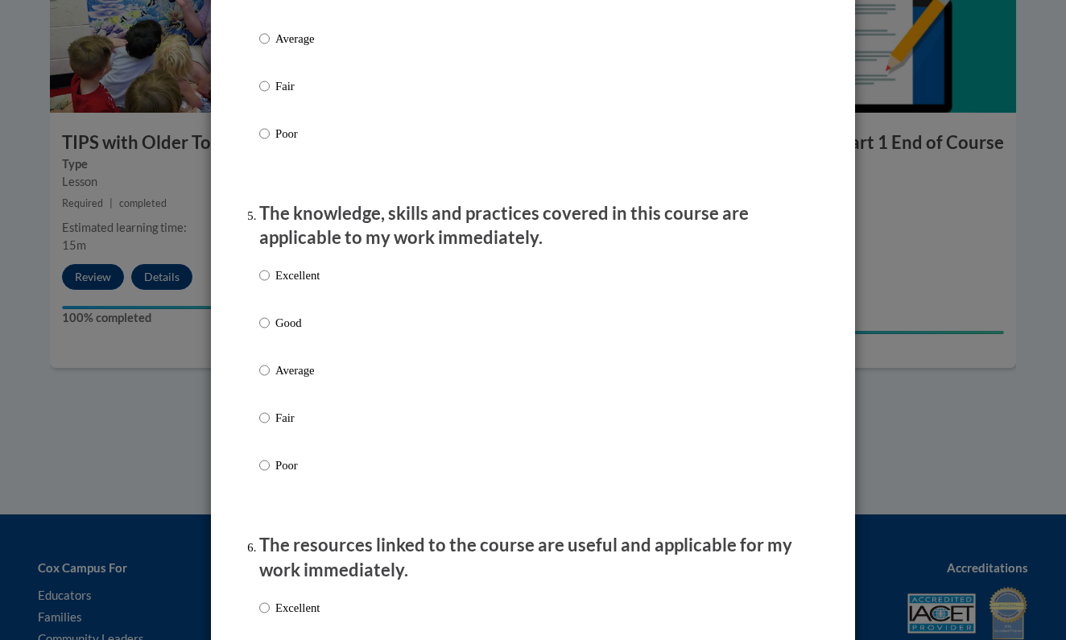
scroll to position [1327, 0]
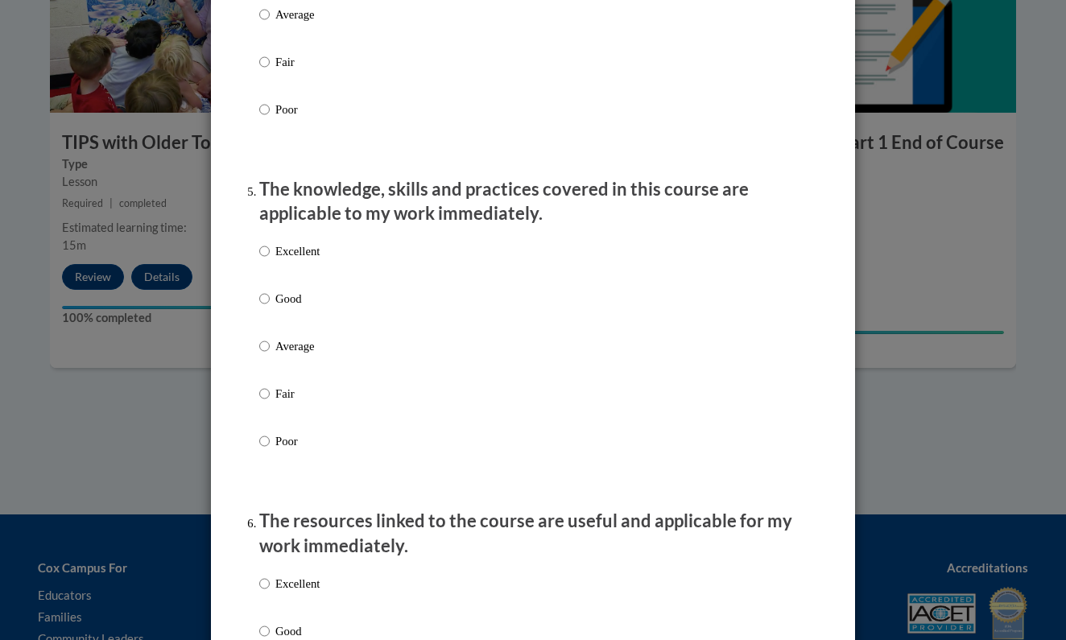
click at [269, 266] on label "Excellent" at bounding box center [289, 263] width 60 height 43
click at [269, 260] on input "Excellent" at bounding box center [264, 251] width 10 height 18
radio input "true"
click at [248, 298] on ol "The structure of the course was clear, logical and easy to follow. Excellent Go…" at bounding box center [533, 428] width 572 height 3060
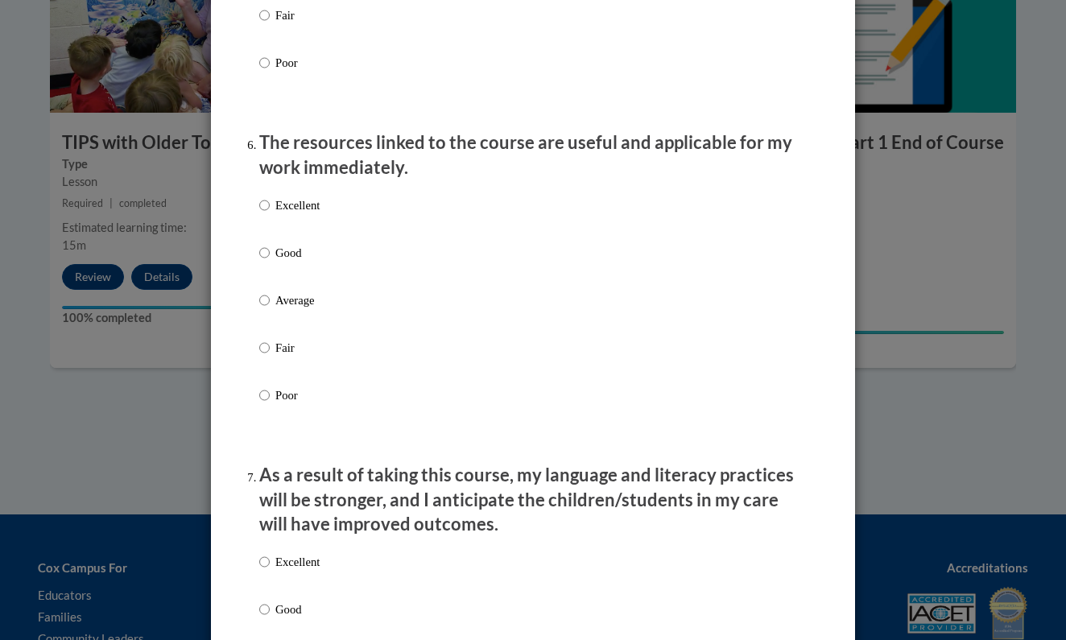
scroll to position [1706, 0]
click at [260, 208] on input "Excellent" at bounding box center [264, 205] width 10 height 18
radio input "true"
click at [251, 239] on ol "The structure of the course was clear, logical and easy to follow. Excellent Go…" at bounding box center [533, 49] width 572 height 3060
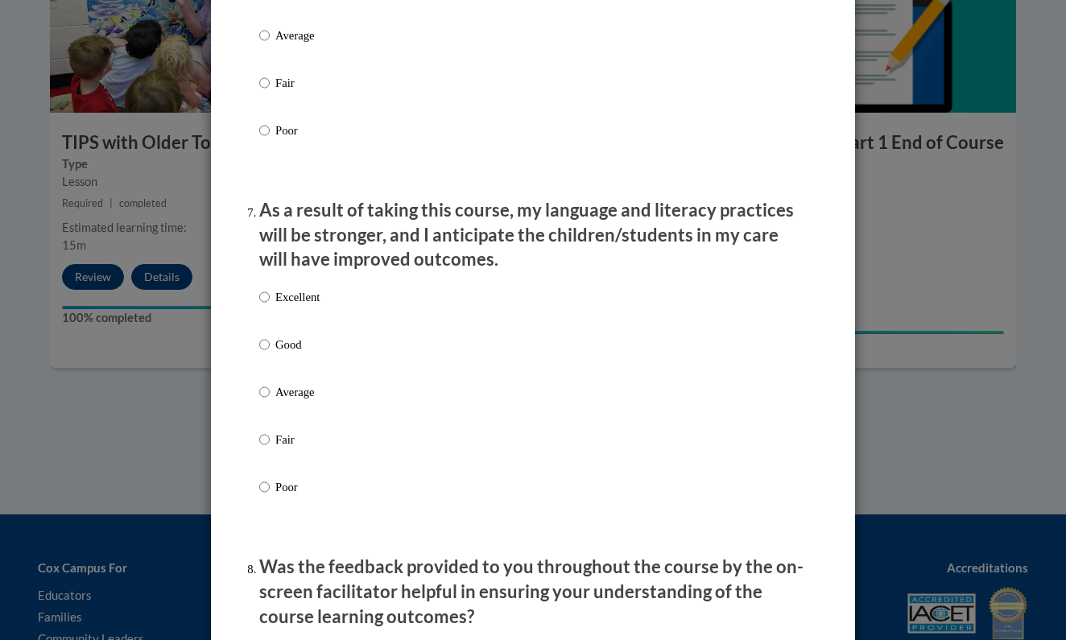
scroll to position [1974, 0]
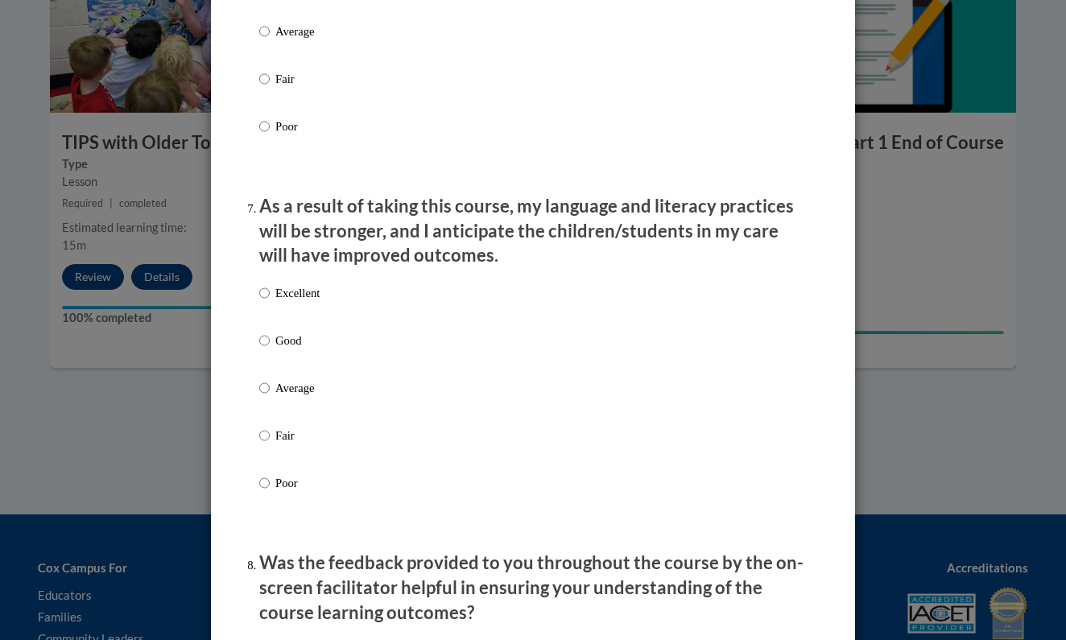
click at [261, 294] on input "Excellent" at bounding box center [264, 293] width 10 height 18
radio input "true"
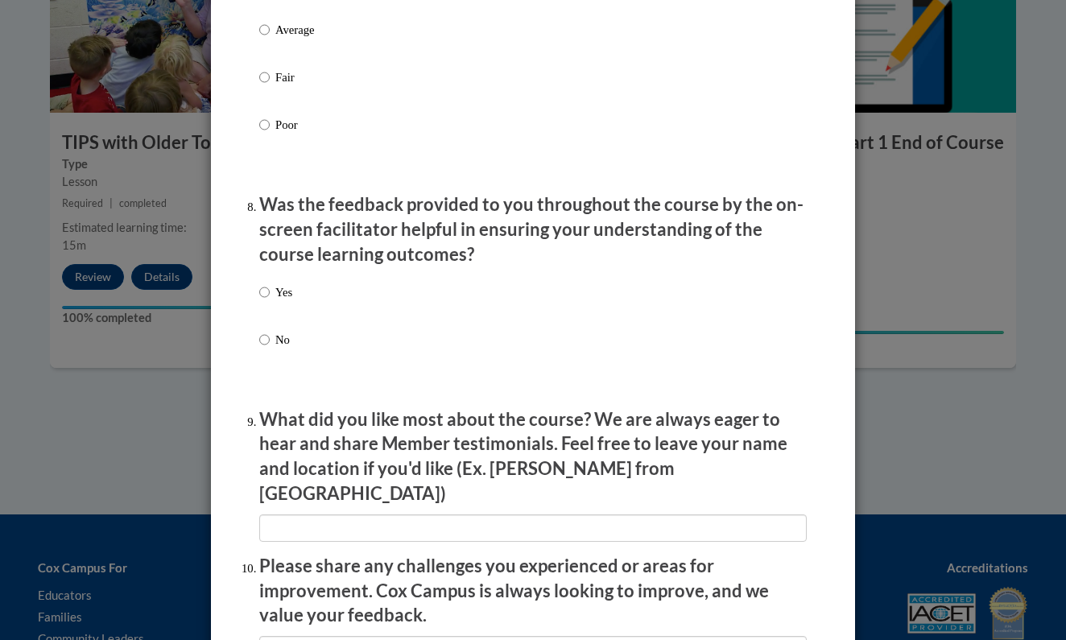
scroll to position [2338, 0]
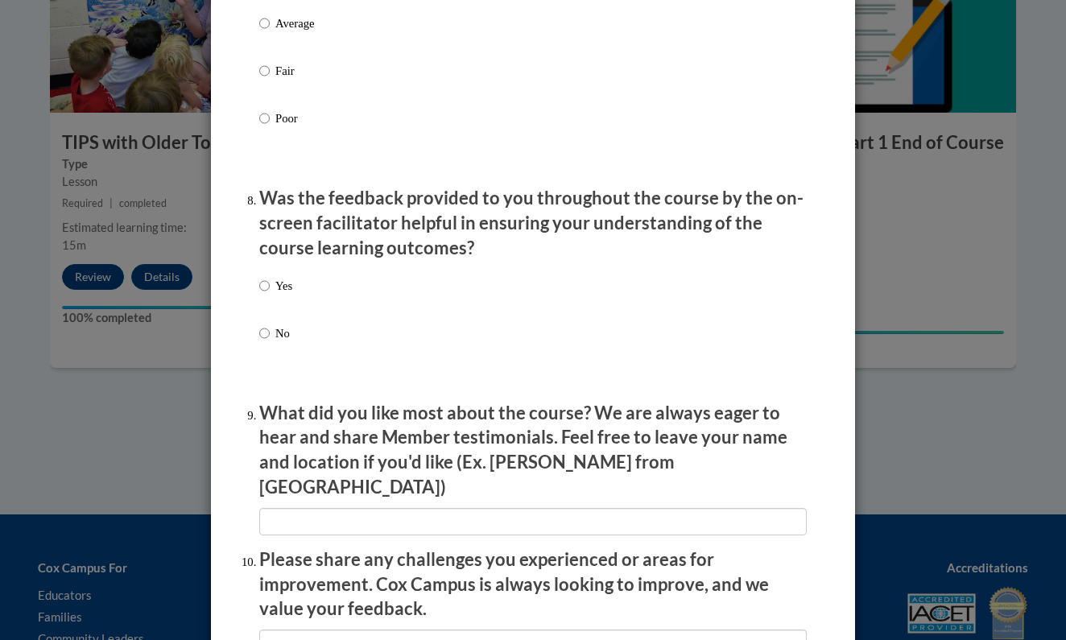
click at [265, 282] on input "Yes" at bounding box center [264, 286] width 10 height 18
radio input "true"
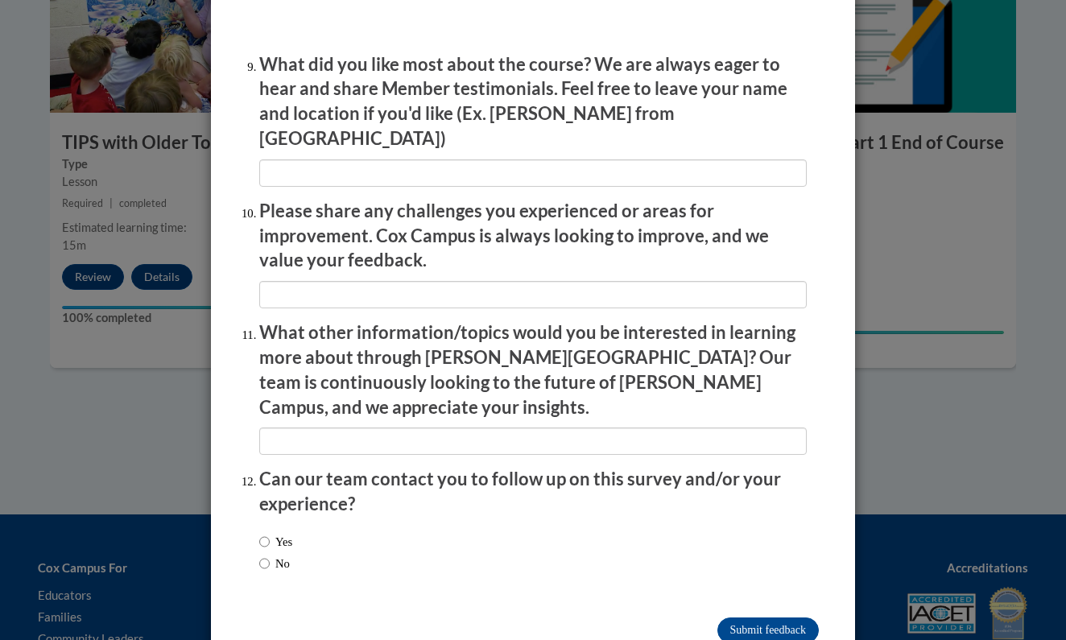
scroll to position [2686, 0]
click at [763, 618] on input "Submit feedback" at bounding box center [767, 631] width 101 height 26
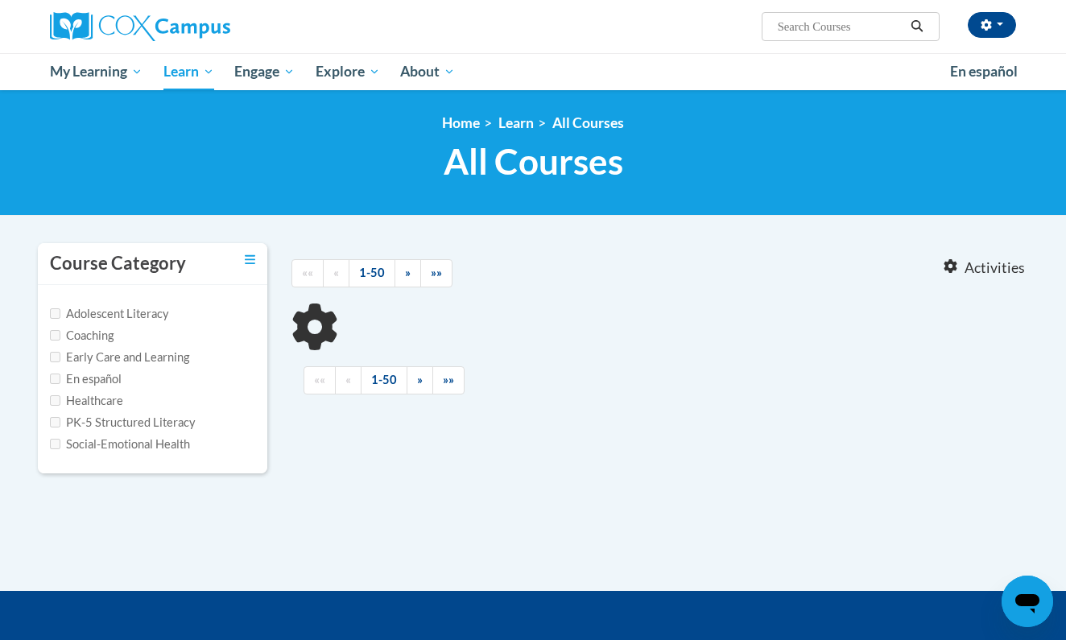
type input "read with me"
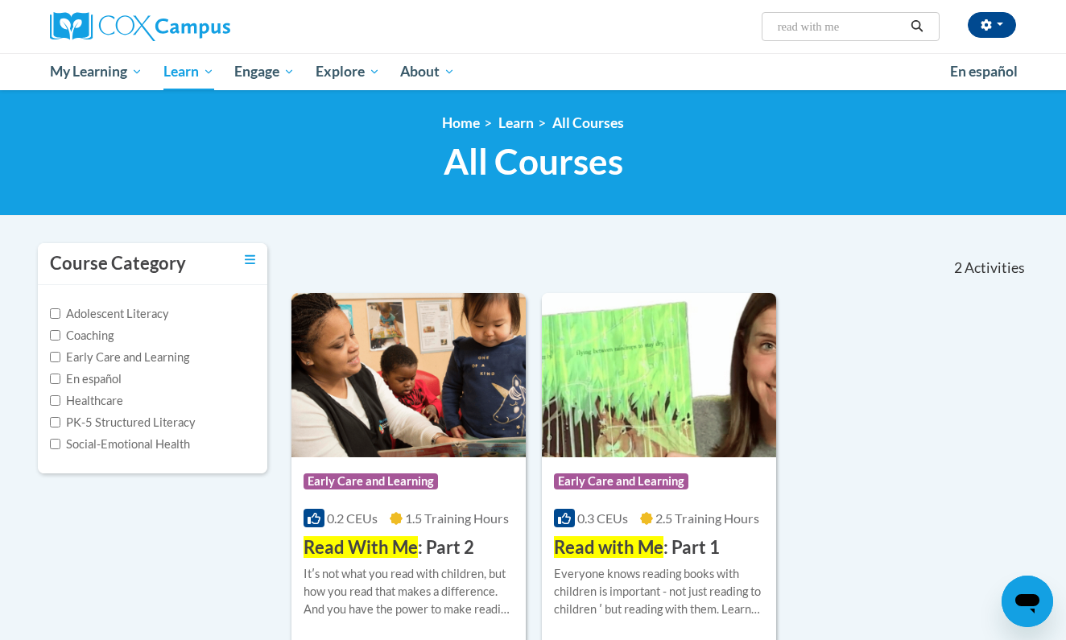
click at [925, 361] on div "Course Category: Early Care and Learning 0.2 CEUs 1.5 Training Hours COURSE Rea…" at bounding box center [659, 470] width 737 height 354
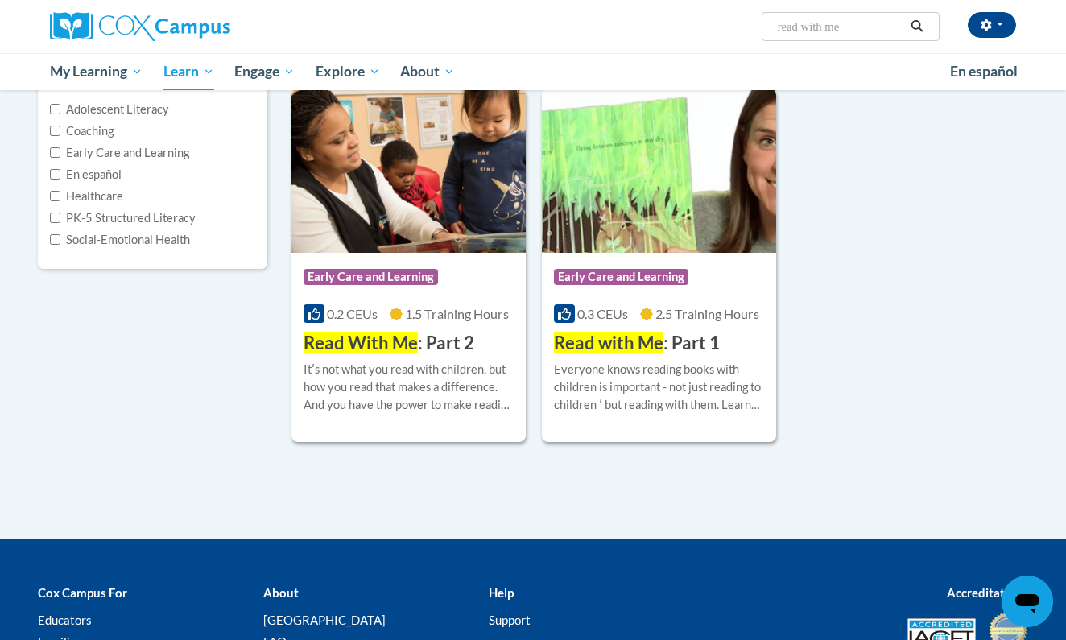
scroll to position [207, 0]
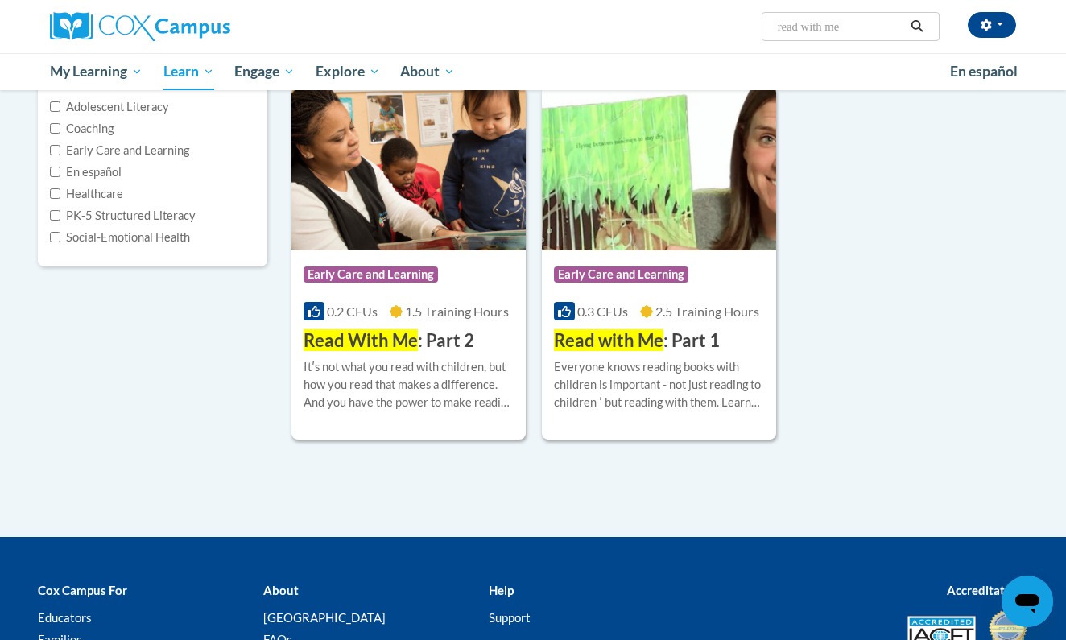
click at [456, 226] on img at bounding box center [408, 168] width 234 height 164
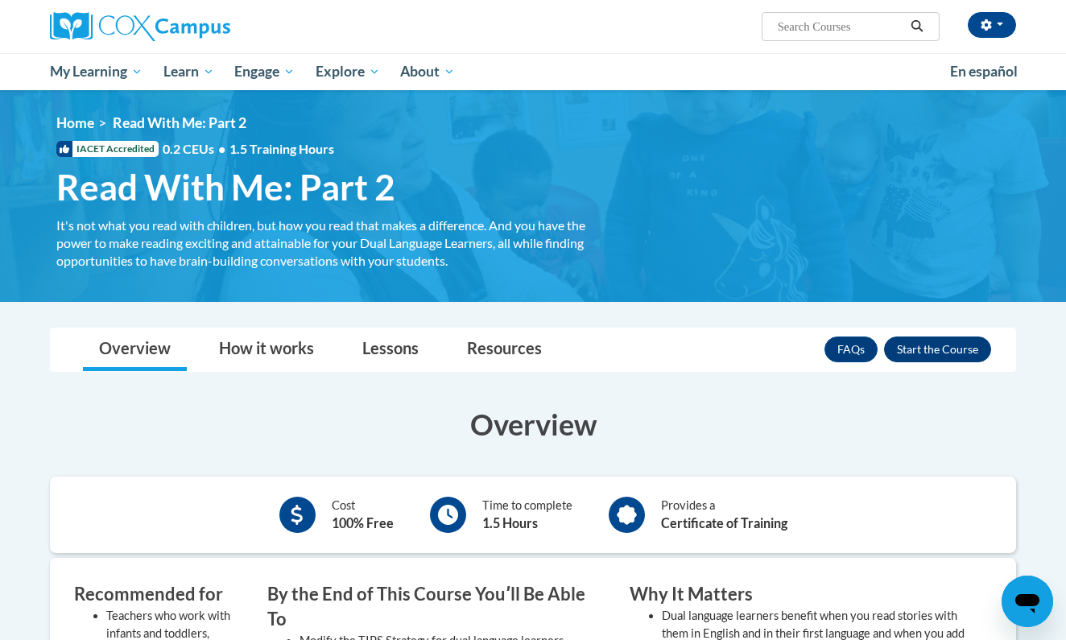
click at [947, 349] on button "Enroll" at bounding box center [937, 349] width 107 height 26
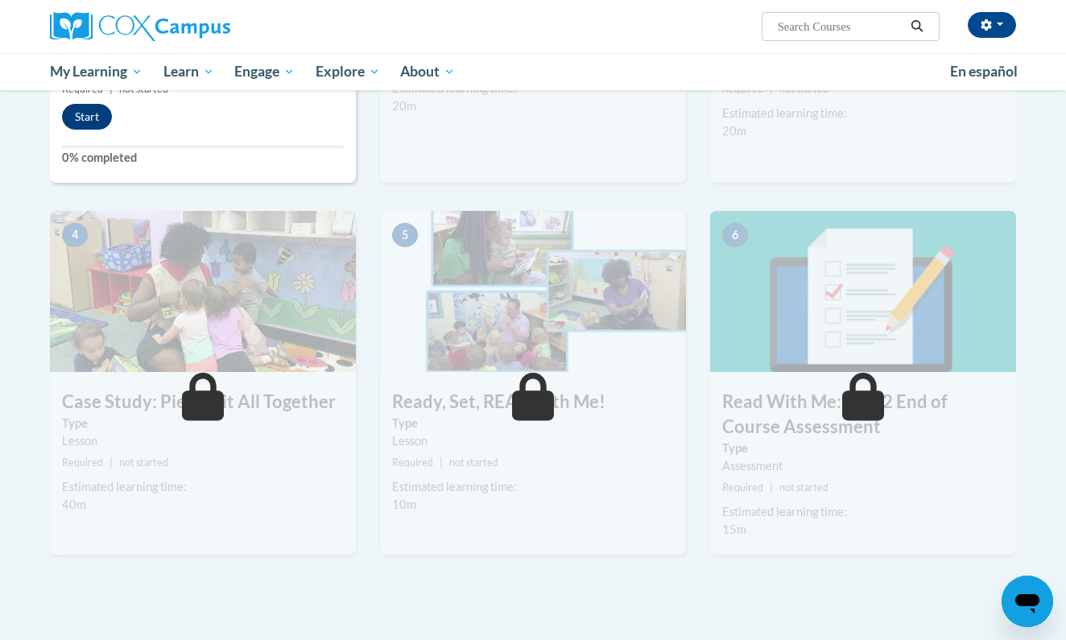
click at [85, 114] on button "Start" at bounding box center [87, 117] width 50 height 26
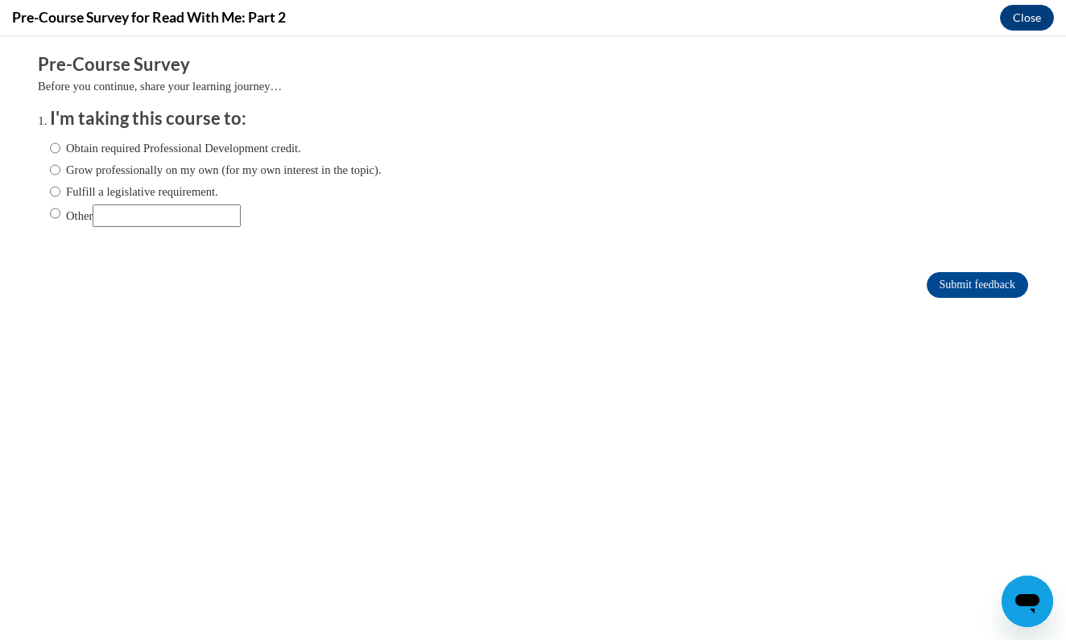
scroll to position [0, 0]
click at [61, 144] on label "Obtain required Professional Development credit." at bounding box center [175, 148] width 251 height 18
click at [60, 144] on input "Obtain required Professional Development credit." at bounding box center [55, 148] width 10 height 18
radio input "true"
click at [957, 289] on input "Submit feedback" at bounding box center [977, 285] width 101 height 26
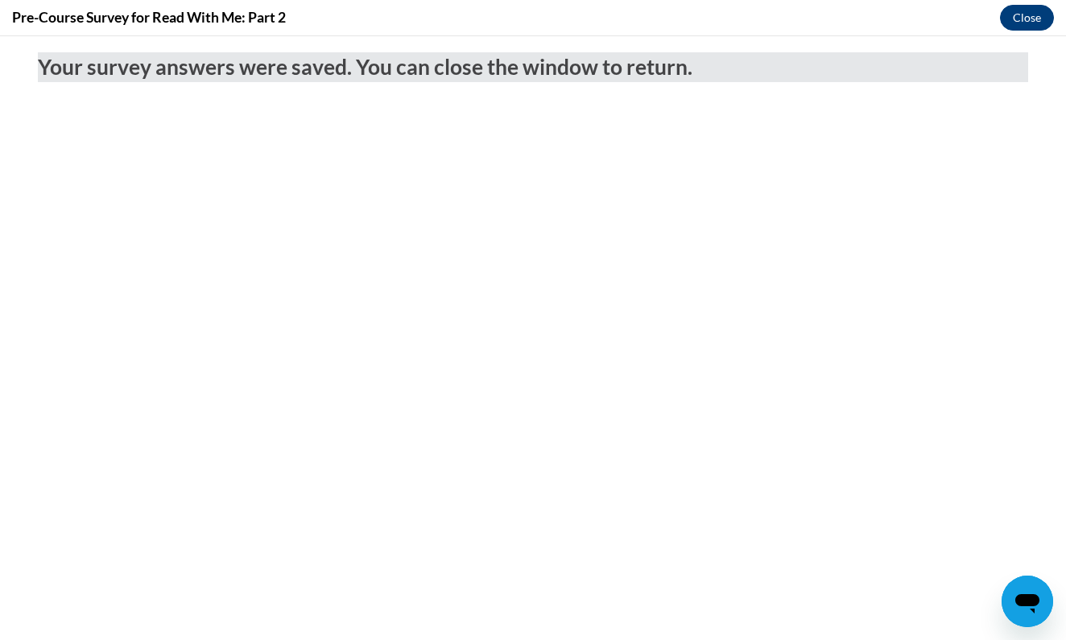
click at [1030, 27] on button "Close" at bounding box center [1027, 18] width 54 height 26
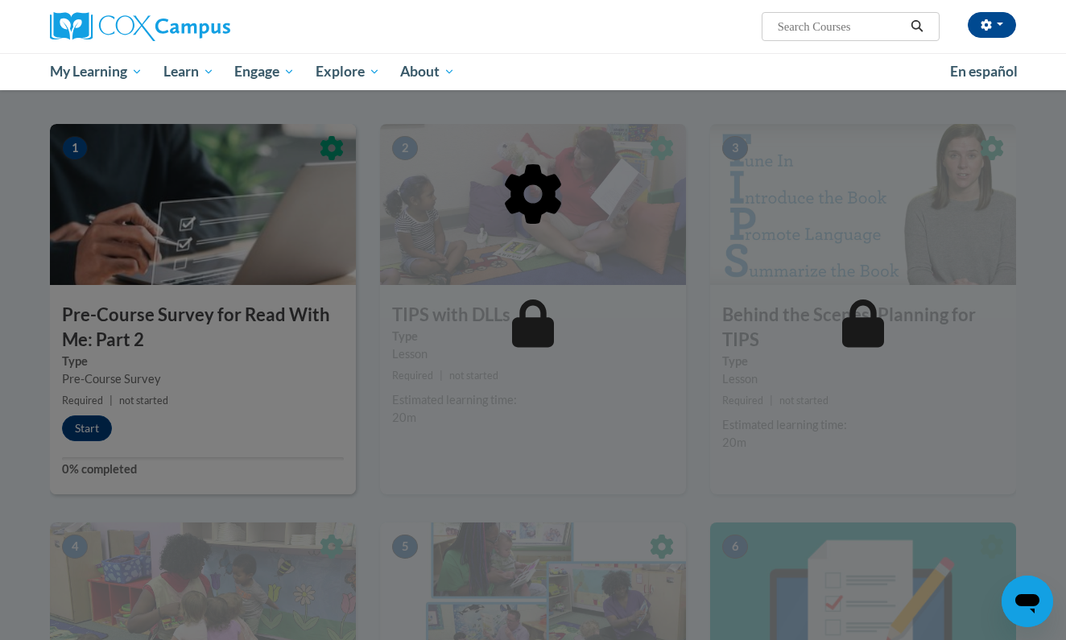
scroll to position [291, 0]
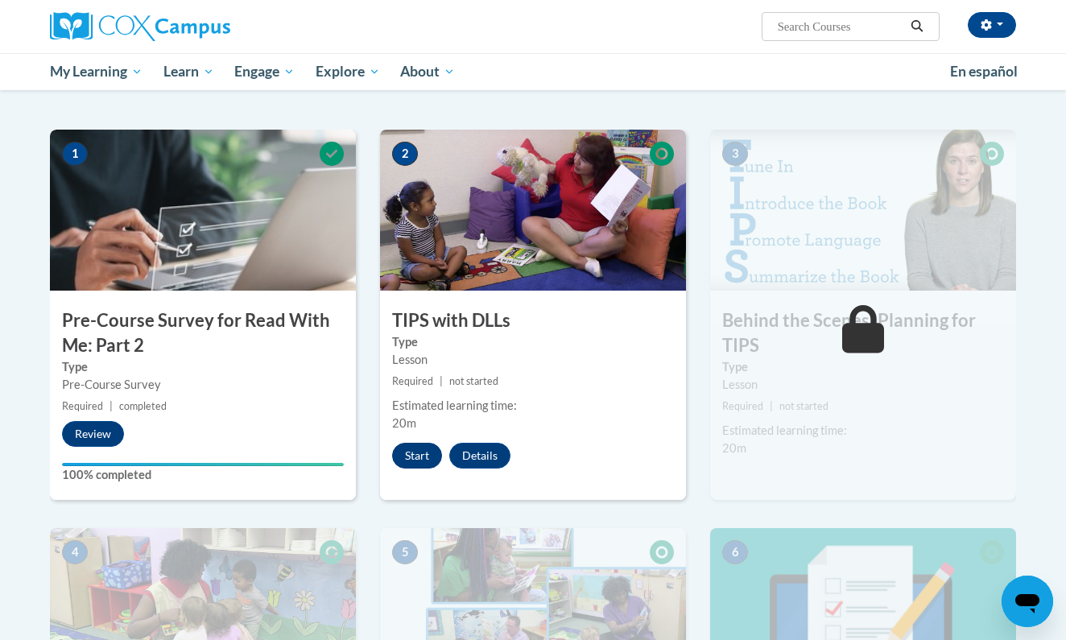
click at [423, 452] on button "Start" at bounding box center [417, 456] width 50 height 26
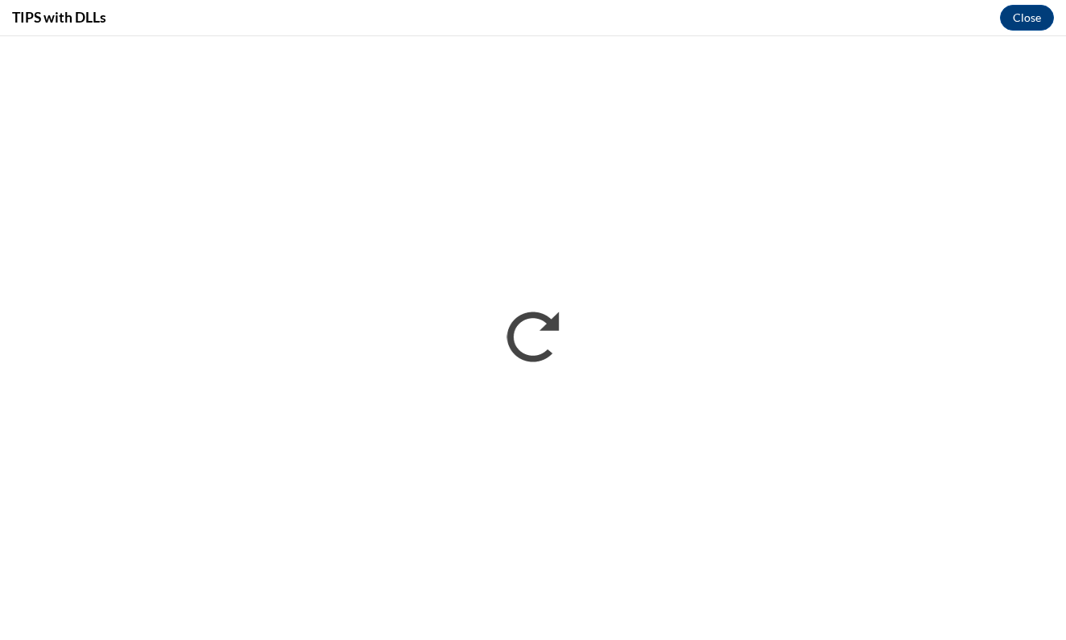
scroll to position [0, 0]
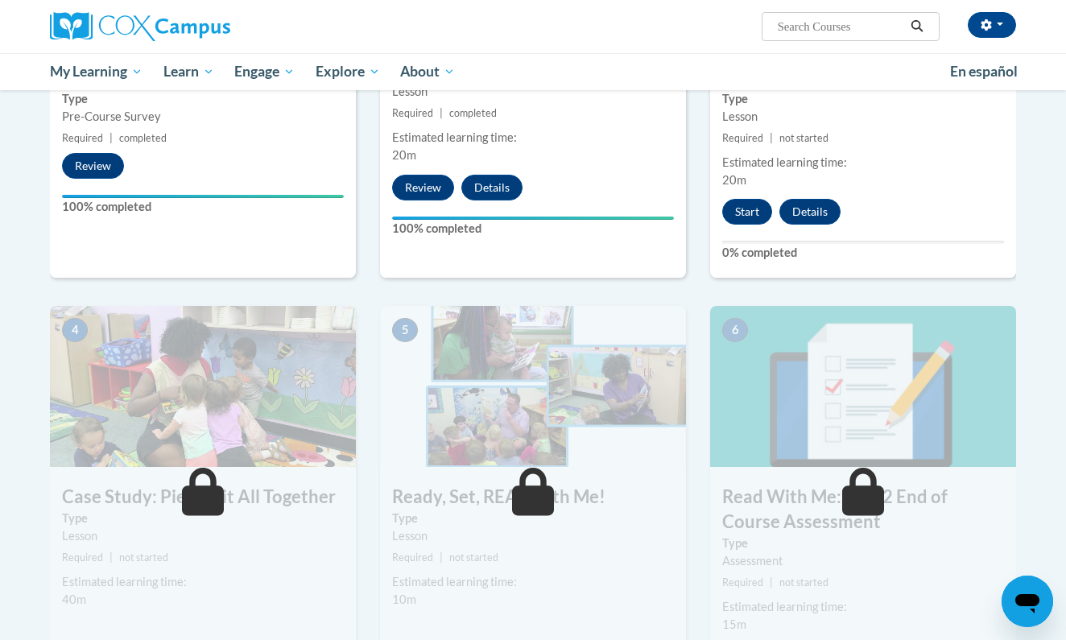
scroll to position [608, 0]
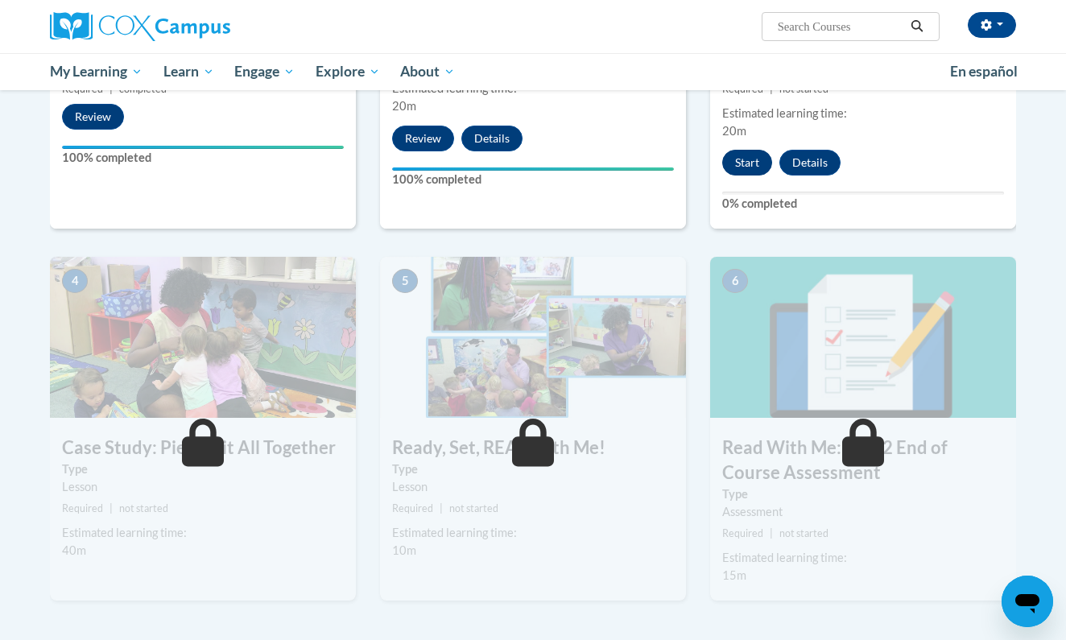
click at [744, 160] on button "Start" at bounding box center [747, 163] width 50 height 26
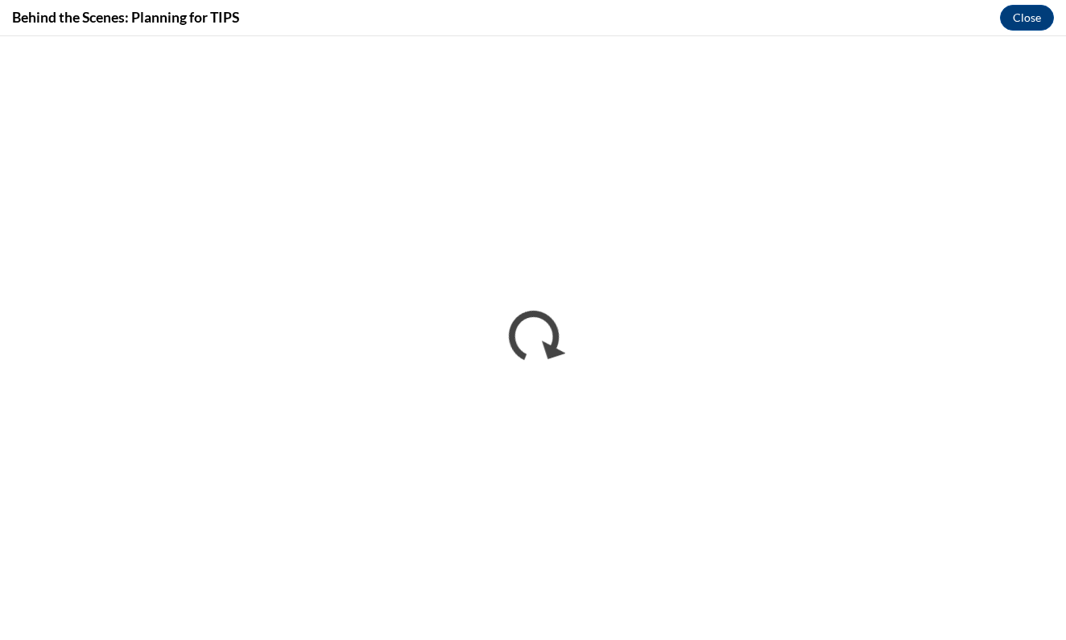
scroll to position [0, 0]
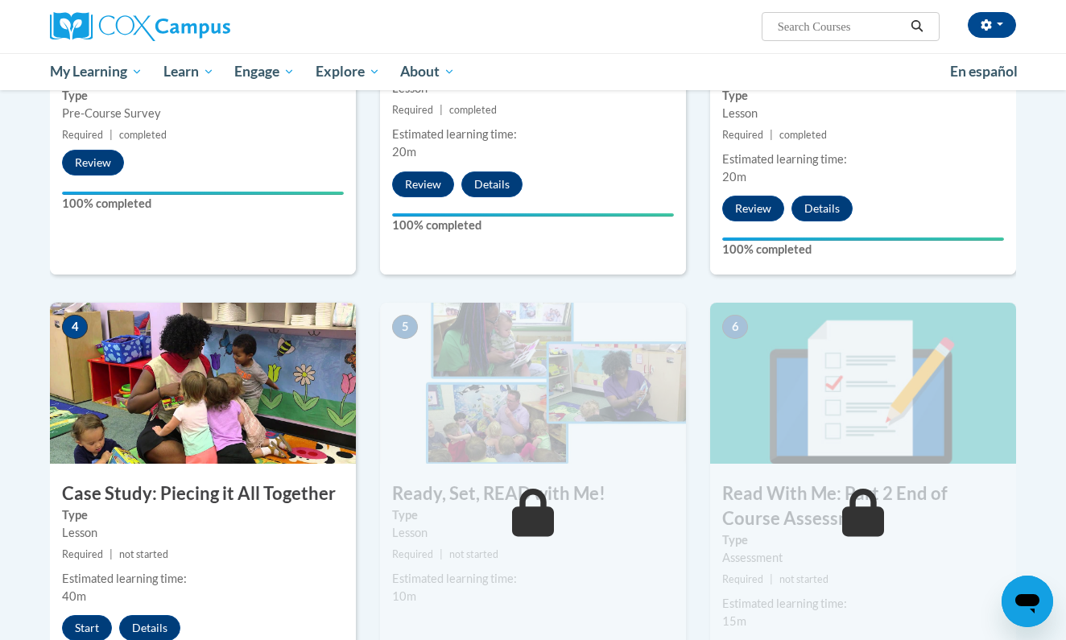
scroll to position [608, 0]
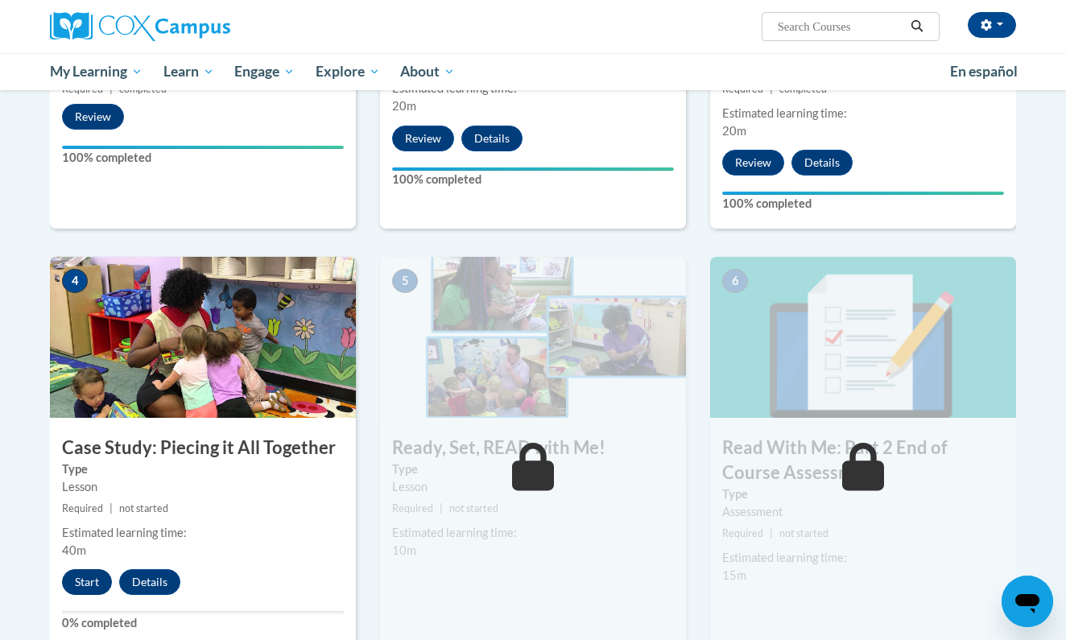
click at [99, 590] on button "Start" at bounding box center [87, 582] width 50 height 26
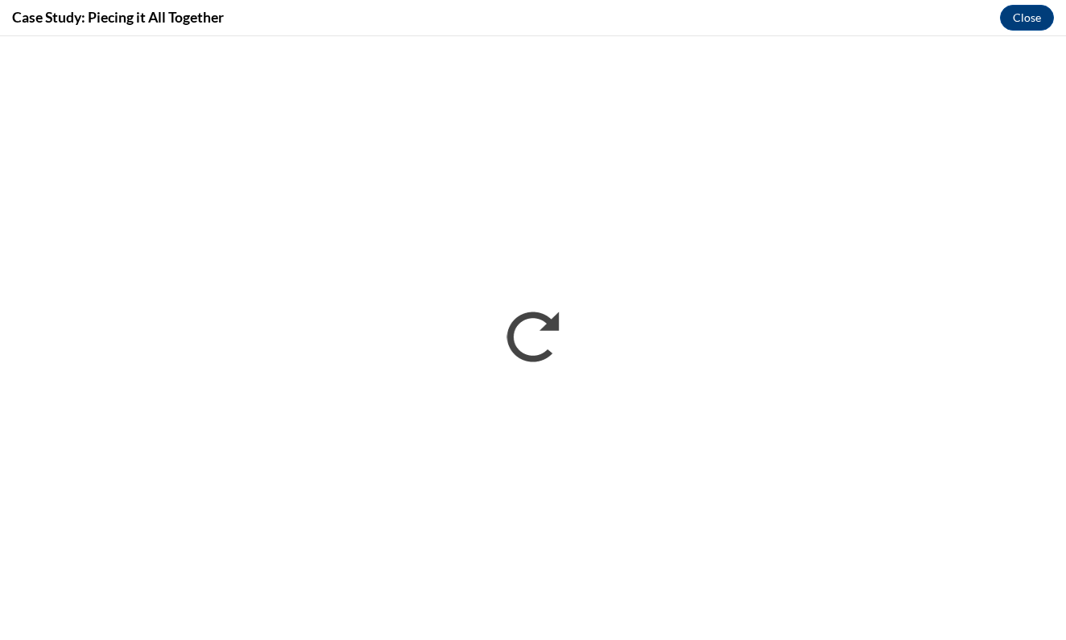
scroll to position [0, 0]
